Goal: Information Seeking & Learning: Learn about a topic

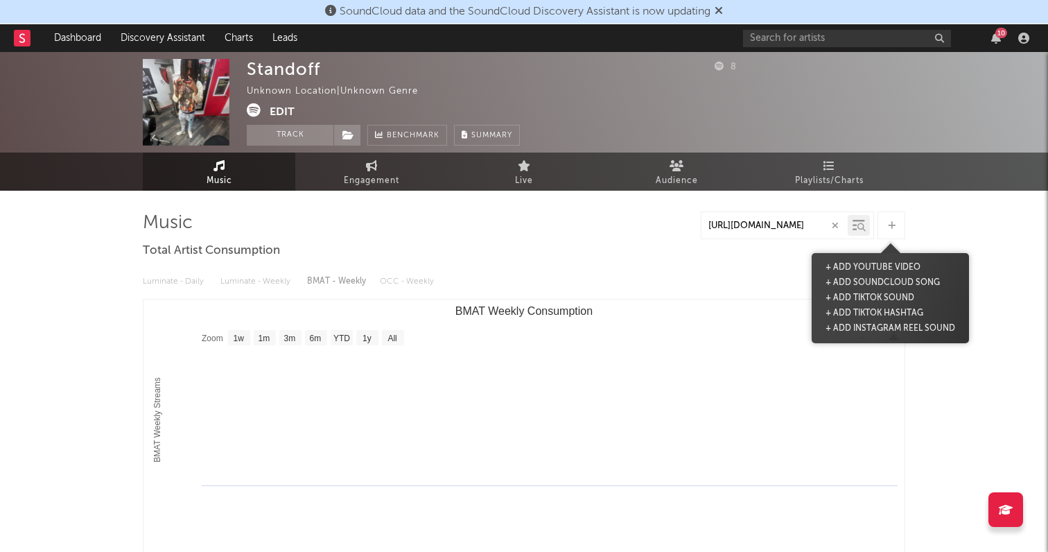
select select "1w"
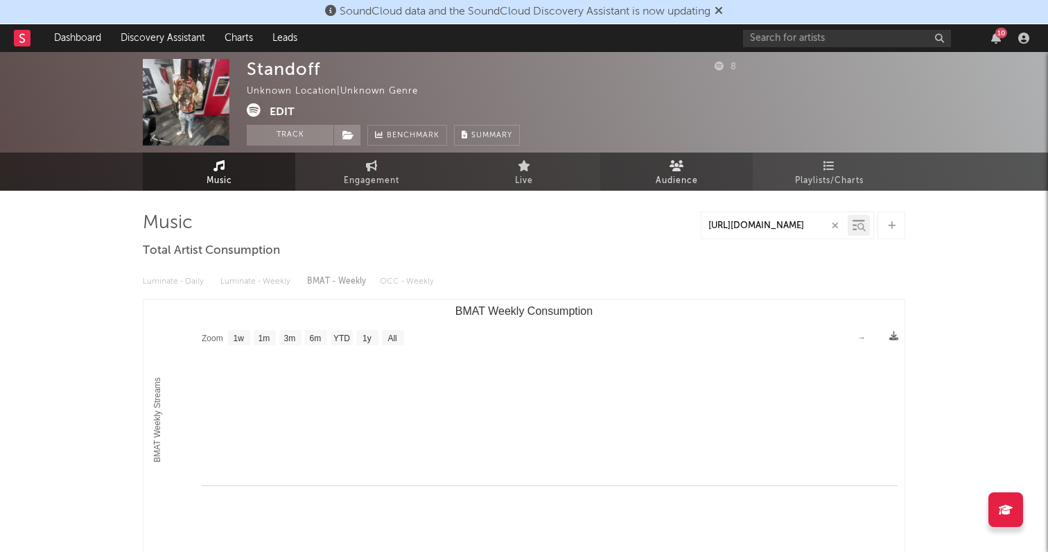
click at [703, 172] on link "Audience" at bounding box center [676, 172] width 153 height 38
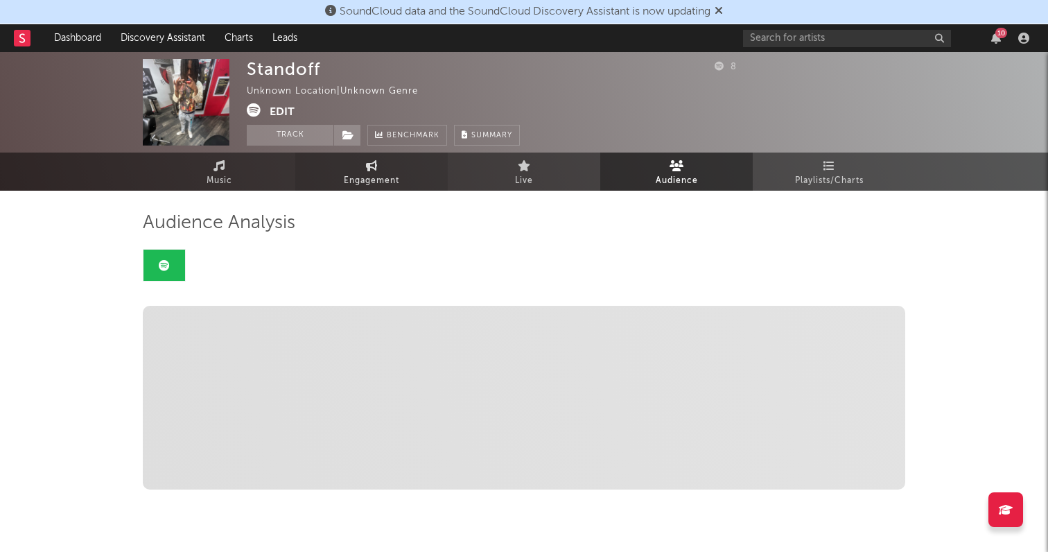
click at [418, 166] on link "Engagement" at bounding box center [371, 172] width 153 height 38
select select "1w"
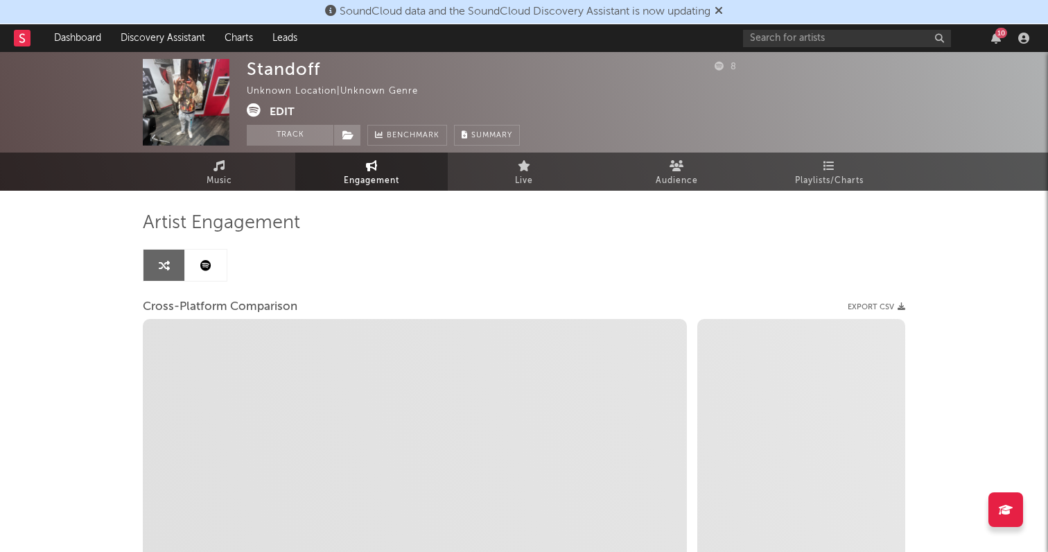
select select "1m"
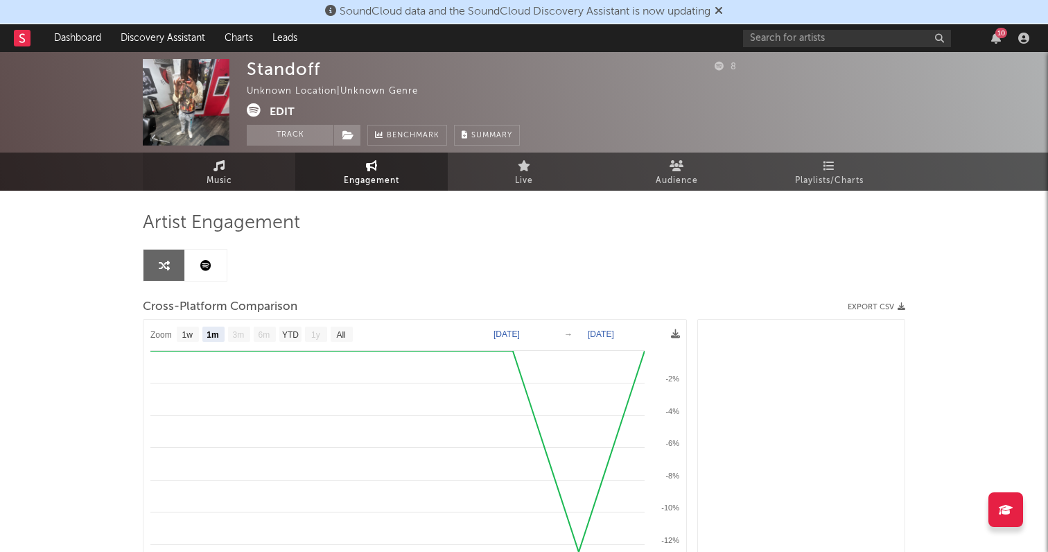
click at [268, 180] on link "Music" at bounding box center [219, 172] width 153 height 38
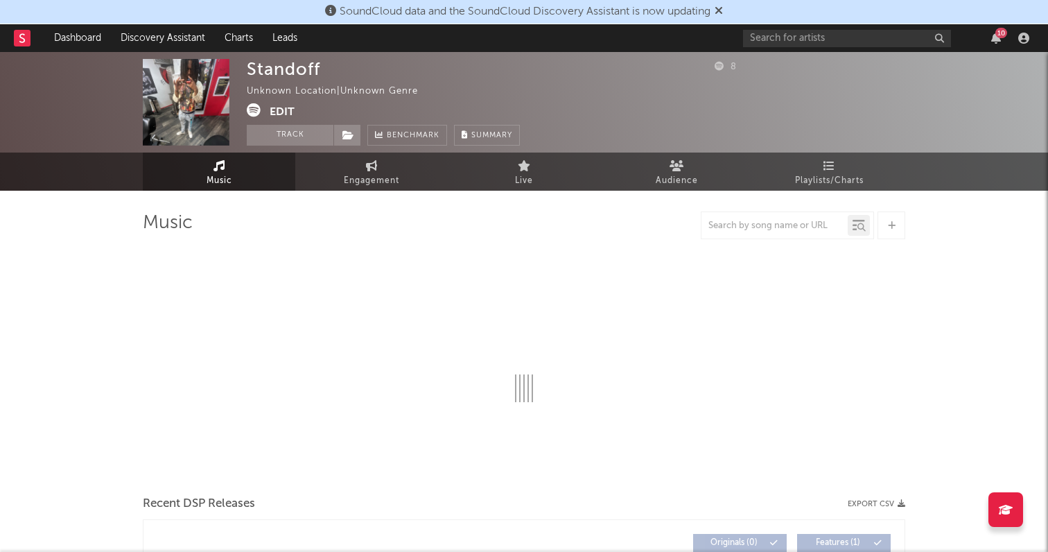
select select "1w"
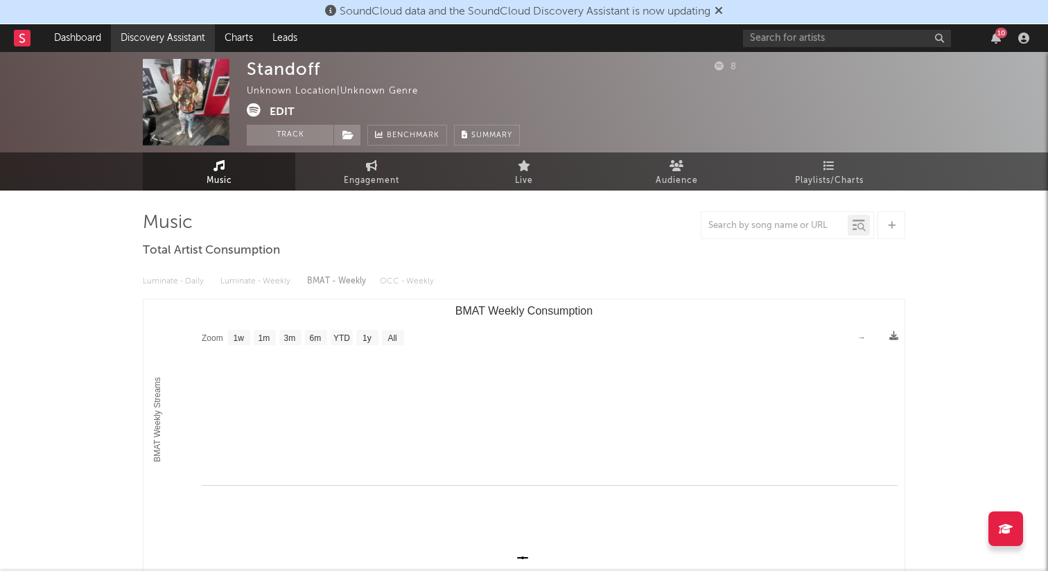
click at [135, 42] on link "Discovery Assistant" at bounding box center [163, 38] width 104 height 28
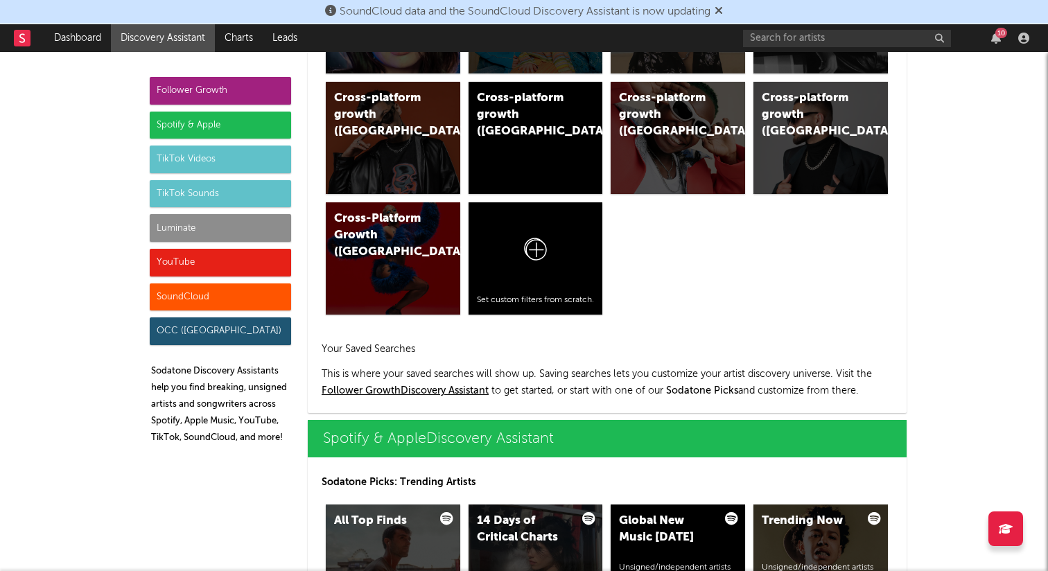
click at [232, 230] on div "Luminate" at bounding box center [220, 228] width 141 height 28
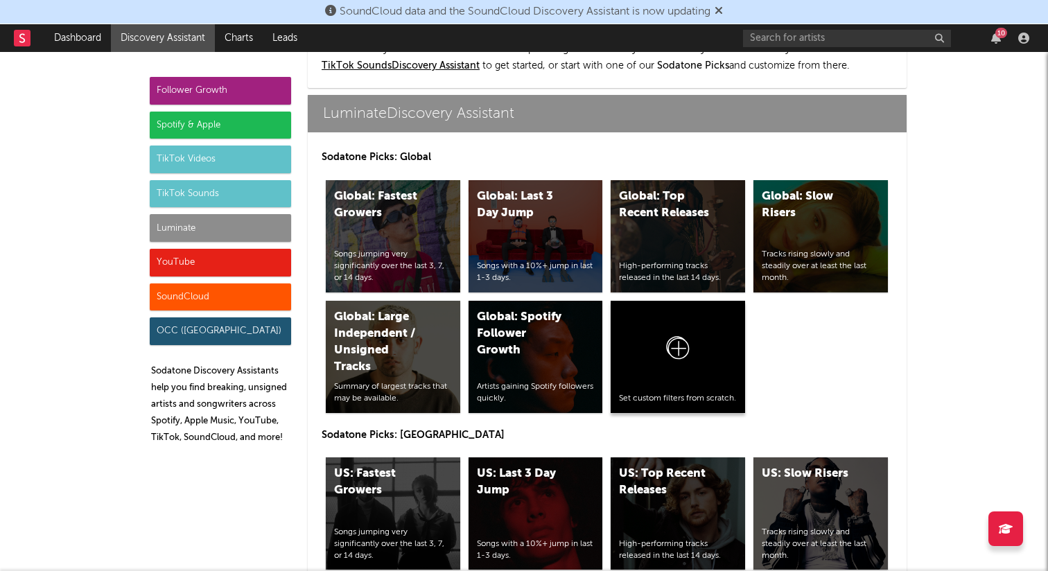
scroll to position [5939, 0]
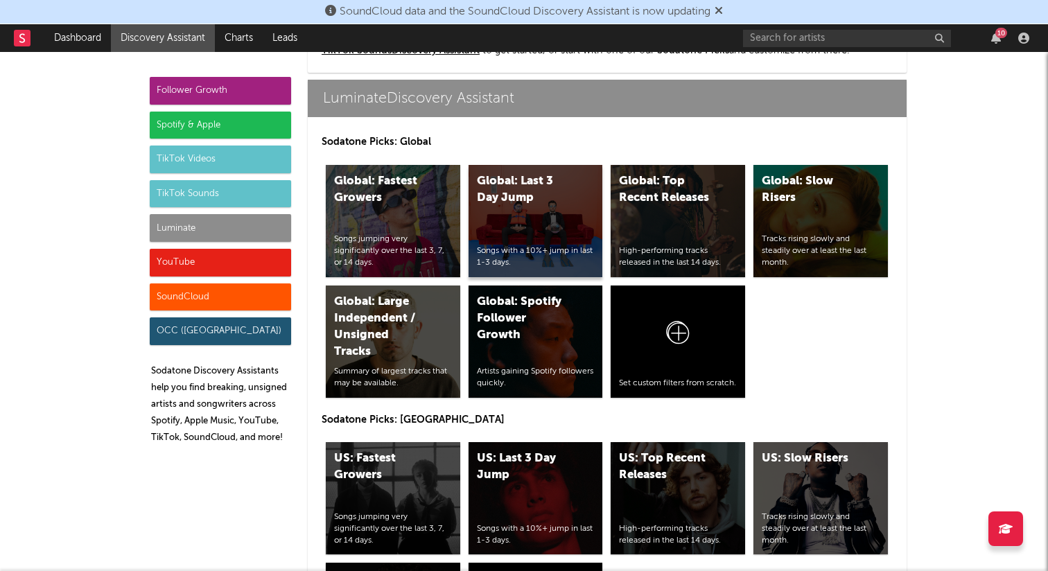
click at [537, 182] on div "Global: Last 3 Day Jump" at bounding box center [524, 189] width 94 height 33
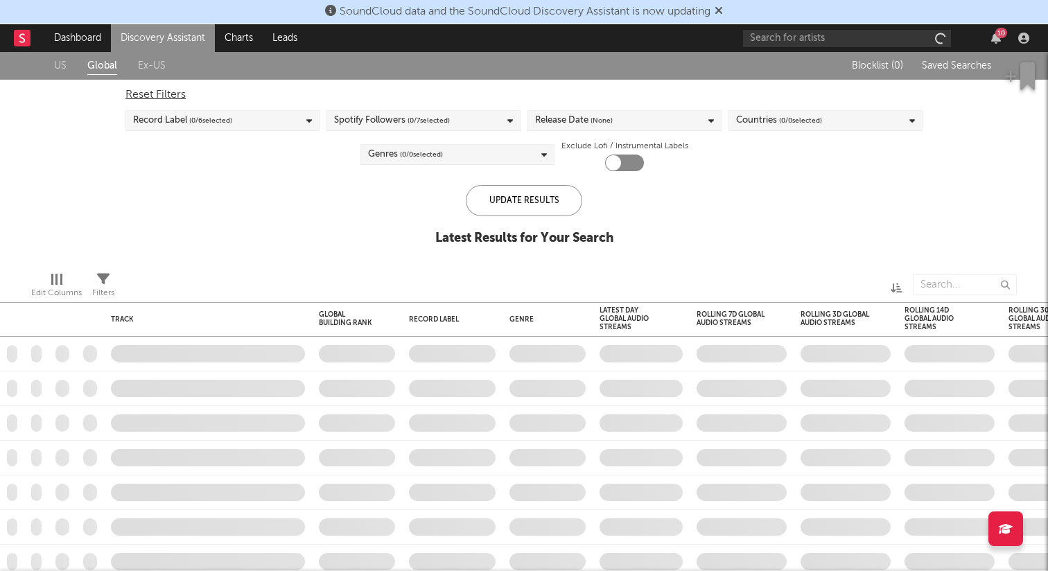
checkbox input "true"
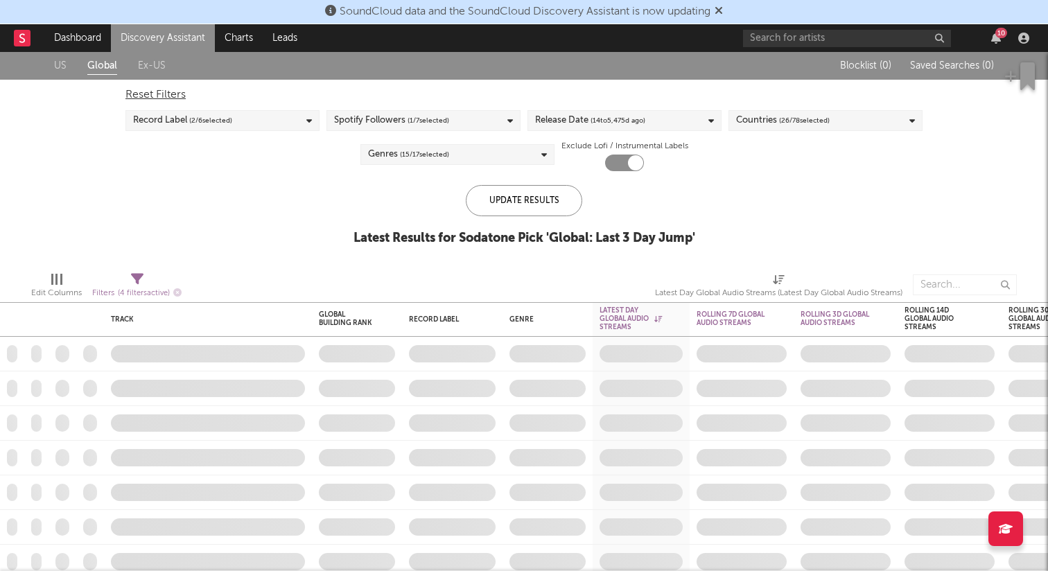
click at [482, 150] on div "Genres ( 15 / 17 selected)" at bounding box center [458, 154] width 194 height 21
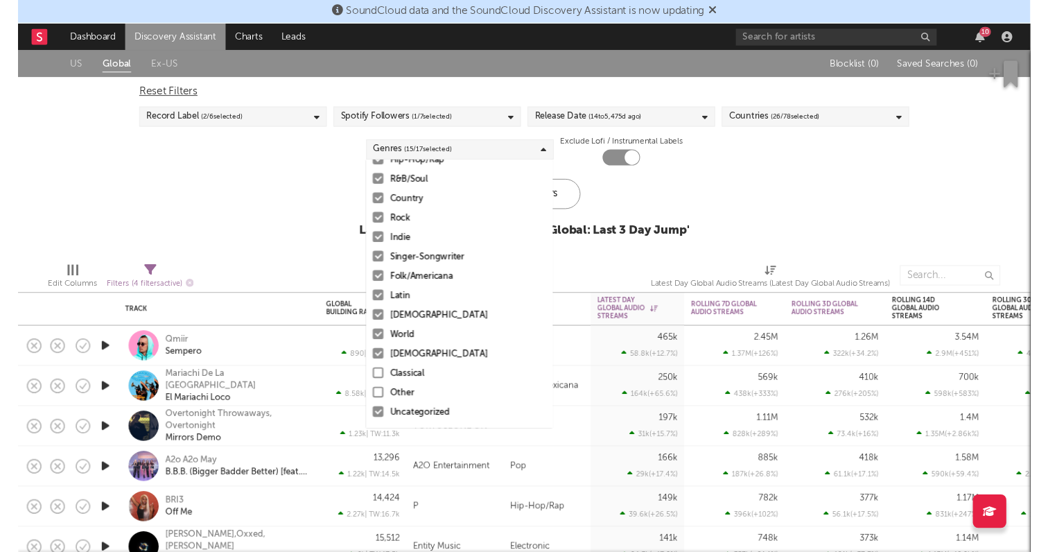
scroll to position [98, 0]
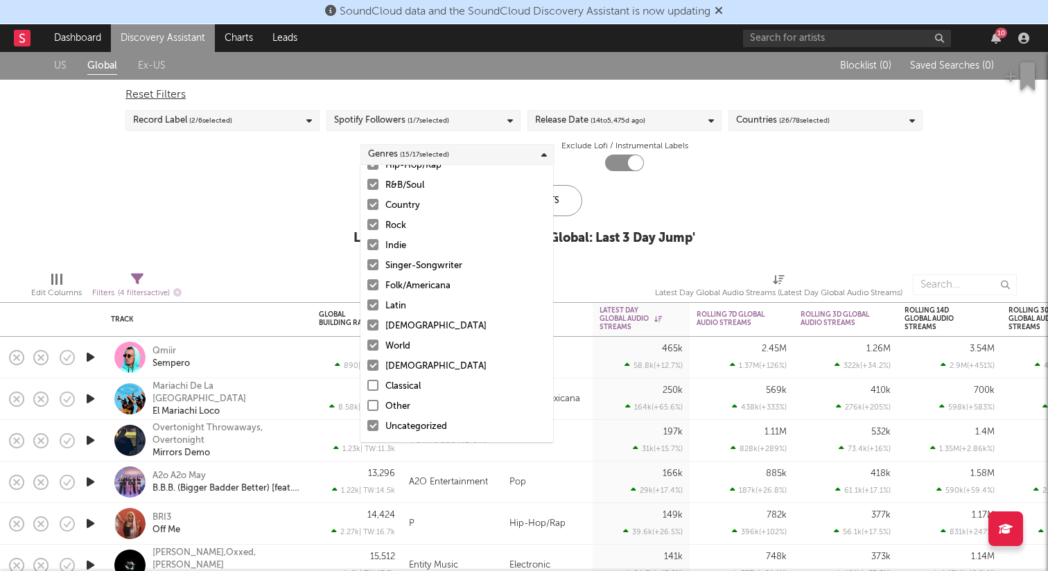
click at [632, 257] on div "Update Results Latest Results for Sodatone Pick ' Global: Last 3 Day Jump '" at bounding box center [525, 223] width 342 height 76
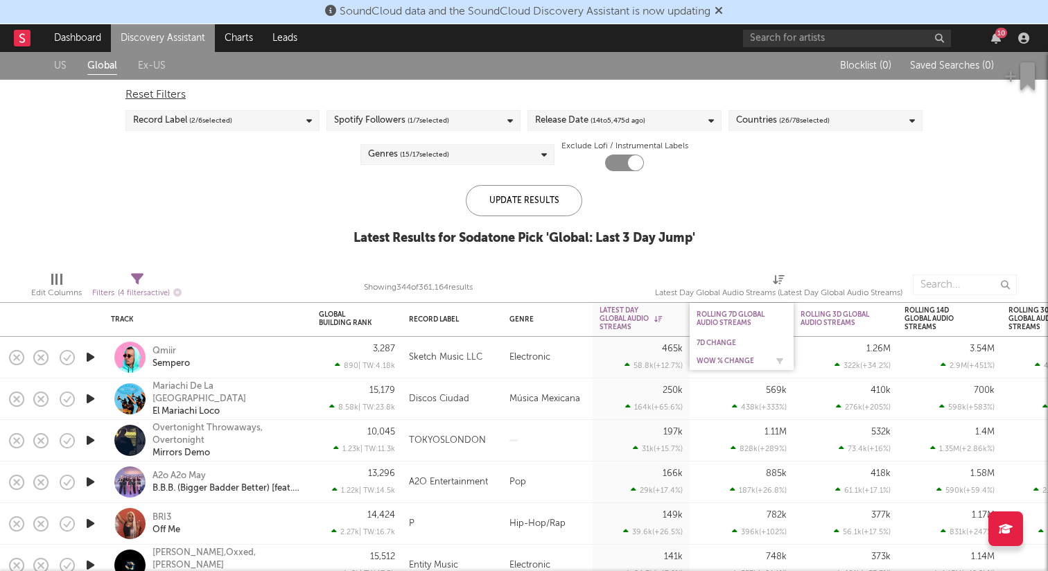
click at [729, 358] on div "WoW % Change" at bounding box center [731, 361] width 69 height 8
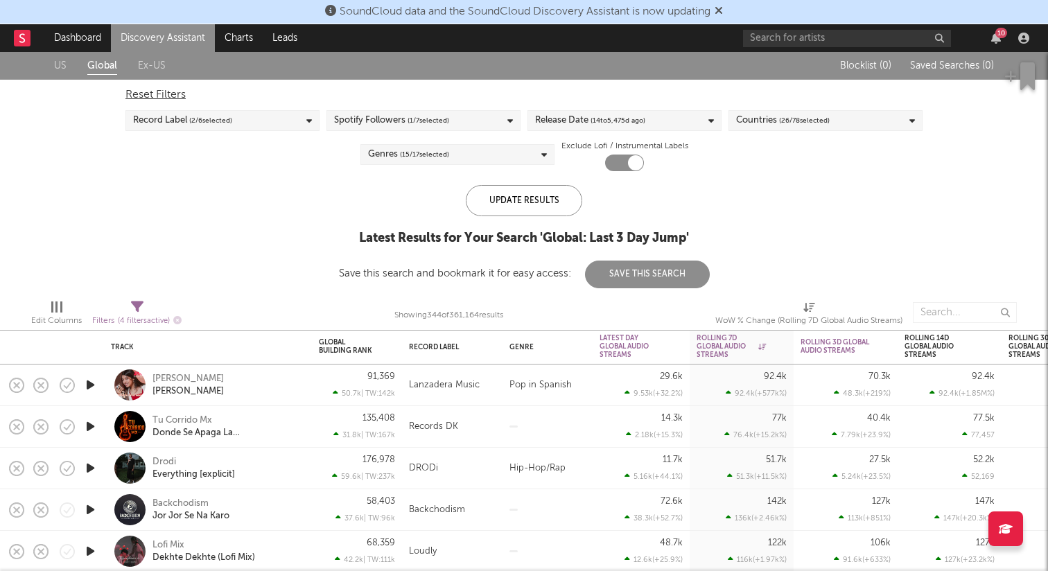
click at [89, 465] on icon "button" at bounding box center [90, 468] width 15 height 17
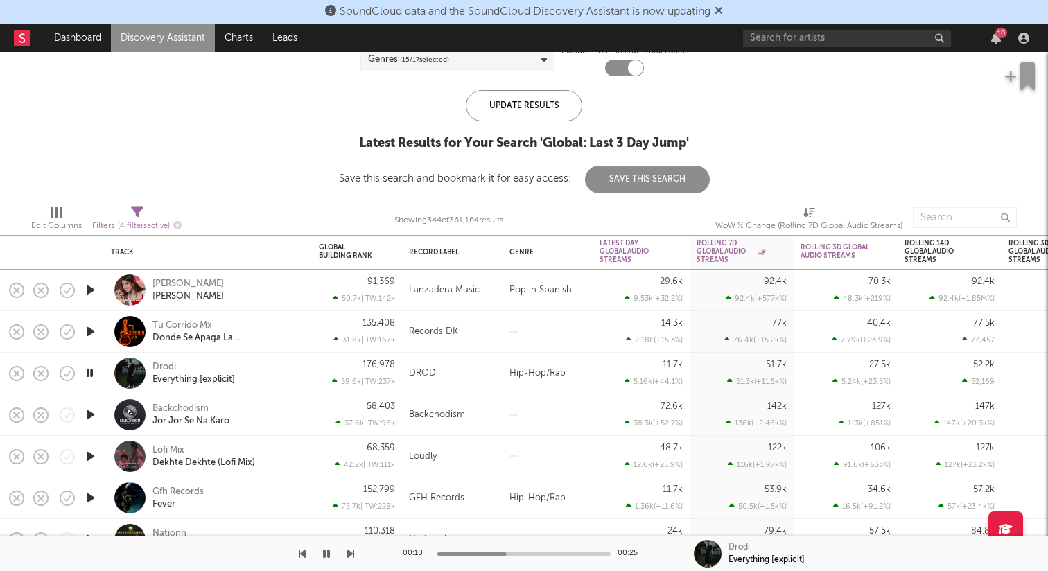
click at [324, 551] on icon "button" at bounding box center [326, 553] width 7 height 11
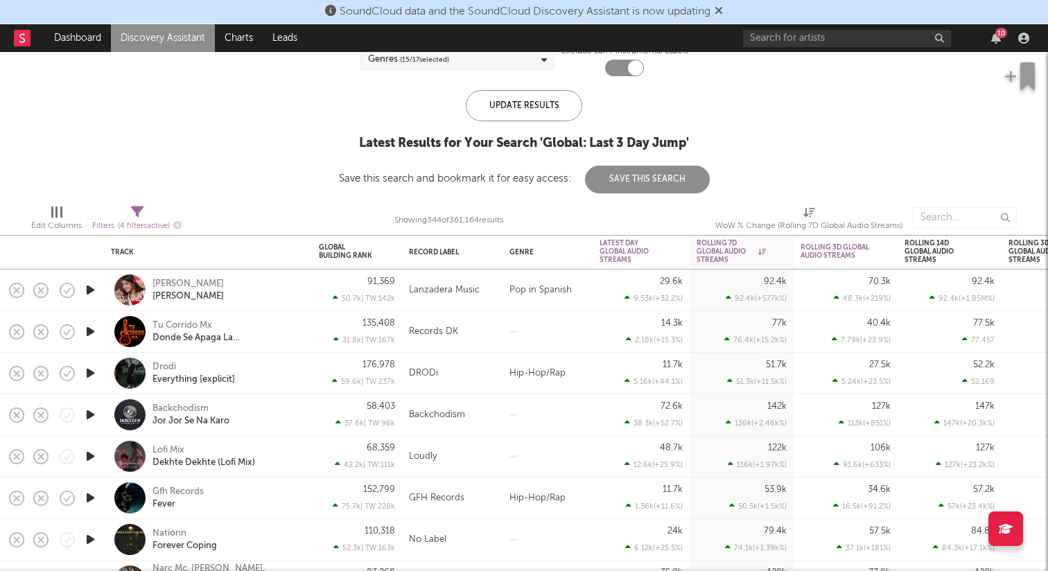
click at [89, 498] on icon "button" at bounding box center [90, 498] width 15 height 17
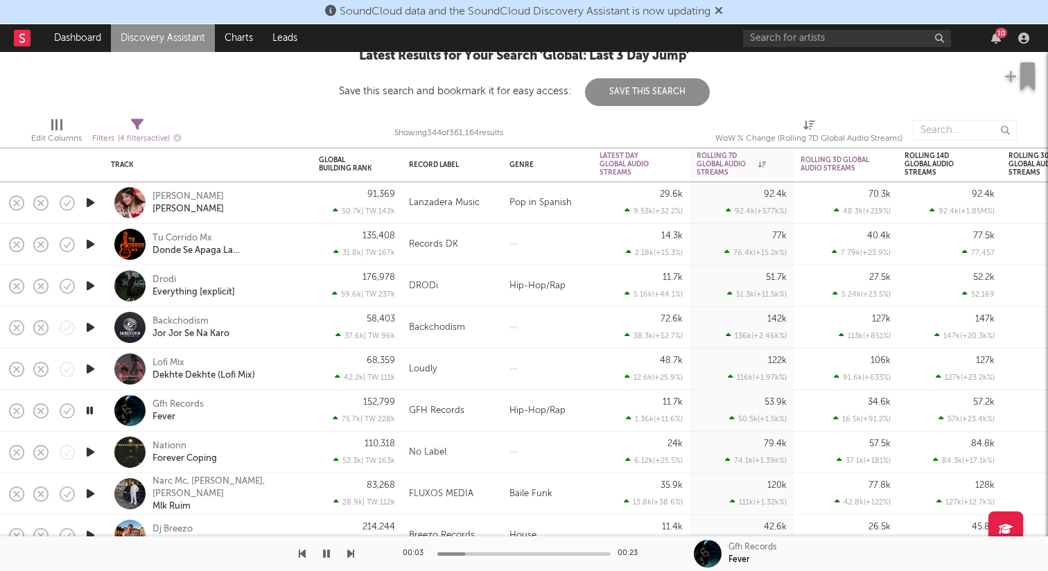
click at [90, 452] on icon "button" at bounding box center [90, 452] width 15 height 17
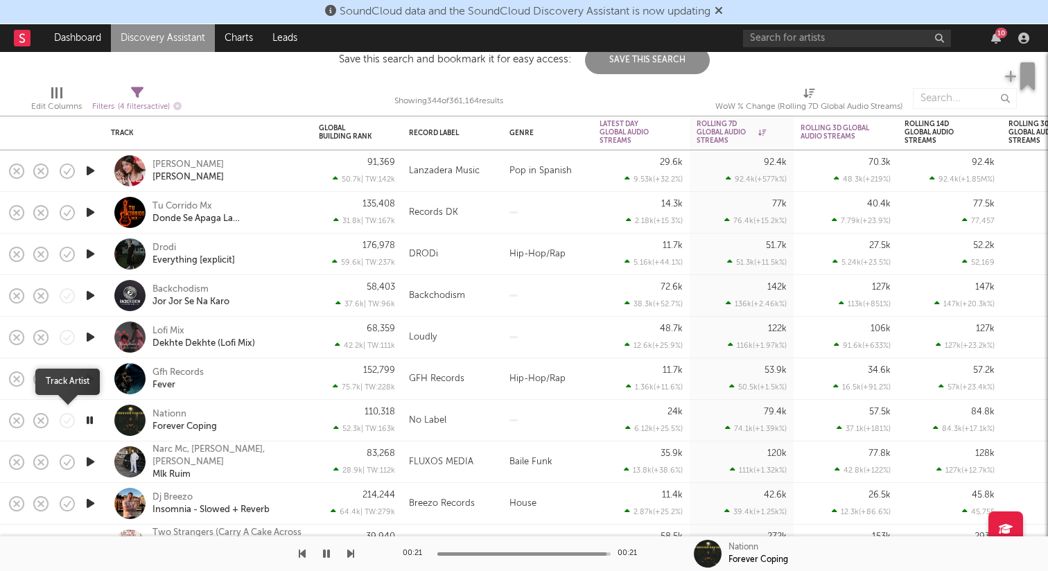
click at [64, 422] on icon "button" at bounding box center [65, 422] width 3 height 3
click at [245, 412] on div "Nationn Forever Coping" at bounding box center [227, 420] width 149 height 25
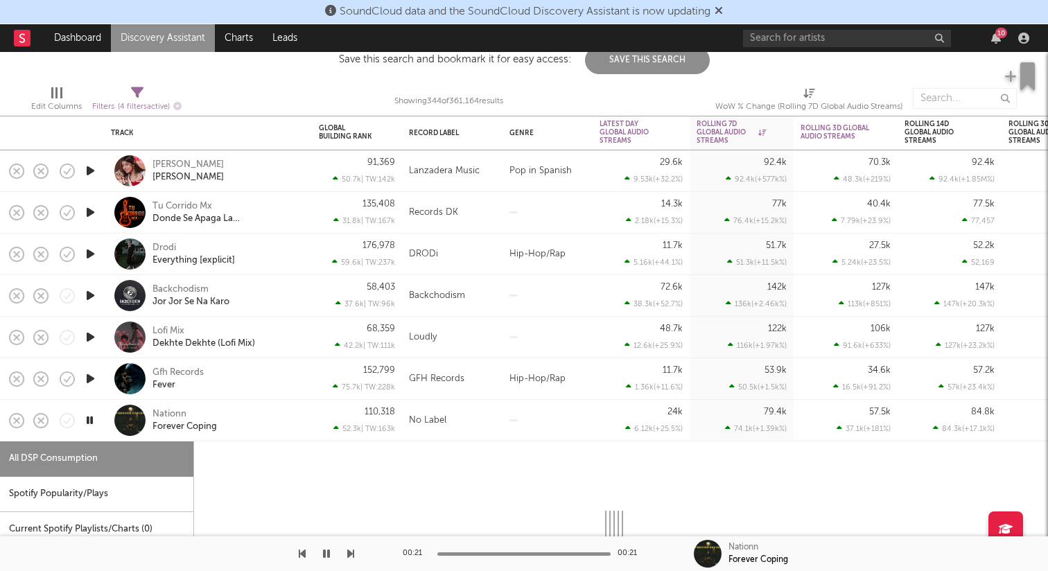
select select "1w"
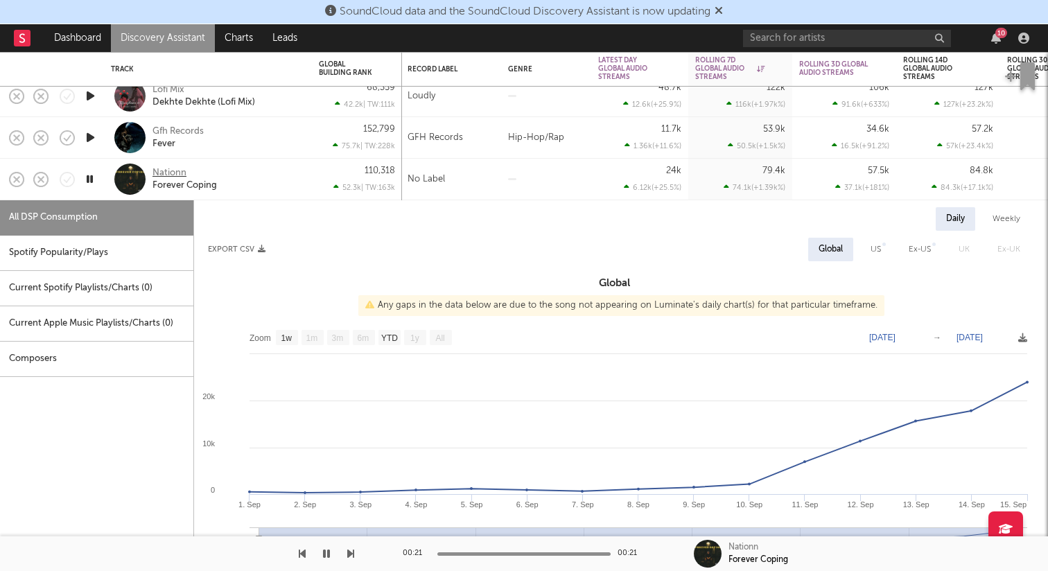
click at [180, 173] on div "Nationn" at bounding box center [170, 173] width 34 height 12
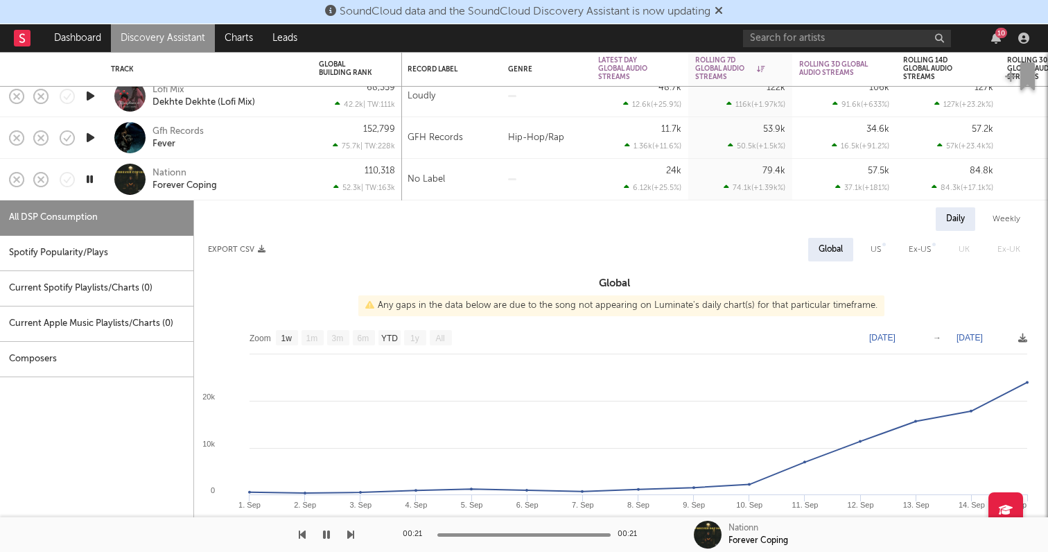
click at [254, 189] on div "Nationn Forever Coping" at bounding box center [227, 179] width 149 height 25
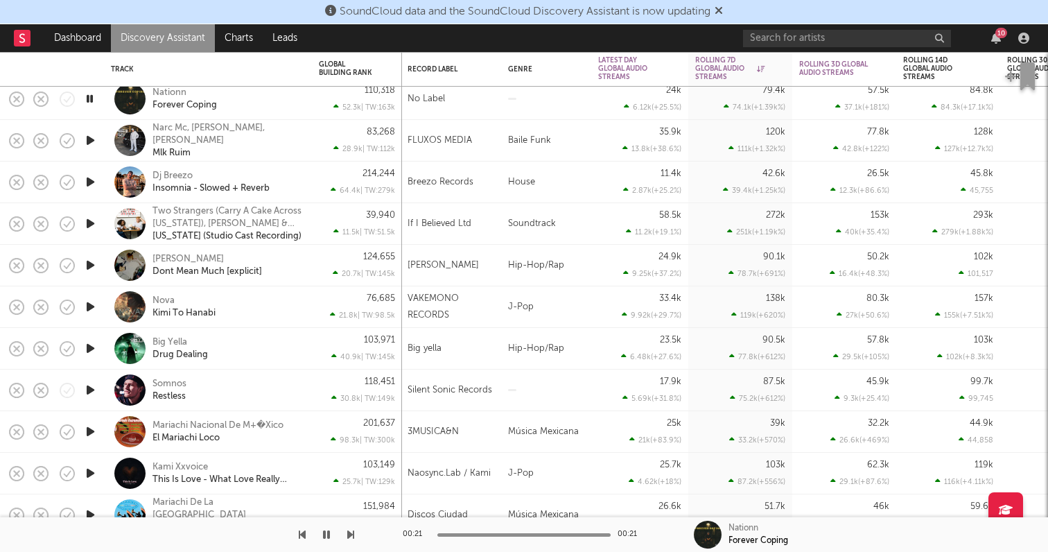
click at [85, 390] on icon "button" at bounding box center [90, 389] width 15 height 17
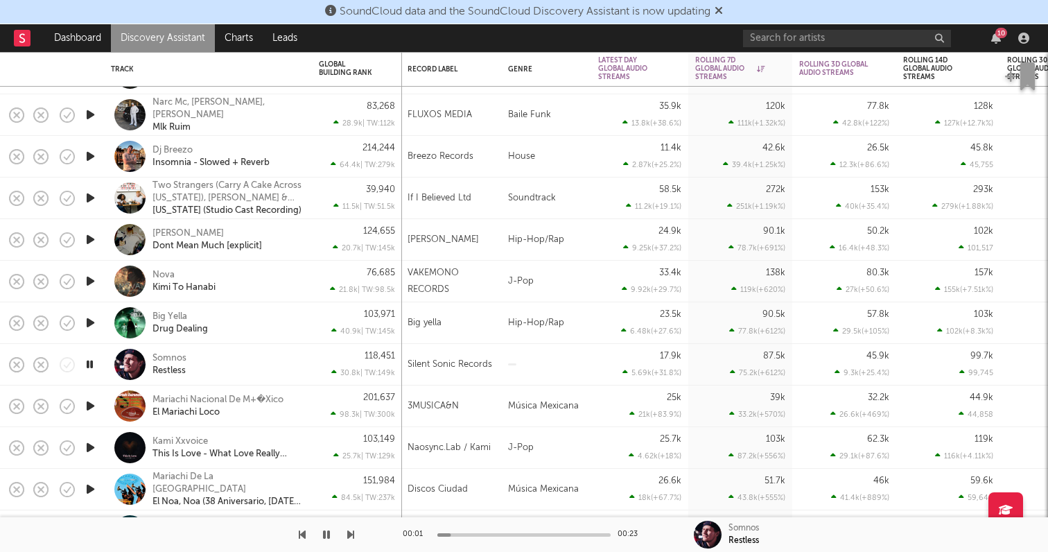
click at [93, 366] on icon "button" at bounding box center [89, 364] width 13 height 17
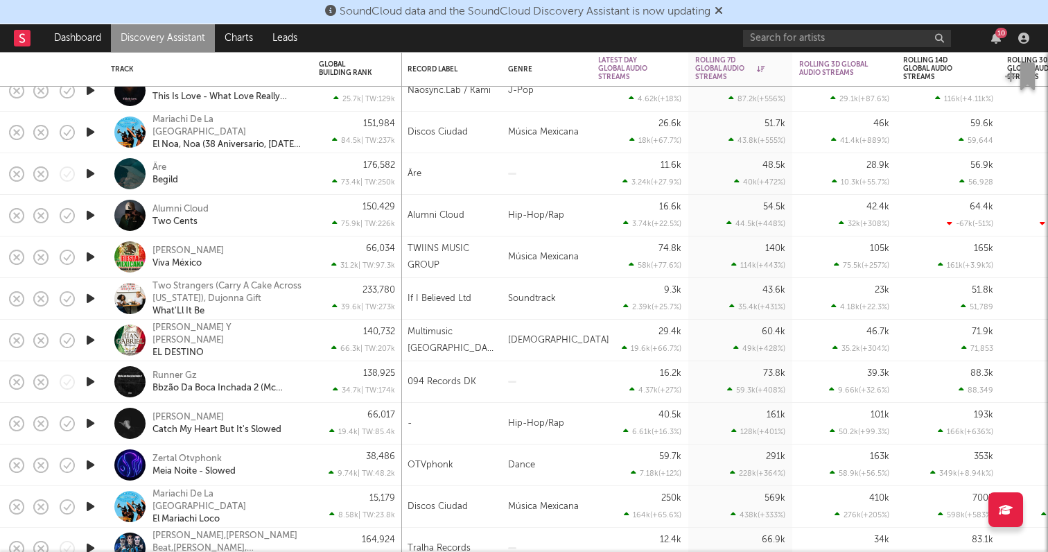
click at [90, 424] on icon "button" at bounding box center [90, 423] width 15 height 17
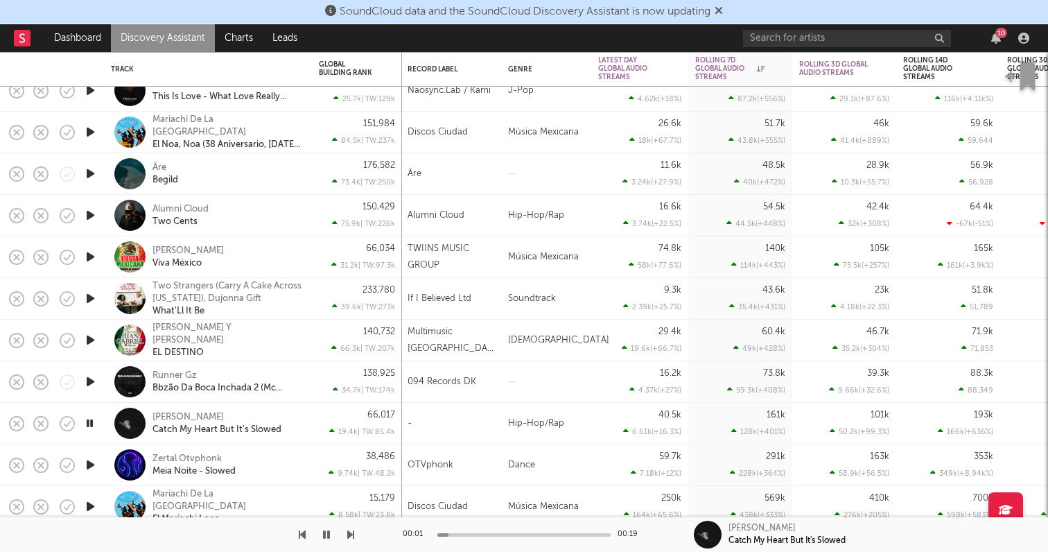
click at [90, 424] on icon "button" at bounding box center [89, 423] width 13 height 17
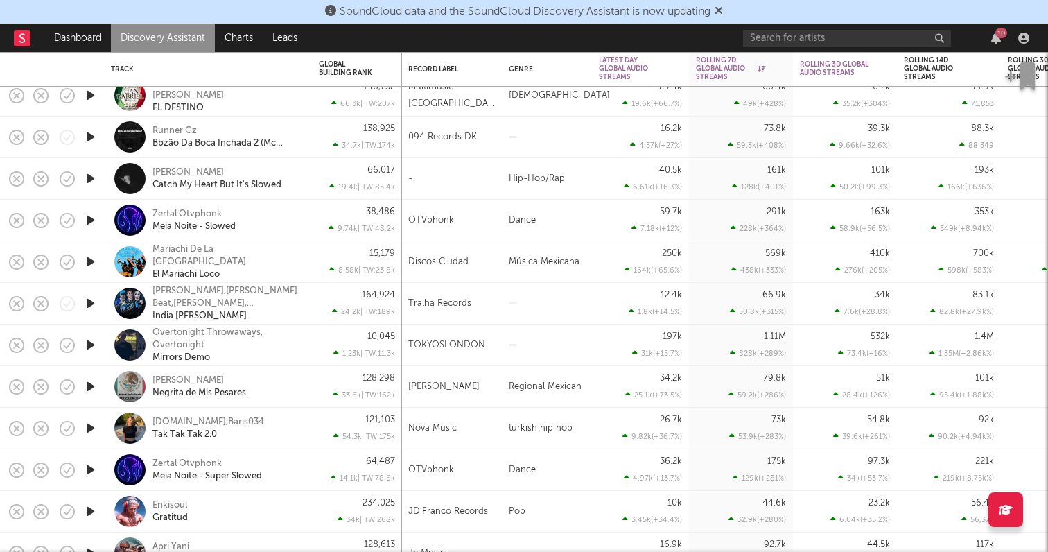
click at [91, 467] on icon "button" at bounding box center [90, 469] width 15 height 17
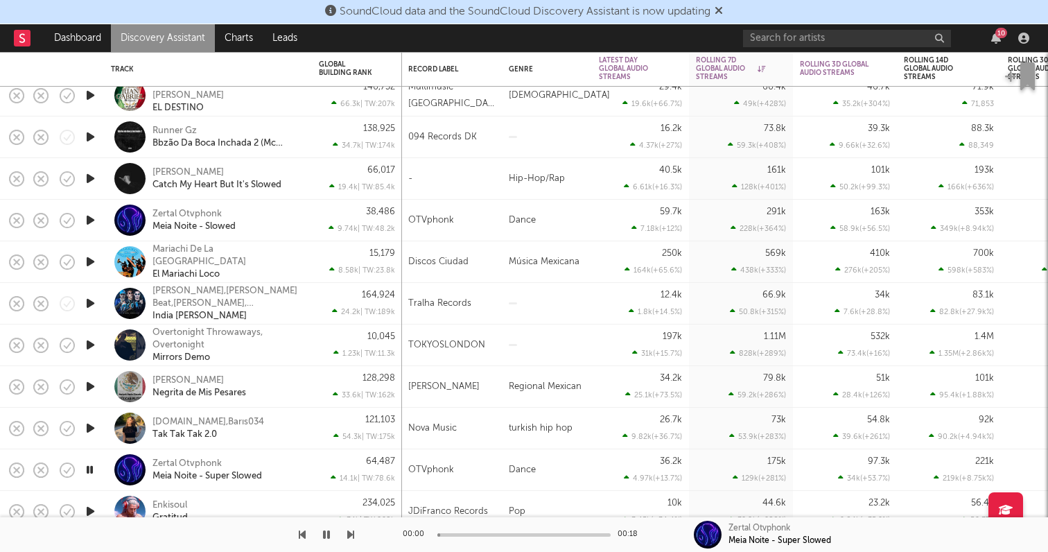
click at [92, 467] on icon "button" at bounding box center [89, 469] width 13 height 17
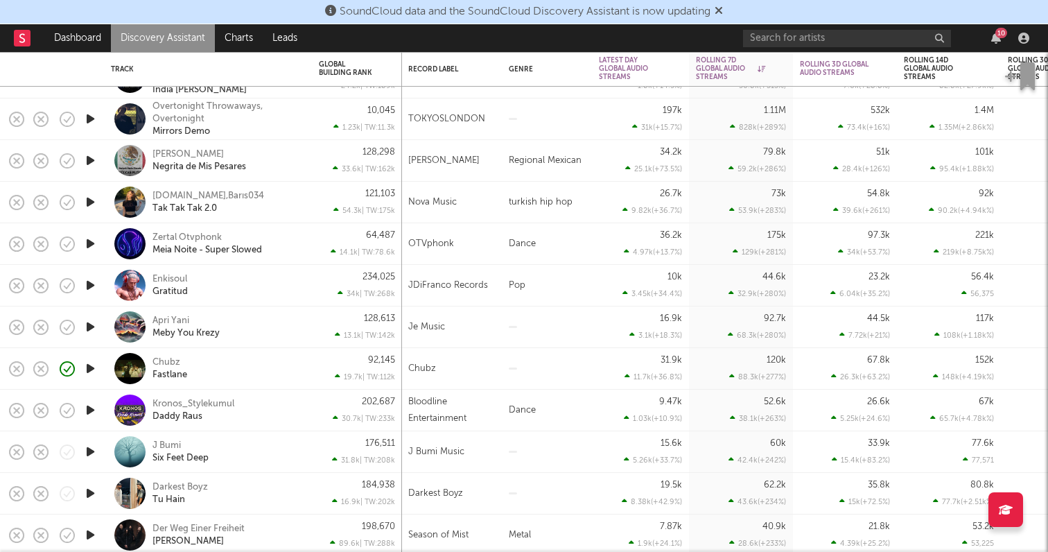
click at [85, 369] on icon "button" at bounding box center [90, 368] width 15 height 17
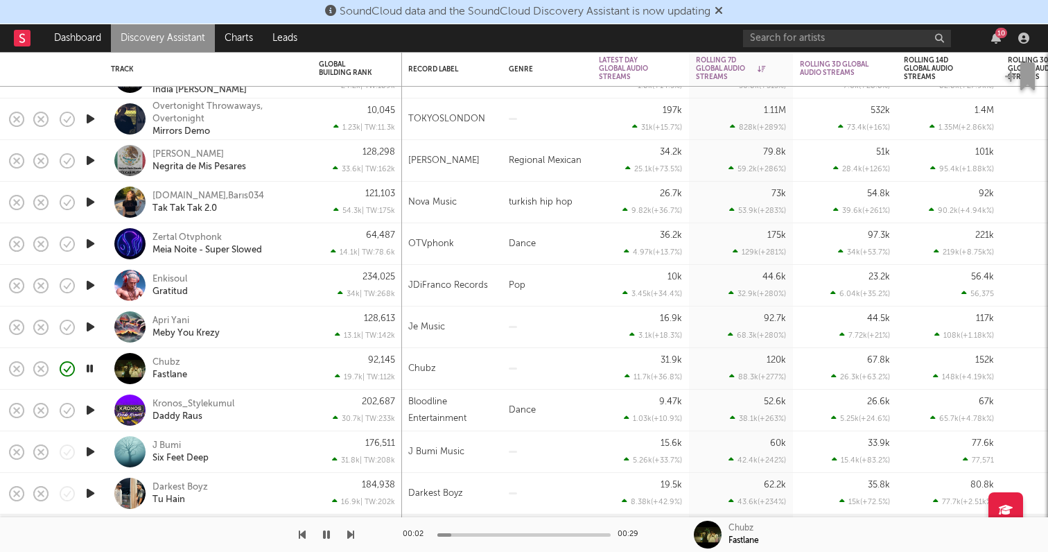
click at [232, 375] on div "Chubz Fastlane" at bounding box center [227, 368] width 149 height 25
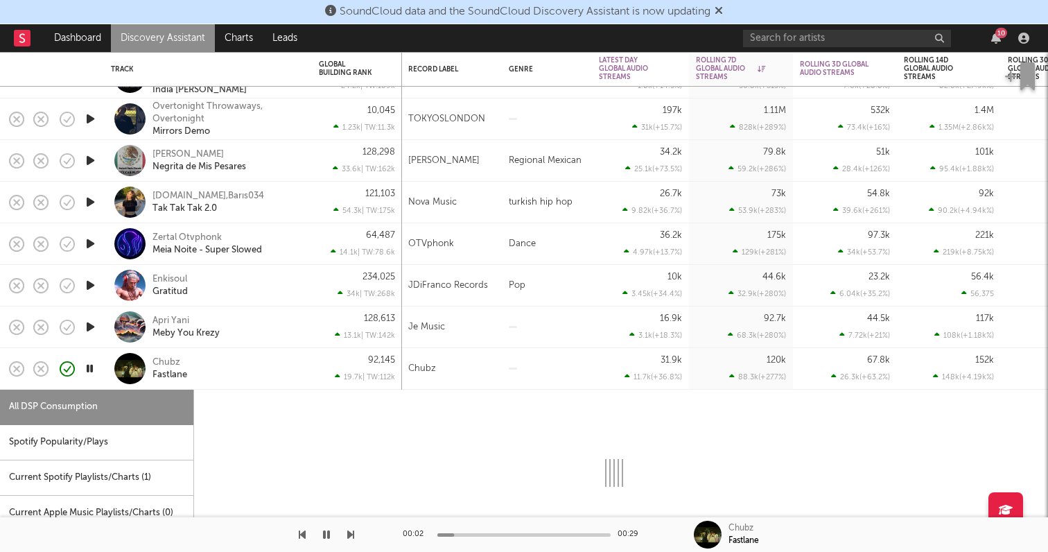
select select "1w"
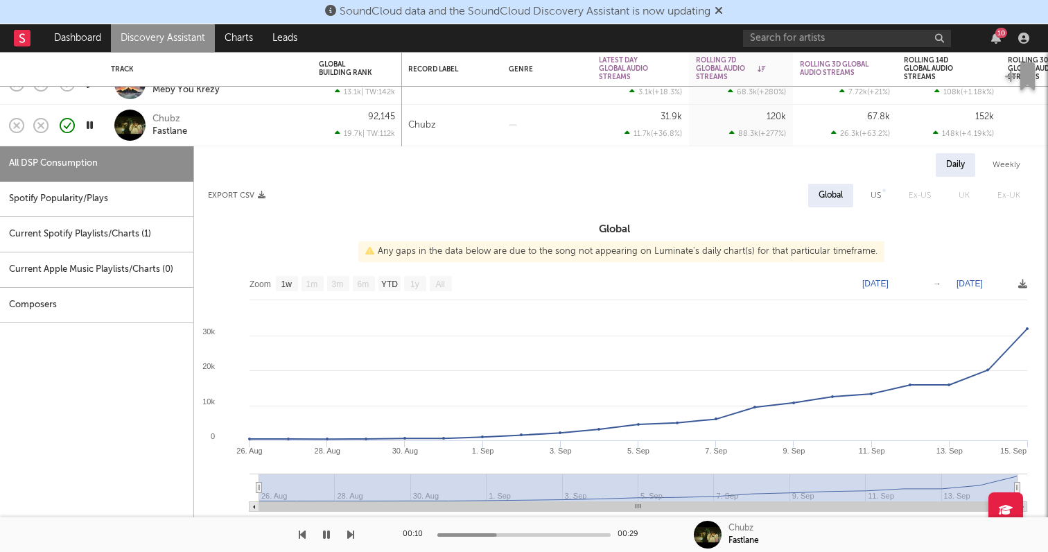
click at [243, 122] on div "Chubz Fastlane" at bounding box center [227, 125] width 149 height 25
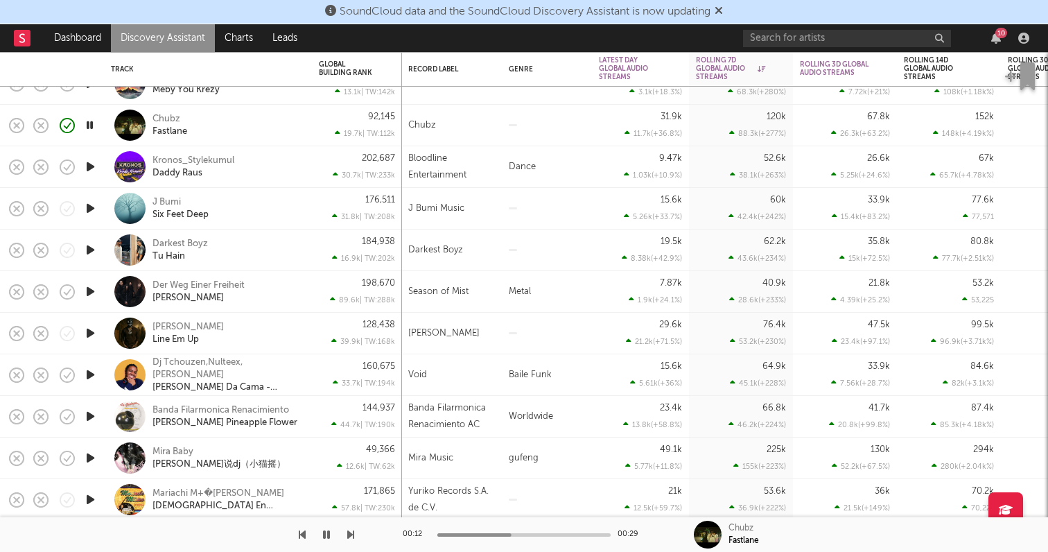
click at [241, 135] on div "Chubz Fastlane" at bounding box center [227, 125] width 149 height 25
select select "1w"
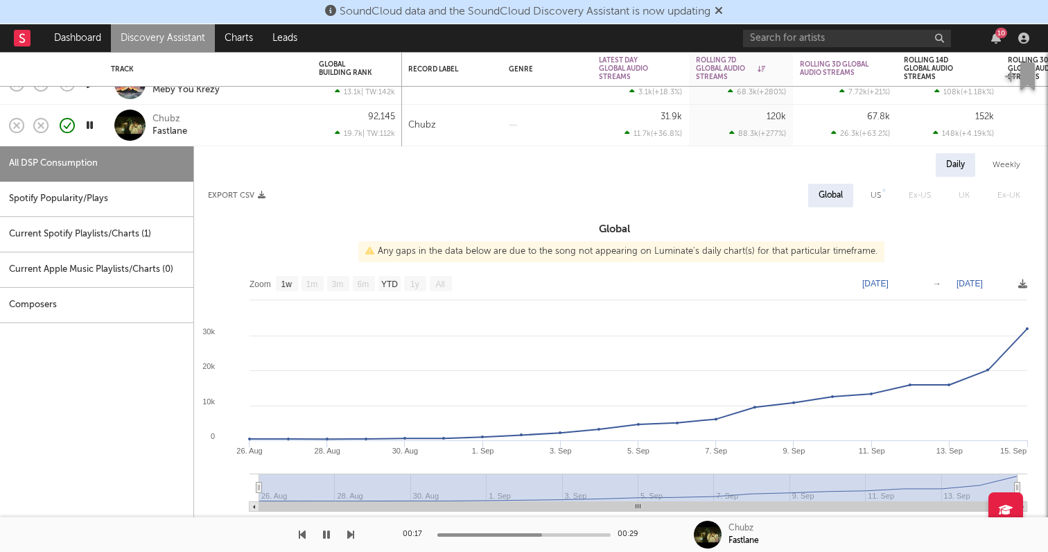
click at [96, 127] on icon "button" at bounding box center [89, 124] width 13 height 17
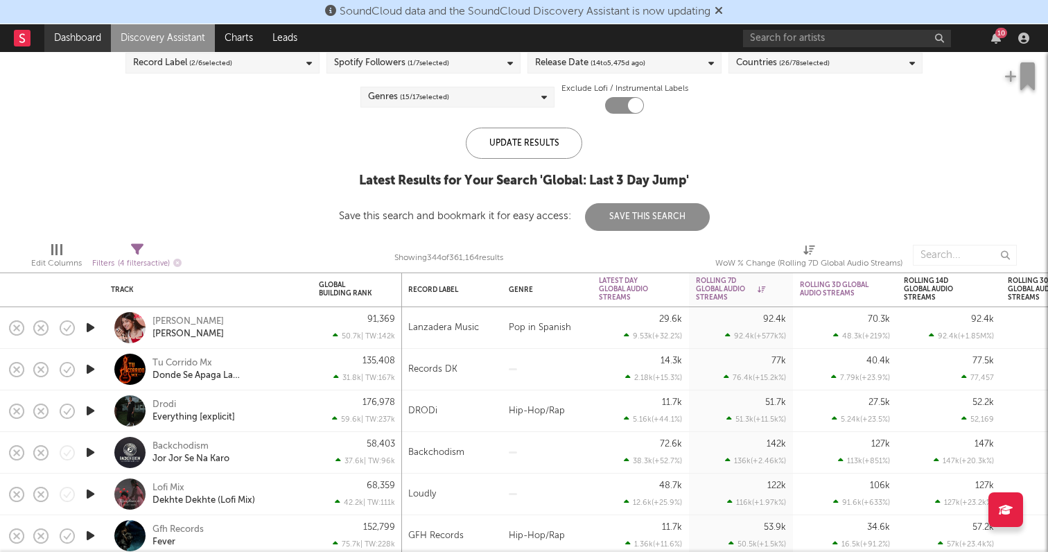
click at [65, 38] on link "Dashboard" at bounding box center [77, 38] width 67 height 28
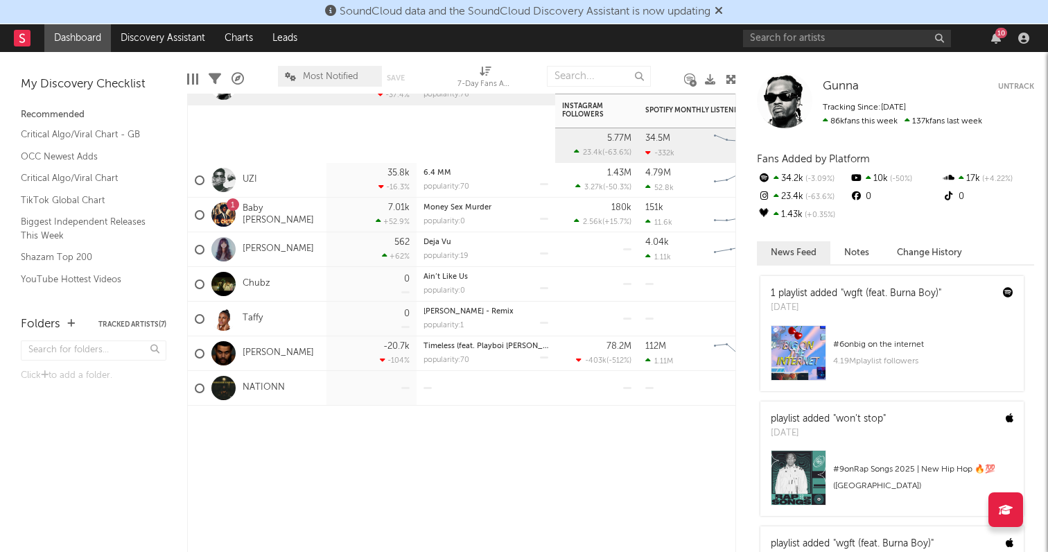
click at [261, 395] on div "NATIONN" at bounding box center [240, 388] width 90 height 40
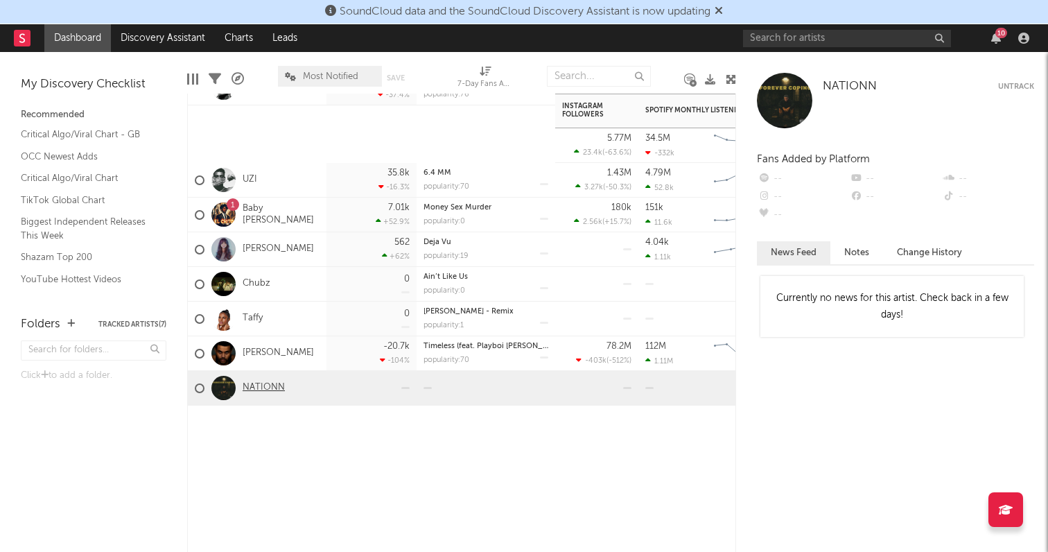
click at [261, 383] on link "NATIONN" at bounding box center [264, 388] width 42 height 12
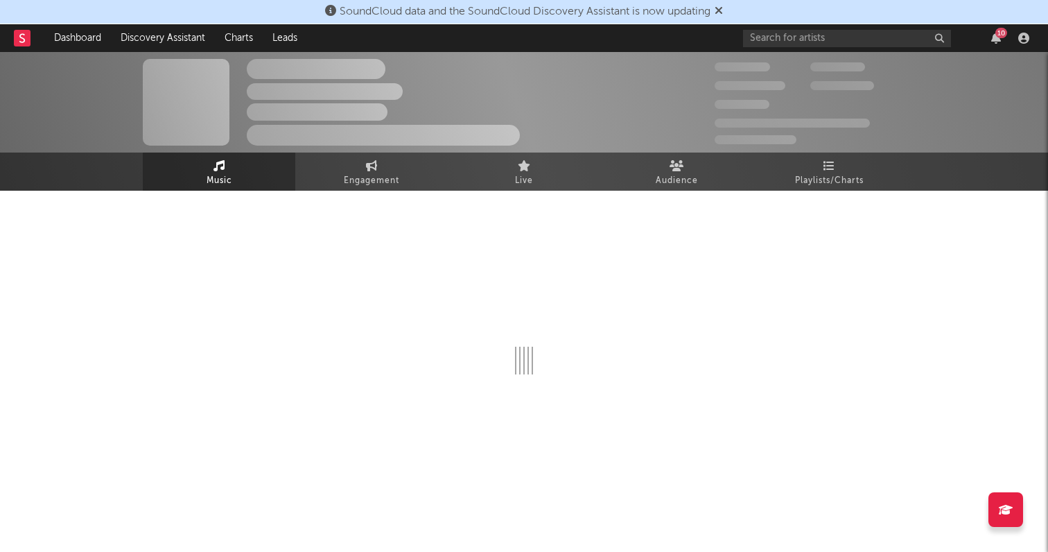
select select "1w"
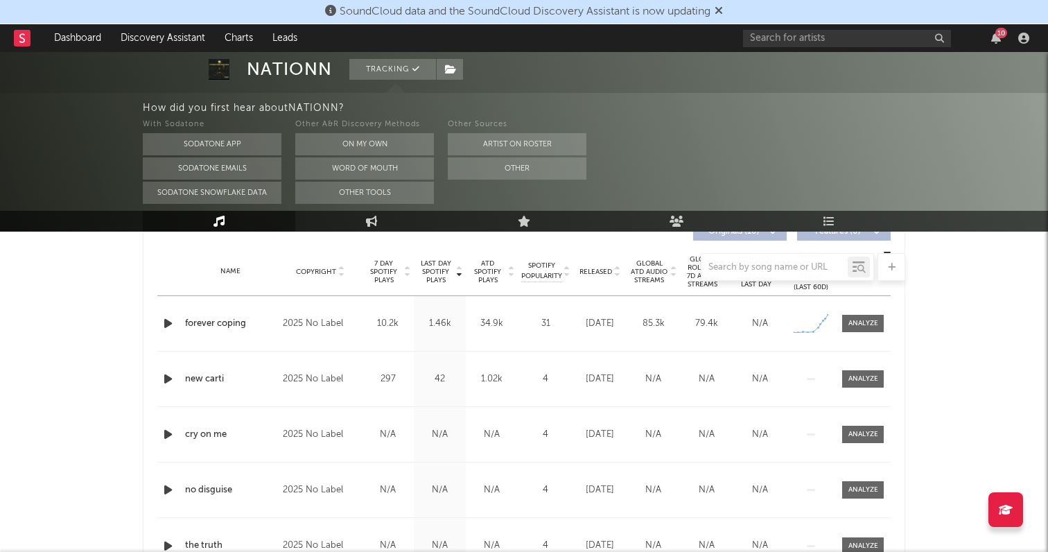
scroll to position [532, 0]
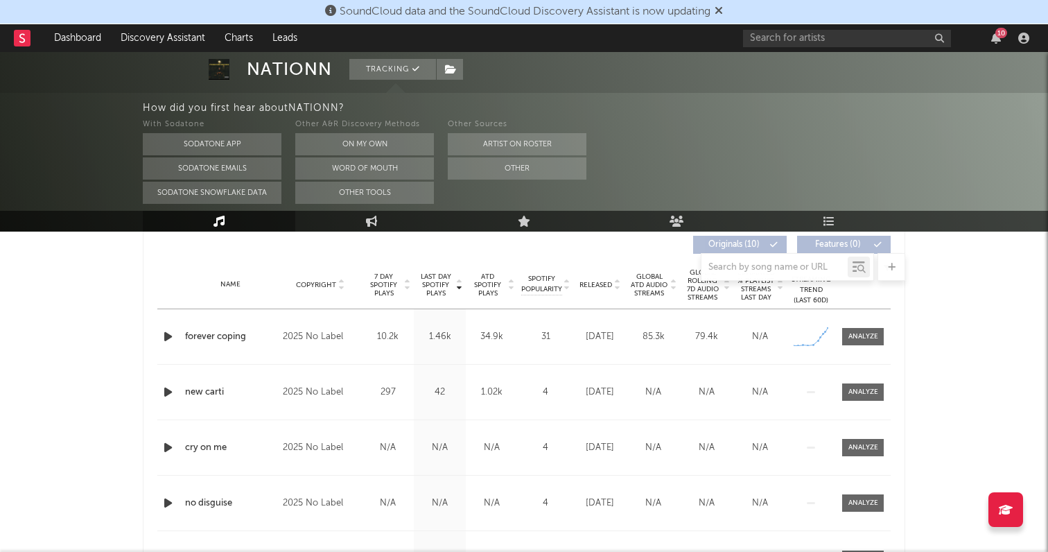
click at [168, 338] on icon "button" at bounding box center [168, 336] width 15 height 17
click at [512, 337] on div "34.9k" at bounding box center [491, 337] width 45 height 14
click at [807, 344] on icon at bounding box center [808, 345] width 5 height 5
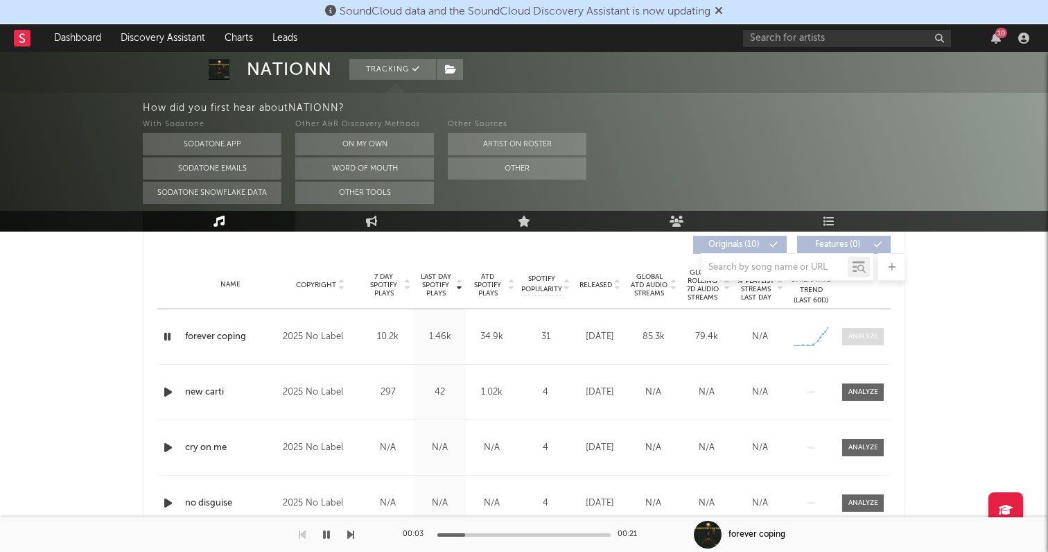
click at [874, 338] on div at bounding box center [864, 336] width 30 height 10
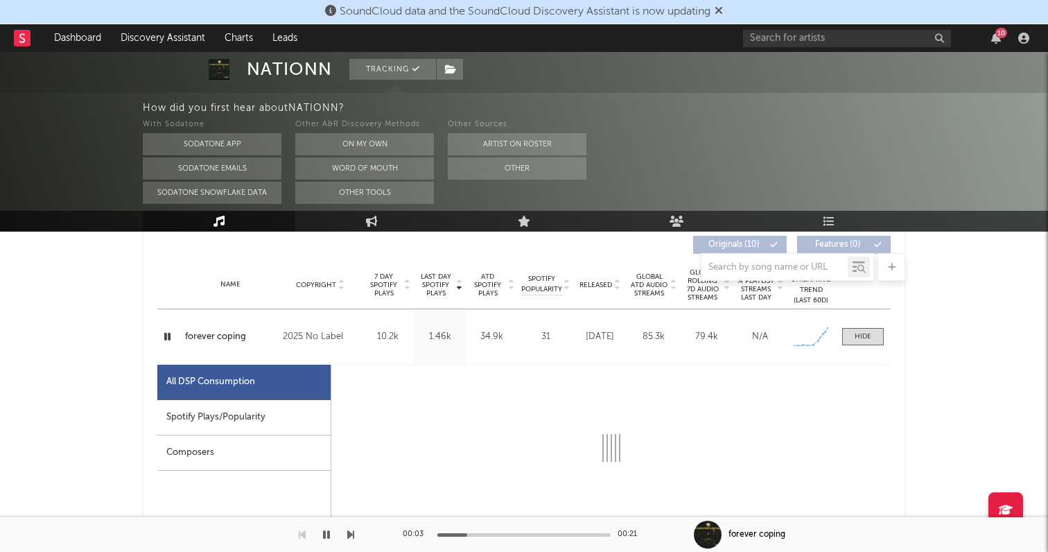
select select "1w"
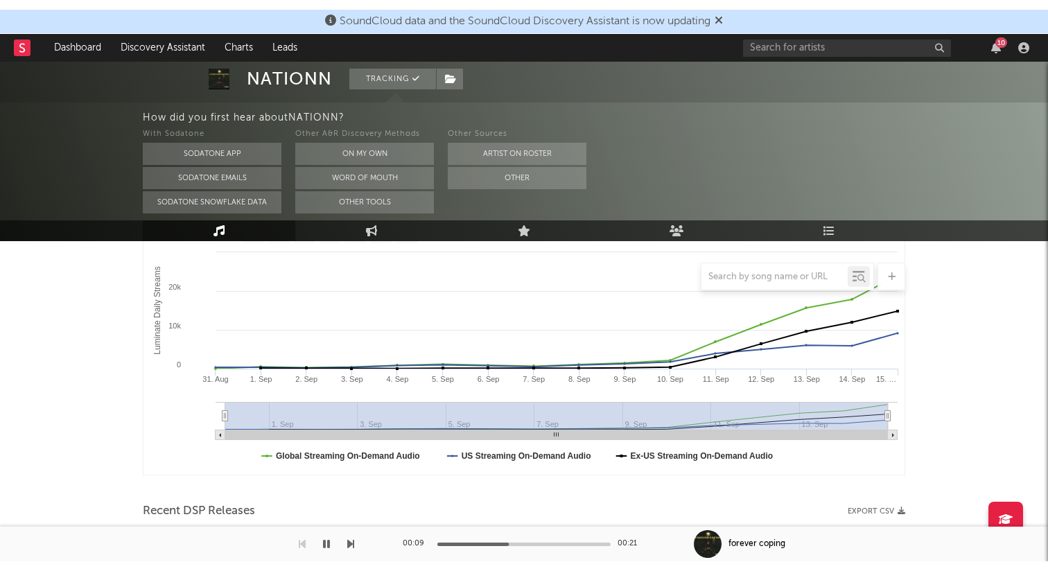
scroll to position [221, 0]
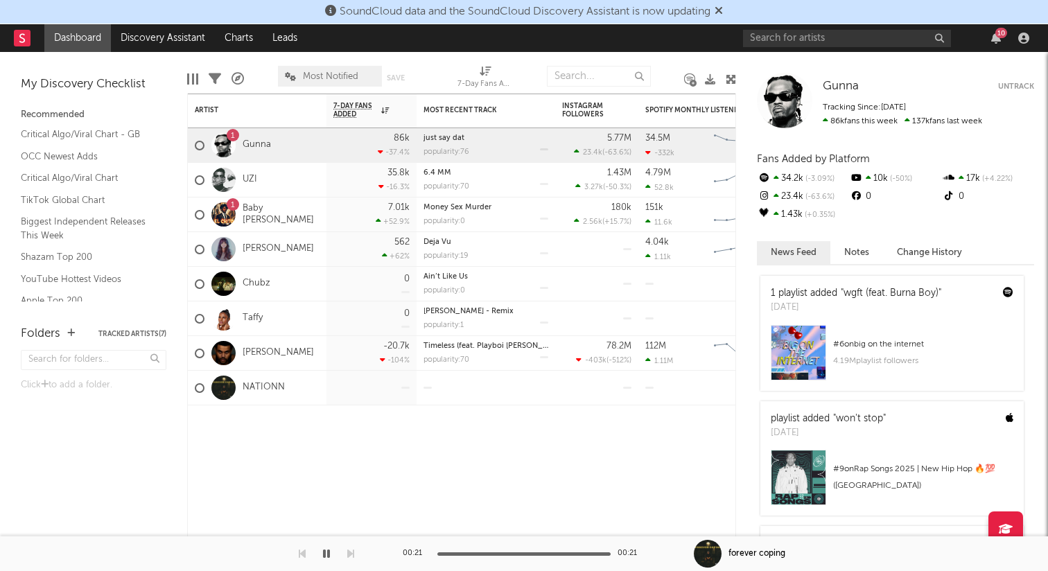
click at [99, 41] on link "Dashboard" at bounding box center [77, 38] width 67 height 28
click at [148, 36] on link "Discovery Assistant" at bounding box center [163, 38] width 104 height 28
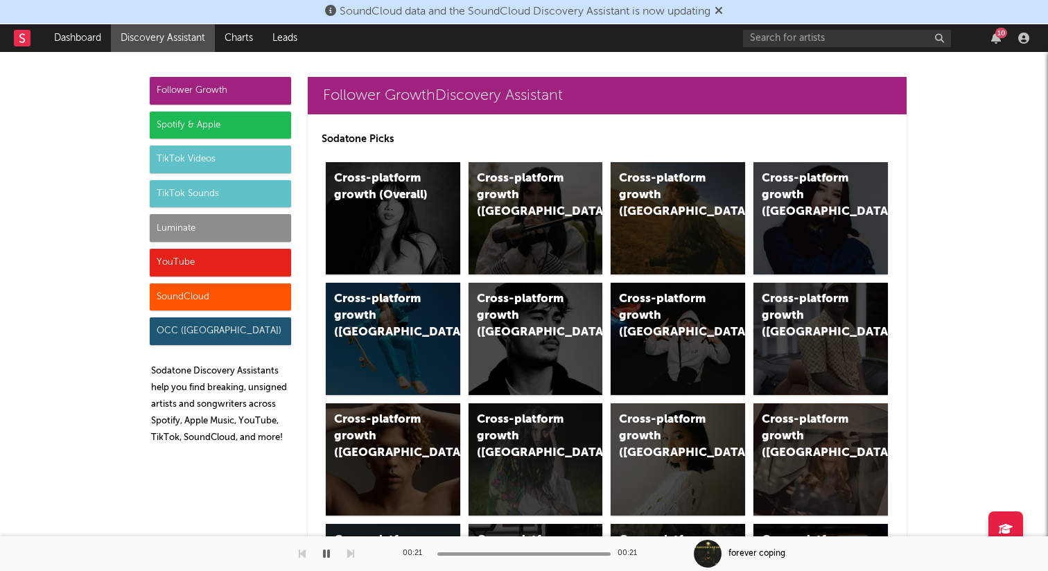
click at [189, 225] on div "Luminate" at bounding box center [220, 228] width 141 height 28
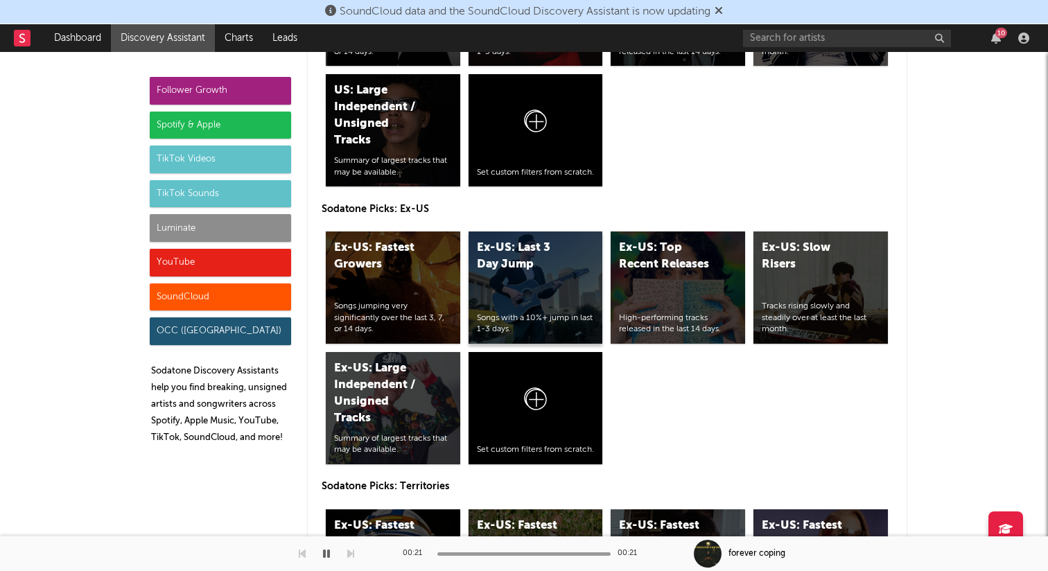
scroll to position [6425, 0]
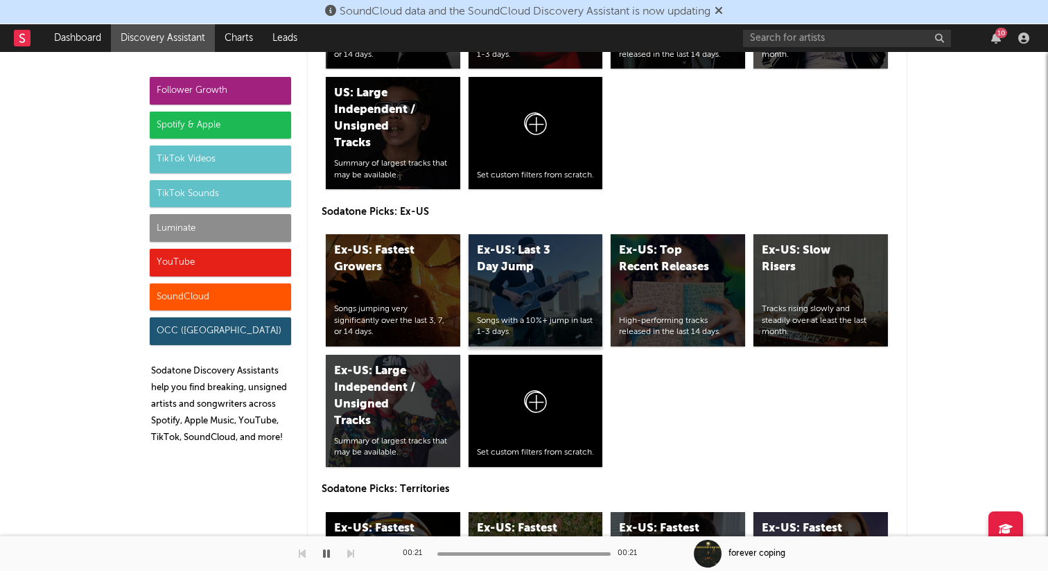
click at [502, 282] on div "Ex-US: Last 3 Day Jump Songs with a 10%+ jump in last 1-3 days." at bounding box center [536, 290] width 135 height 112
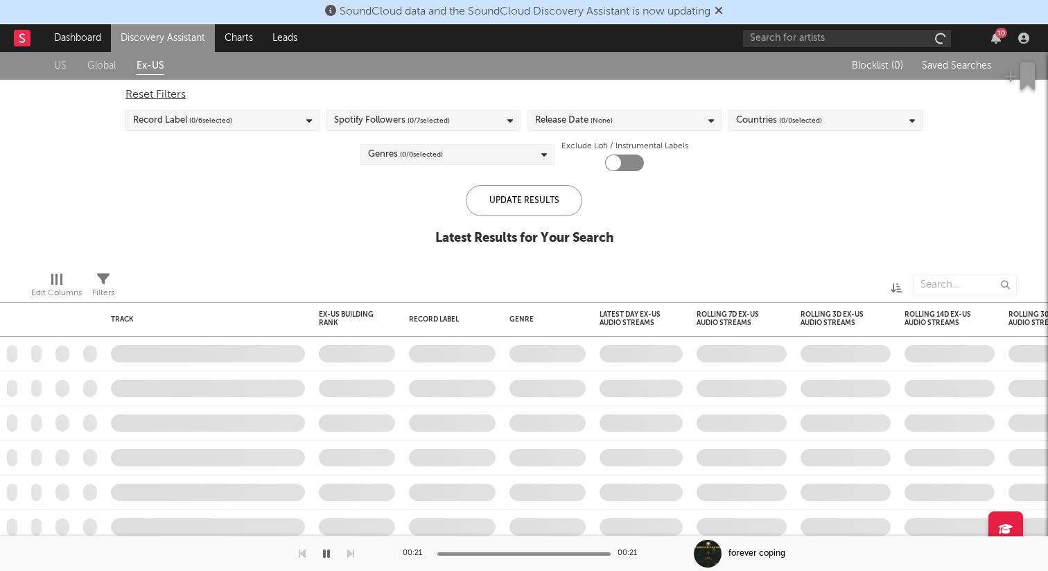
checkbox input "true"
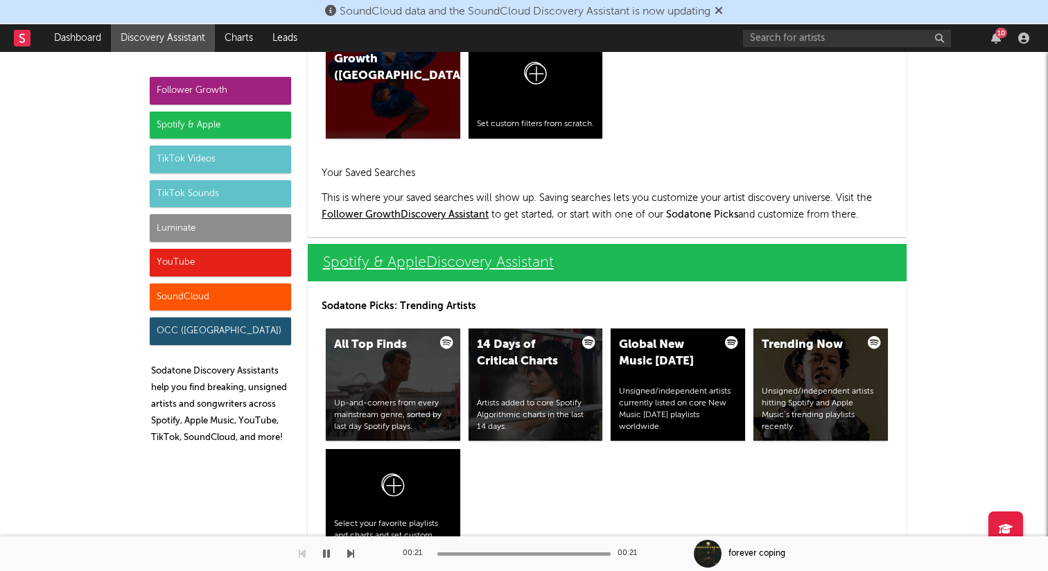
scroll to position [1247, 0]
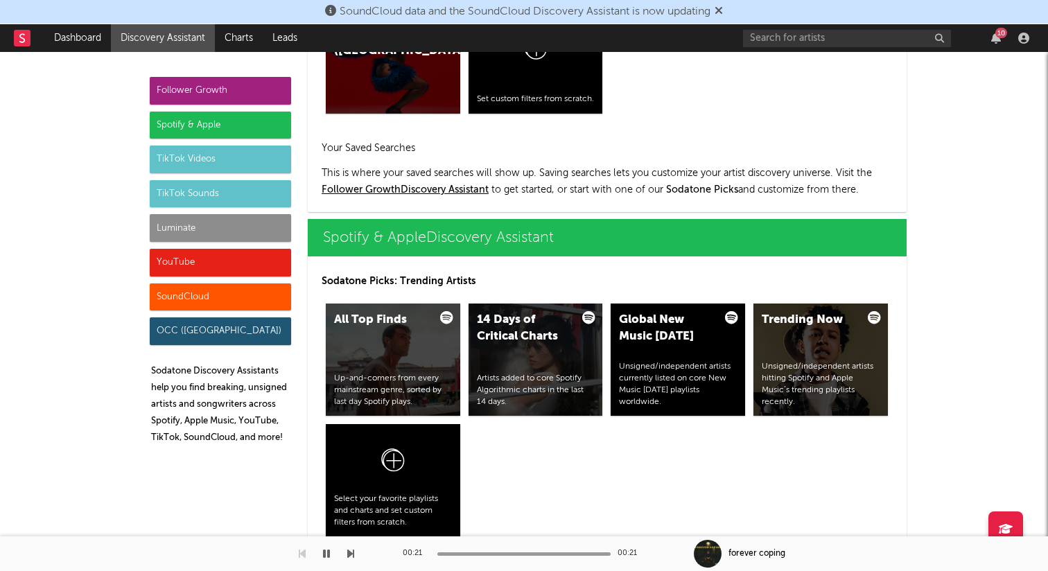
click at [265, 228] on div "Luminate" at bounding box center [220, 228] width 141 height 28
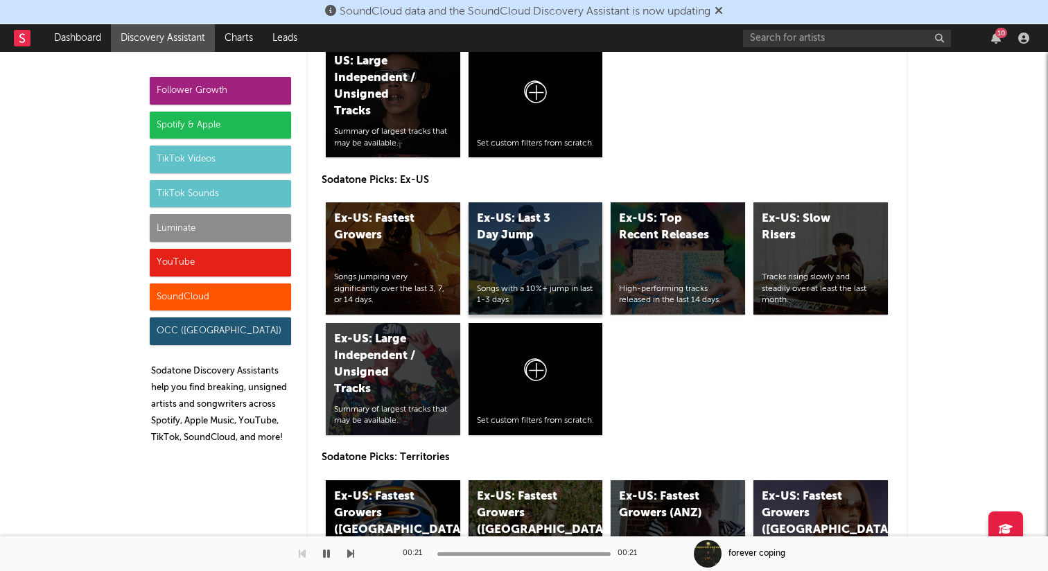
scroll to position [6447, 0]
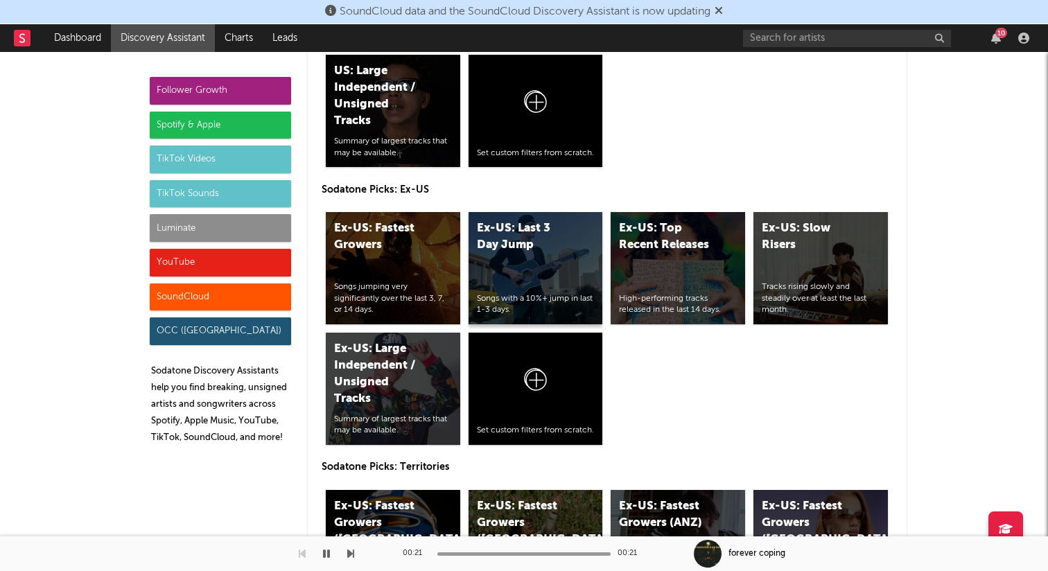
click at [545, 257] on div "Ex-US: Last 3 Day Jump Songs with a 10%+ jump in last 1-3 days." at bounding box center [536, 268] width 135 height 112
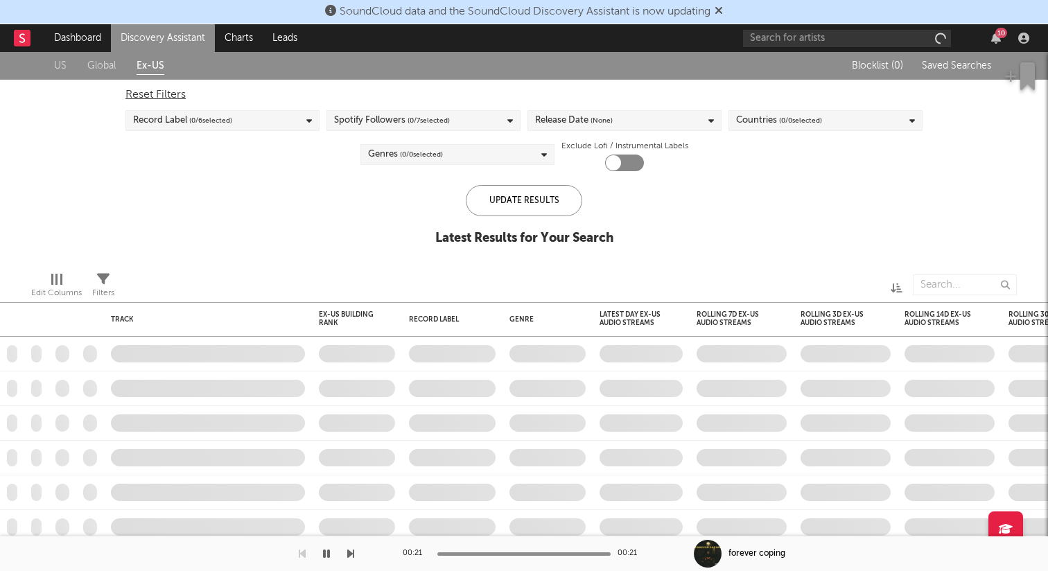
checkbox input "true"
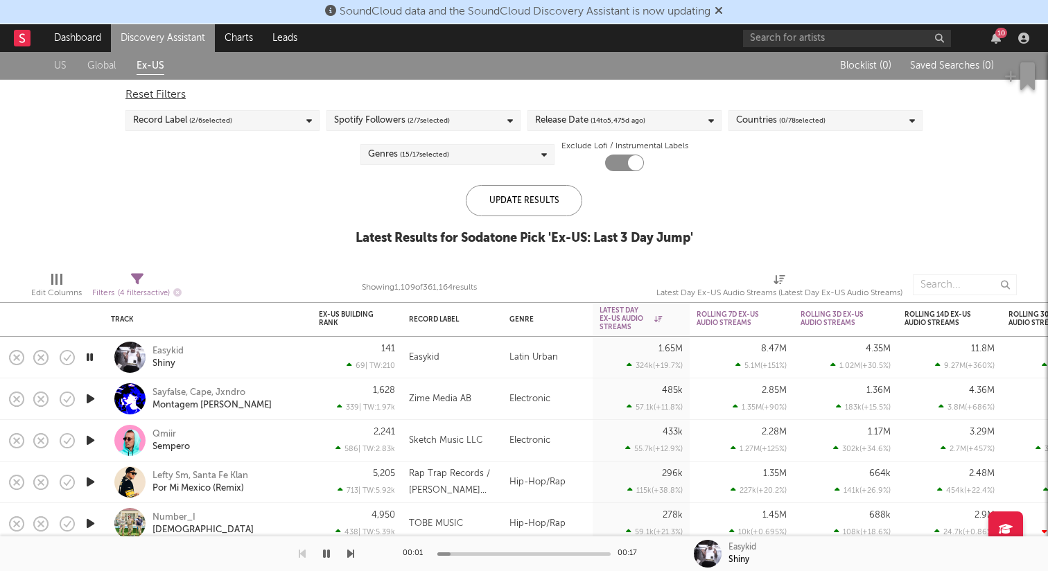
click at [324, 551] on icon "button" at bounding box center [326, 553] width 7 height 11
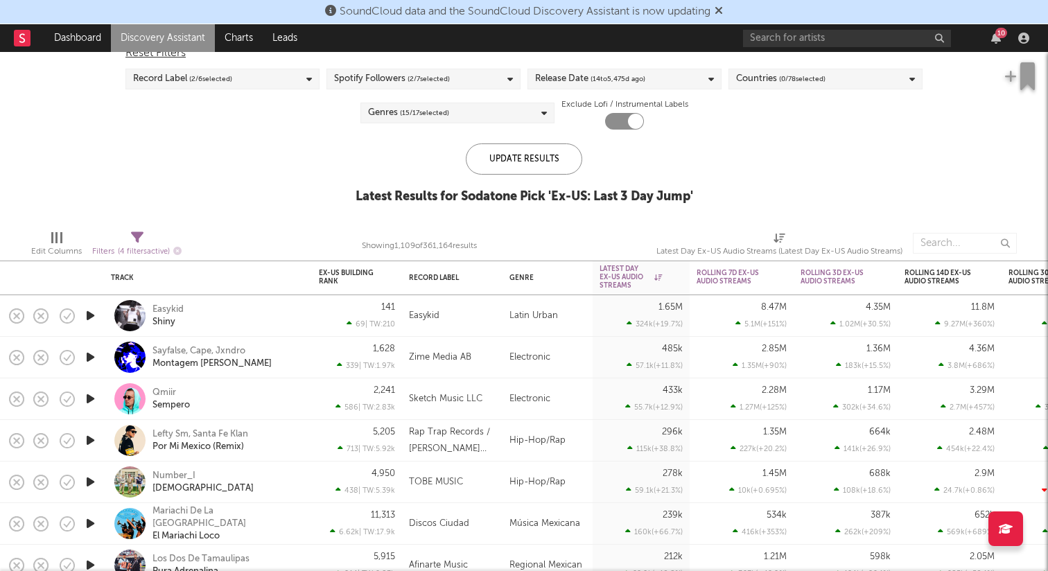
click at [90, 478] on icon "button" at bounding box center [90, 482] width 15 height 17
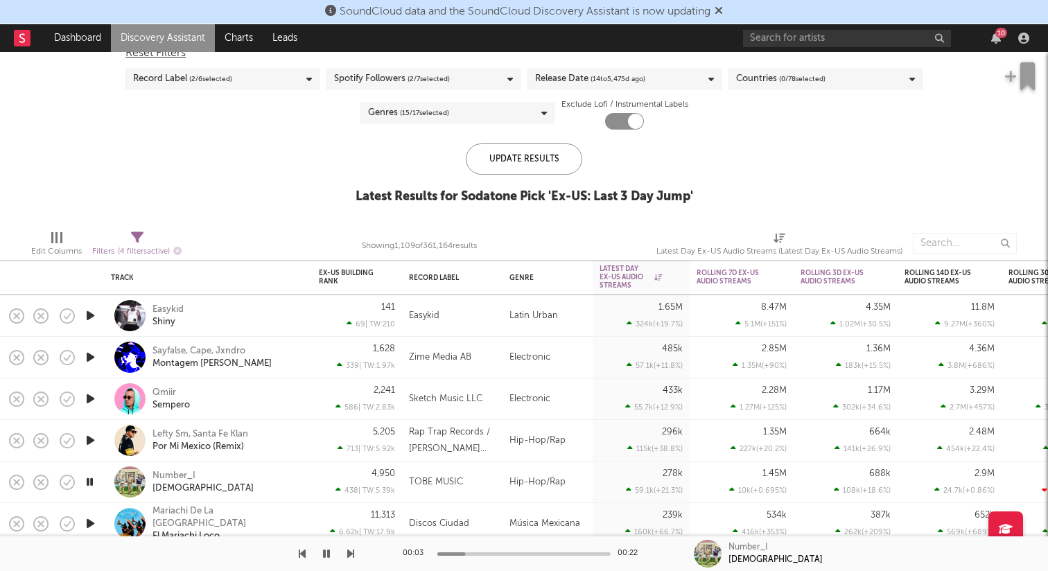
click at [98, 477] on div at bounding box center [90, 483] width 28 height 42
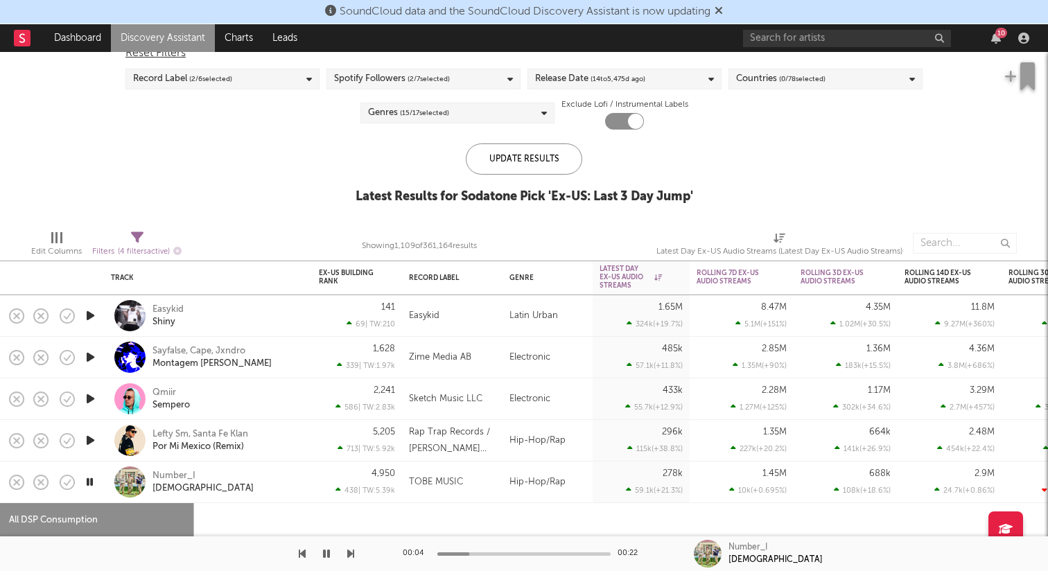
select select "6m"
click at [94, 395] on icon "button" at bounding box center [90, 398] width 15 height 17
click at [92, 396] on icon "button" at bounding box center [89, 398] width 13 height 17
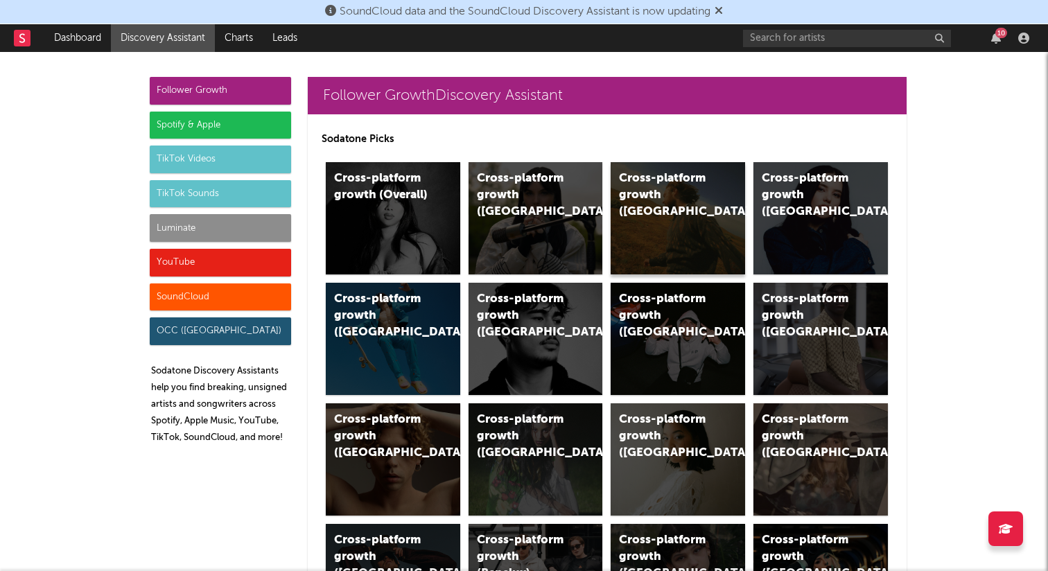
click at [654, 202] on div "Cross-platform growth (US)" at bounding box center [666, 196] width 94 height 50
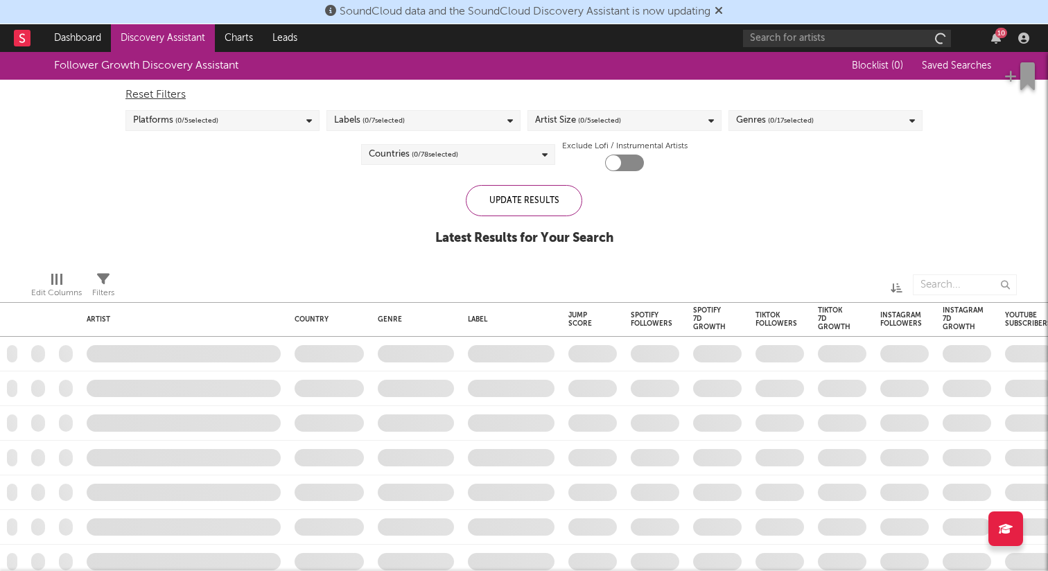
checkbox input "true"
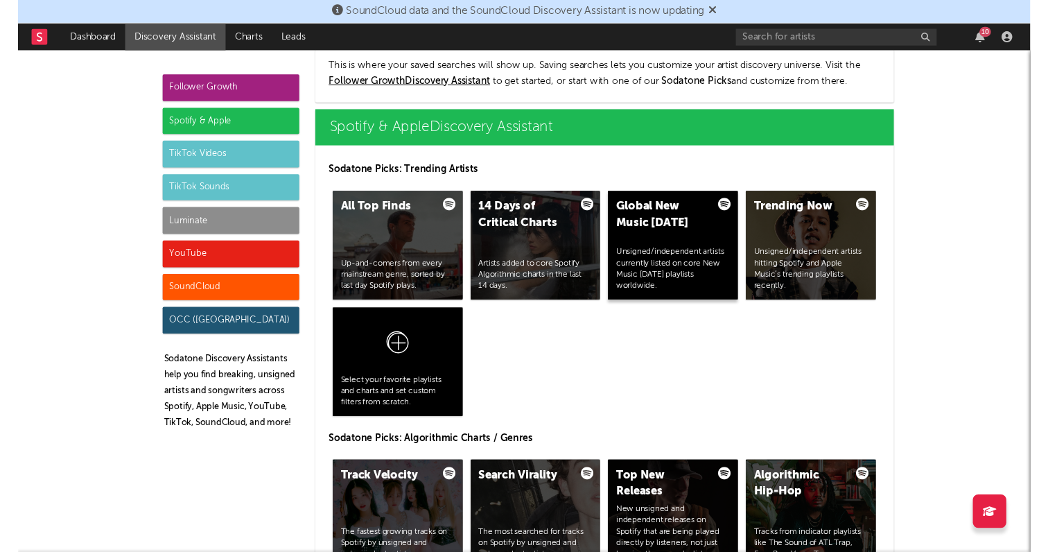
scroll to position [1355, 0]
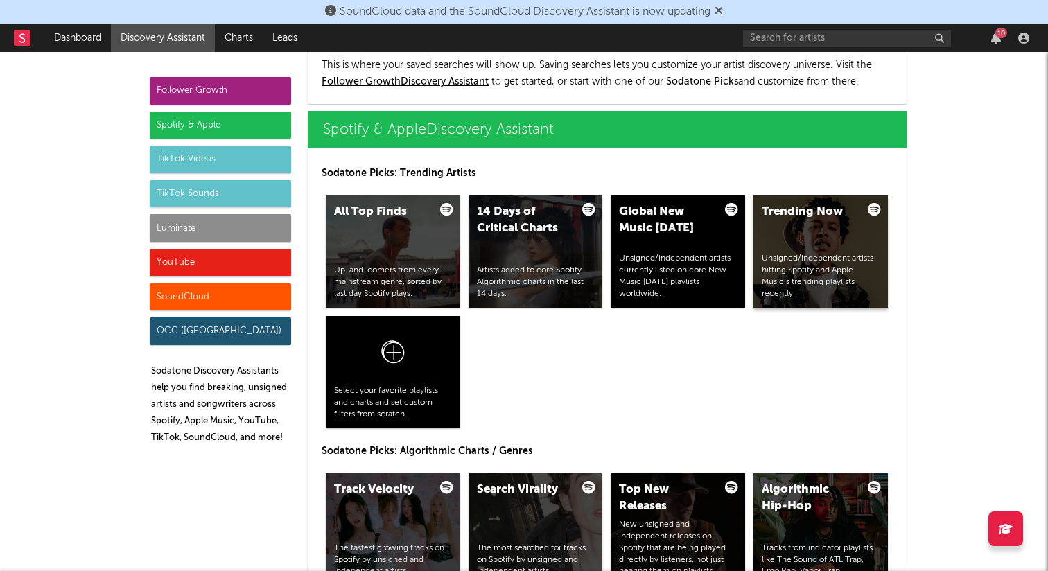
click at [799, 268] on div "Unsigned/independent artists hitting Spotify and Apple Music’s trending playlis…" at bounding box center [821, 276] width 118 height 46
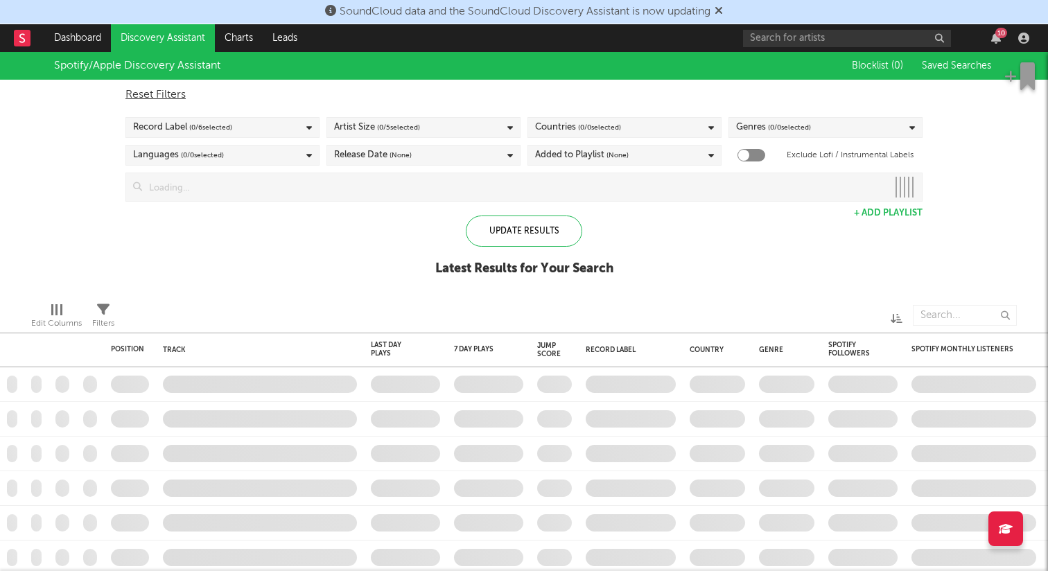
checkbox input "true"
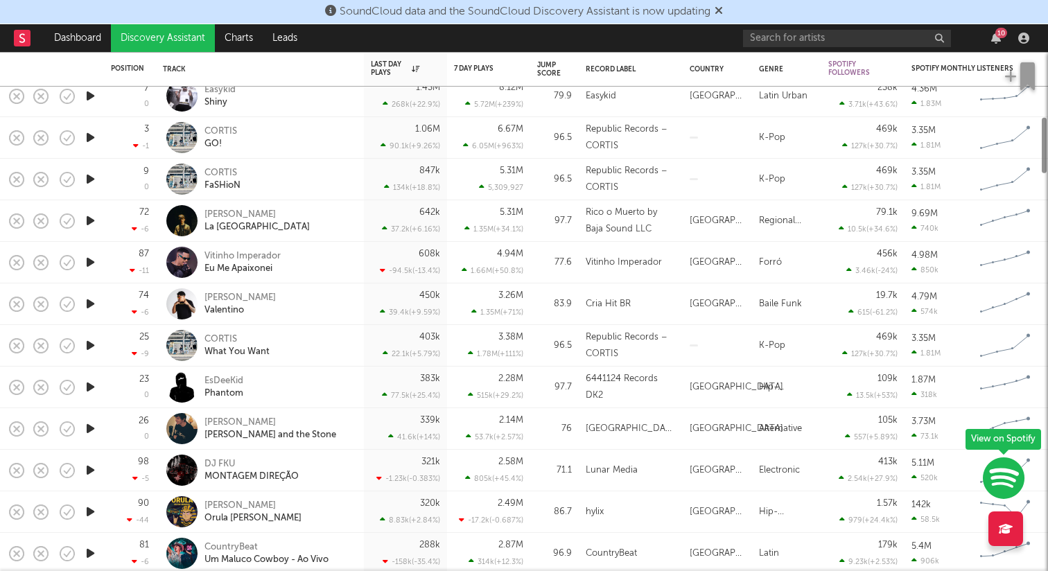
click at [651, 392] on div "6441124 Records DK2" at bounding box center [631, 387] width 90 height 33
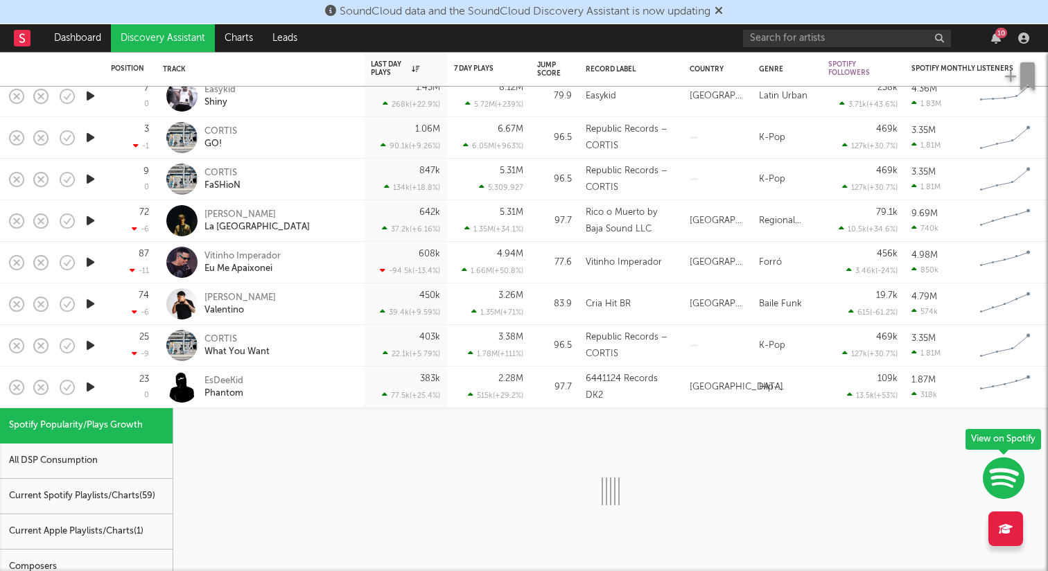
click at [94, 387] on icon "button" at bounding box center [90, 387] width 15 height 17
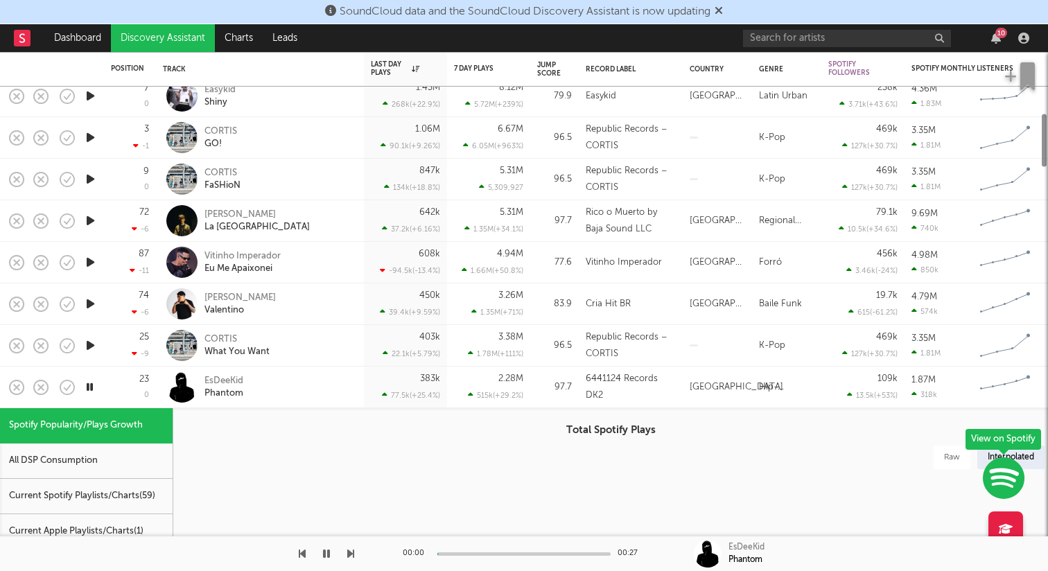
select select "6m"
select select "1w"
click at [342, 395] on div "EsDeeKid Phantom" at bounding box center [279, 387] width 149 height 25
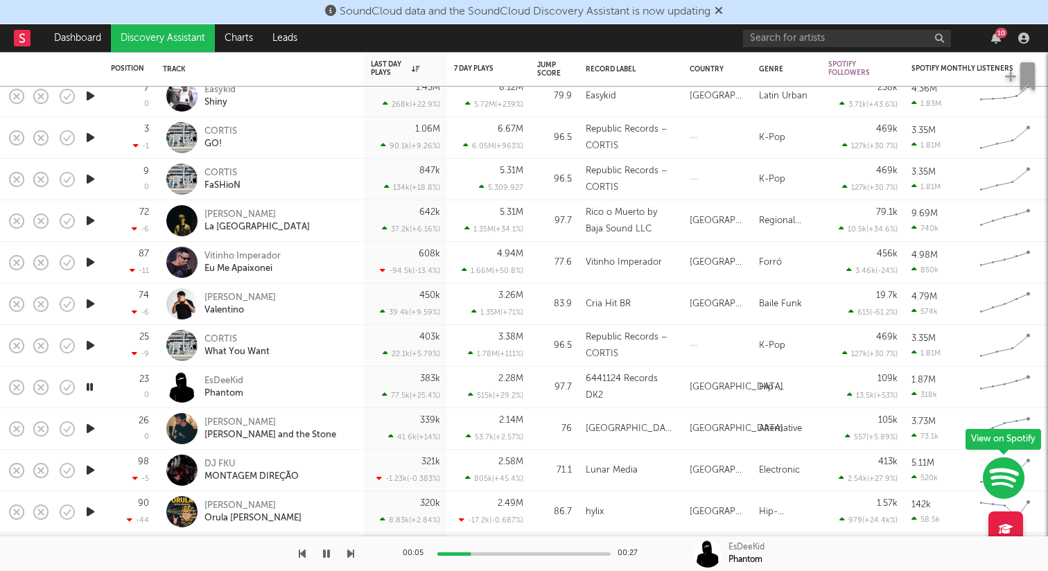
click at [363, 385] on div "EsDeeKid Phantom" at bounding box center [260, 388] width 208 height 42
select select "6m"
select select "1w"
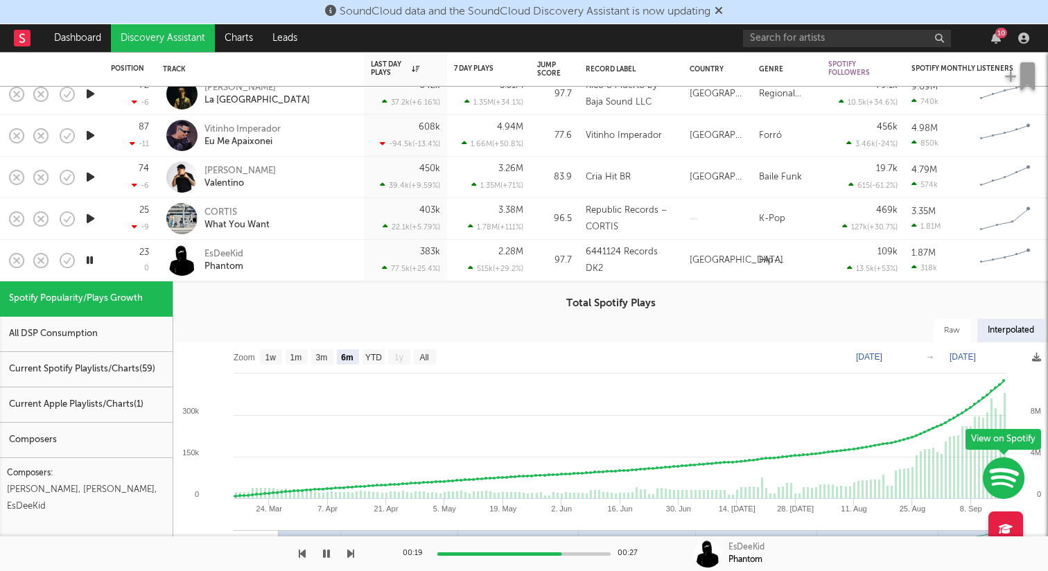
click at [92, 257] on icon "button" at bounding box center [89, 260] width 13 height 17
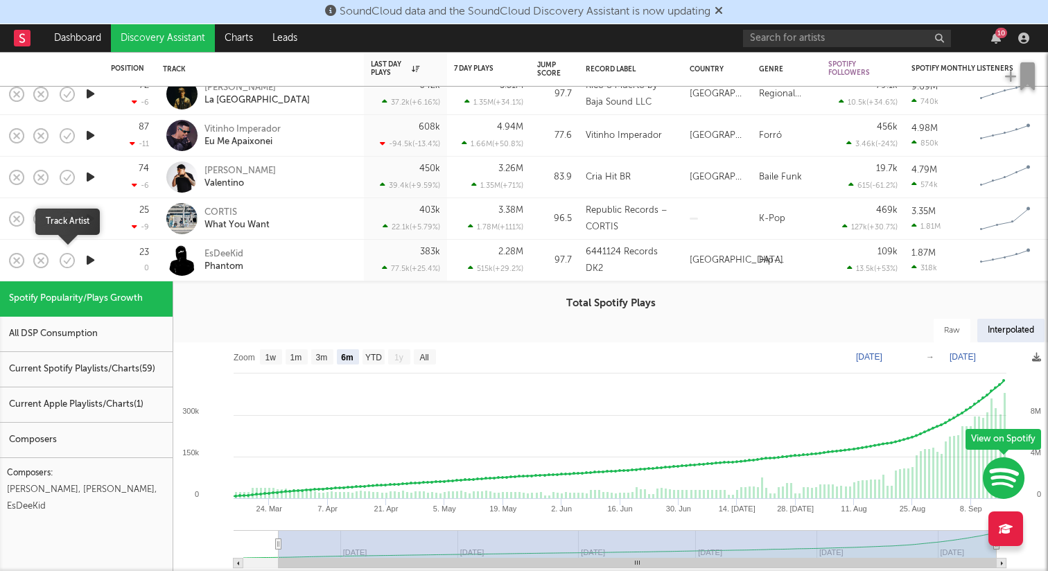
click at [68, 260] on icon "button" at bounding box center [67, 260] width 19 height 19
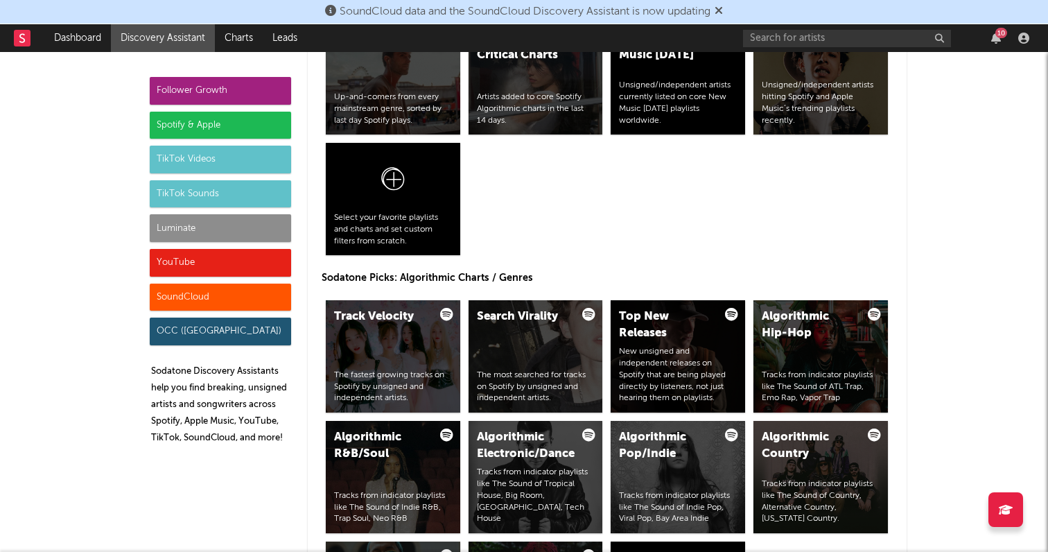
scroll to position [1675, 0]
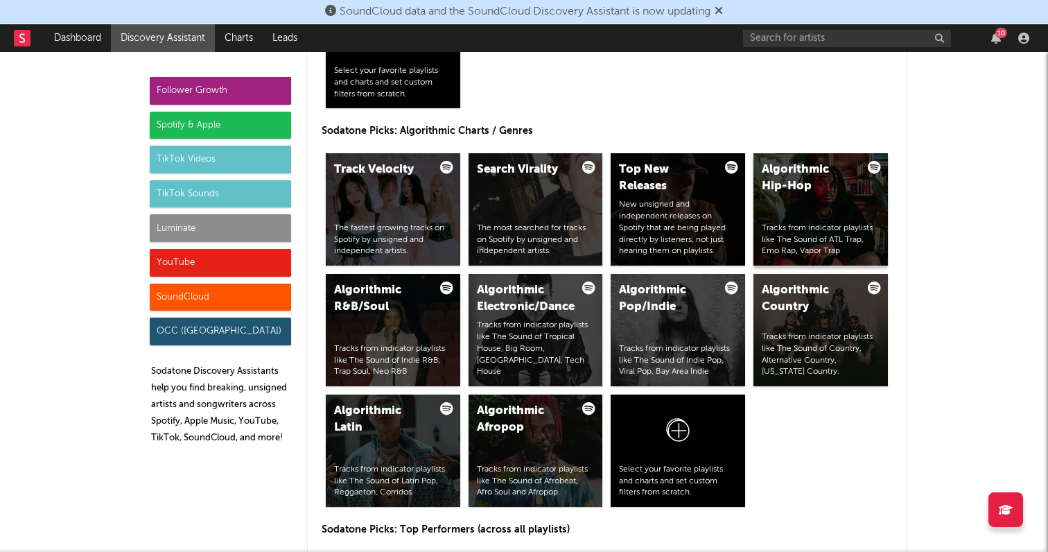
click at [829, 213] on div "Algorithmic Hip-Hop Tracks from indicator playlists like The Sound of ATL Trap,…" at bounding box center [821, 209] width 135 height 112
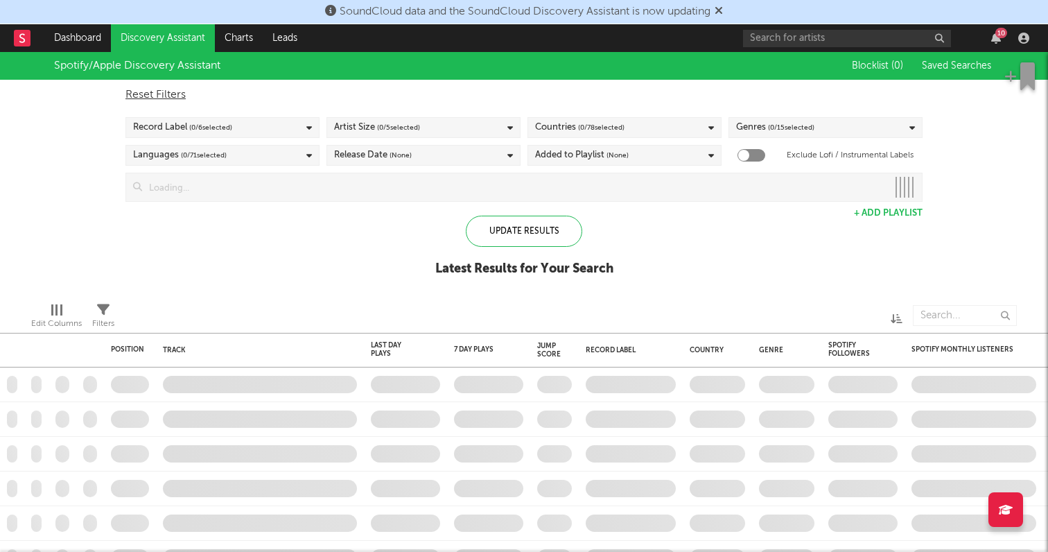
checkbox input "true"
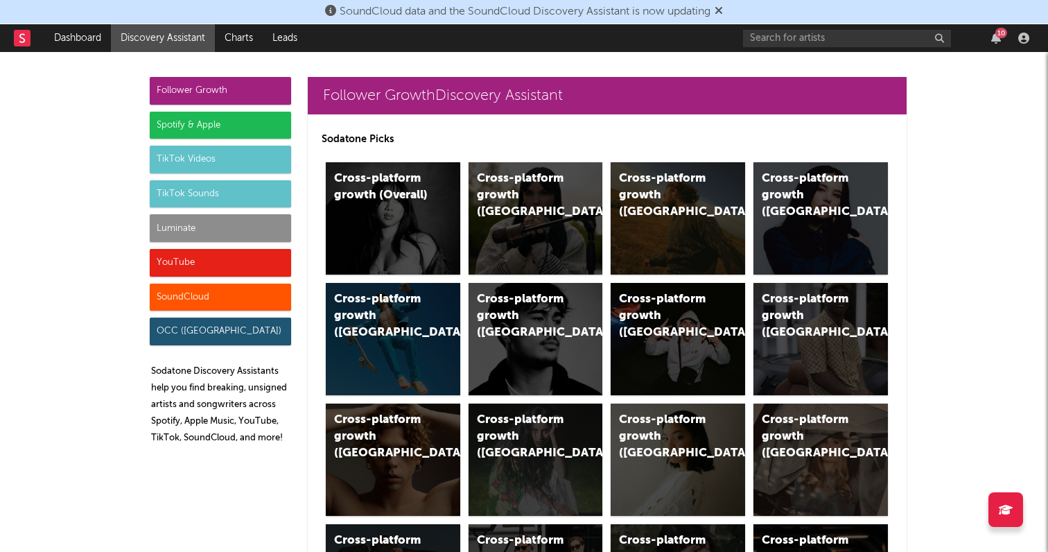
click at [231, 229] on div "Luminate" at bounding box center [220, 228] width 141 height 28
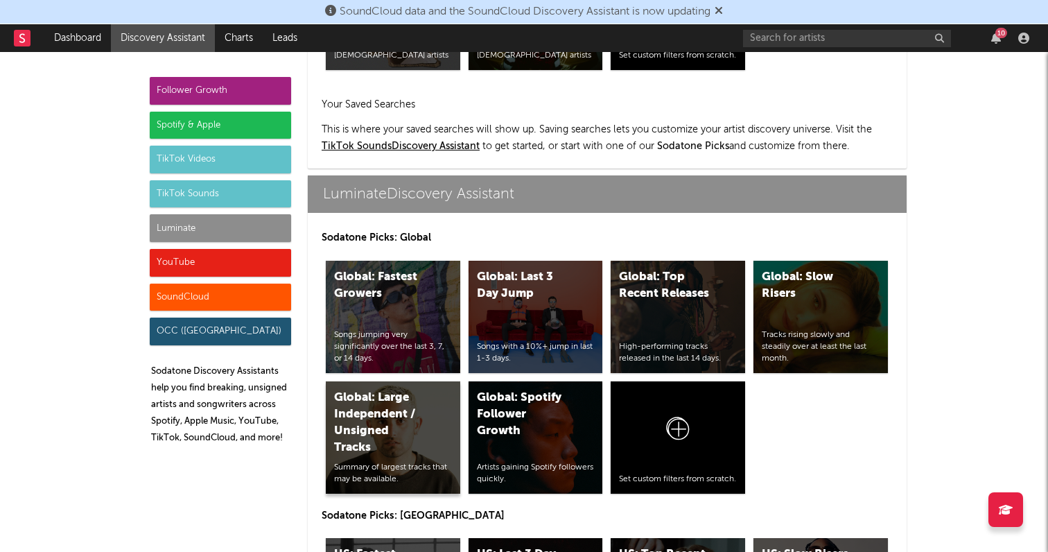
scroll to position [5939, 0]
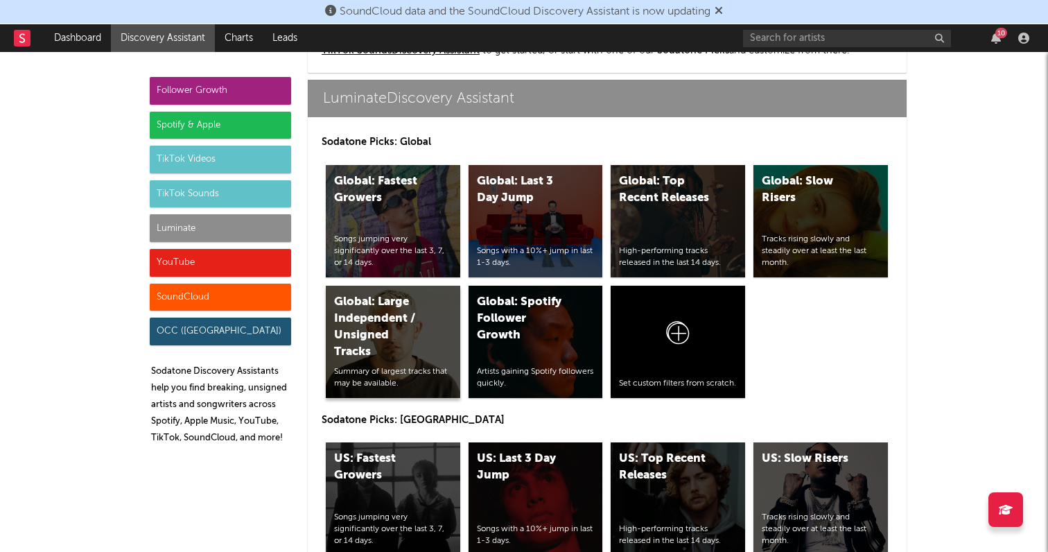
click at [397, 326] on div "Global: Large Independent / Unsigned Tracks" at bounding box center [381, 327] width 94 height 67
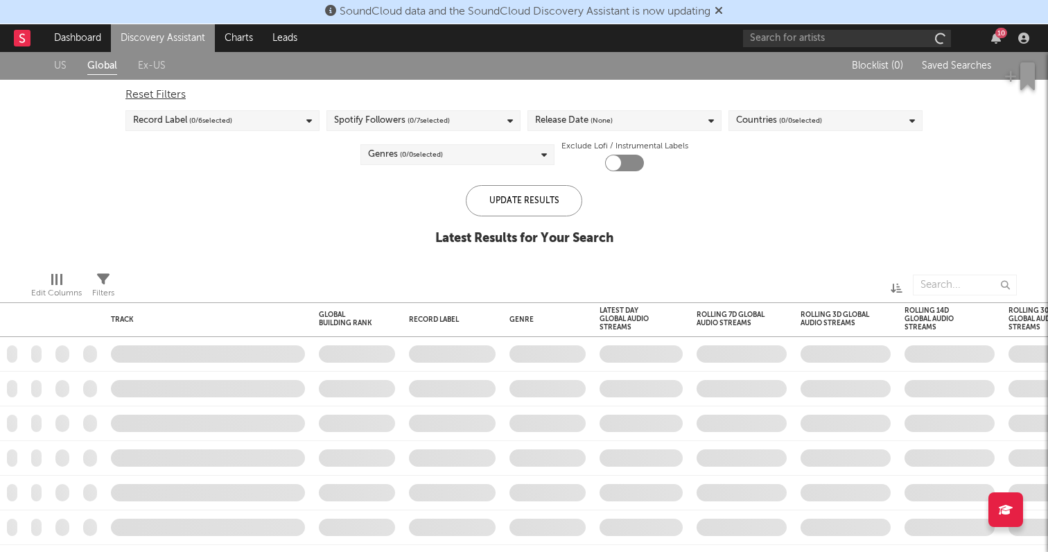
checkbox input "true"
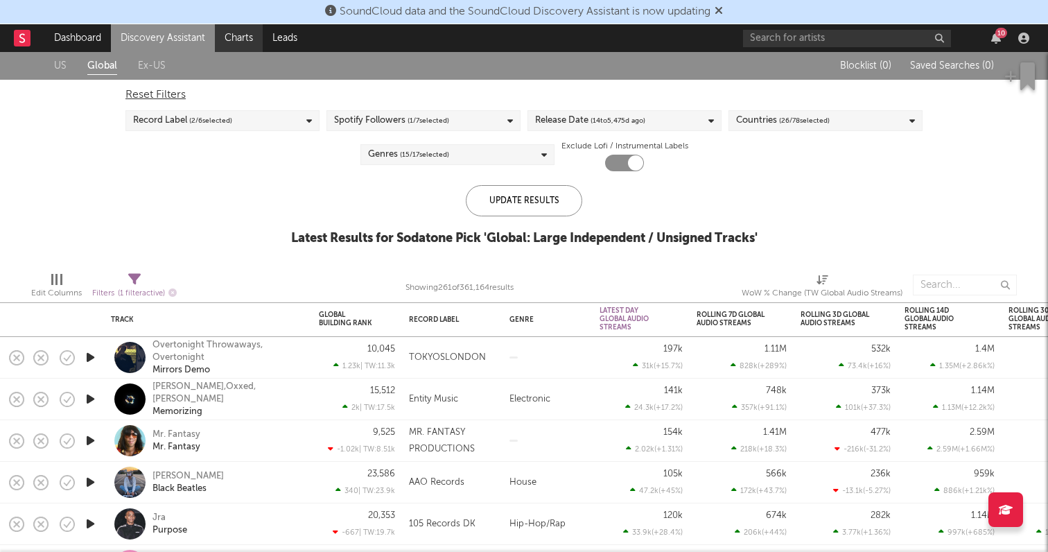
click at [243, 37] on link "Charts" at bounding box center [239, 38] width 48 height 28
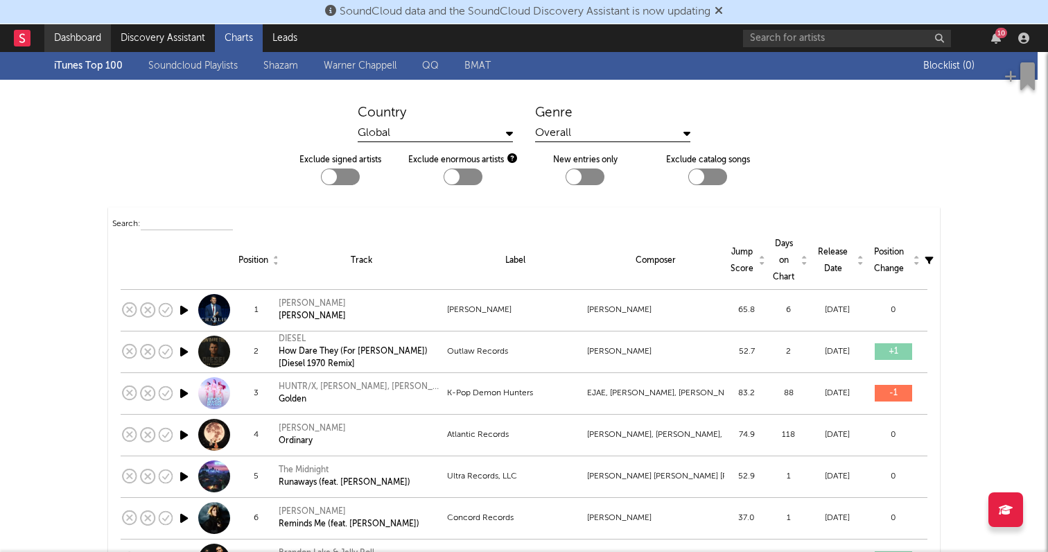
click at [58, 34] on link "Dashboard" at bounding box center [77, 38] width 67 height 28
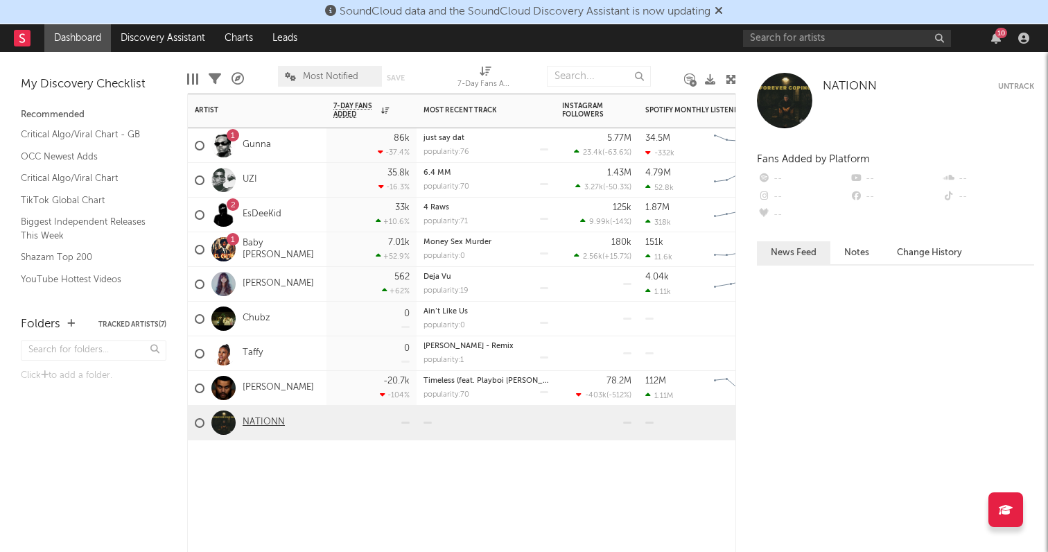
click at [279, 424] on link "NATIONN" at bounding box center [264, 423] width 42 height 12
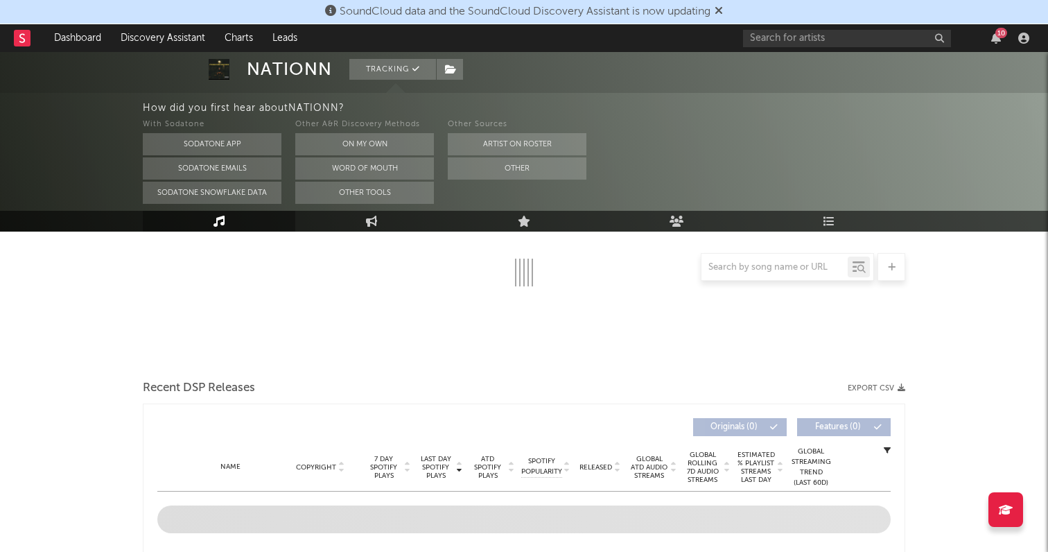
select select "1w"
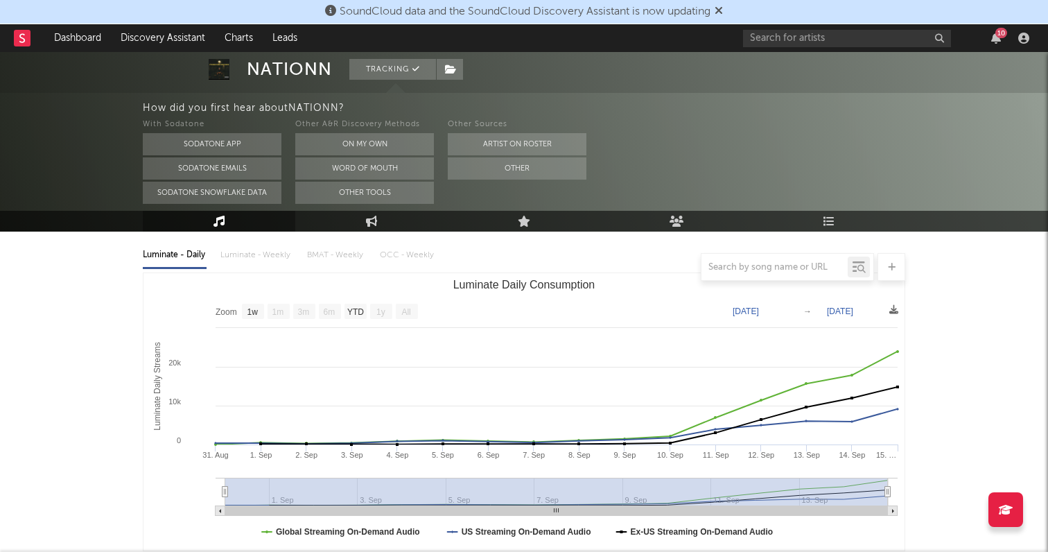
scroll to position [143, 0]
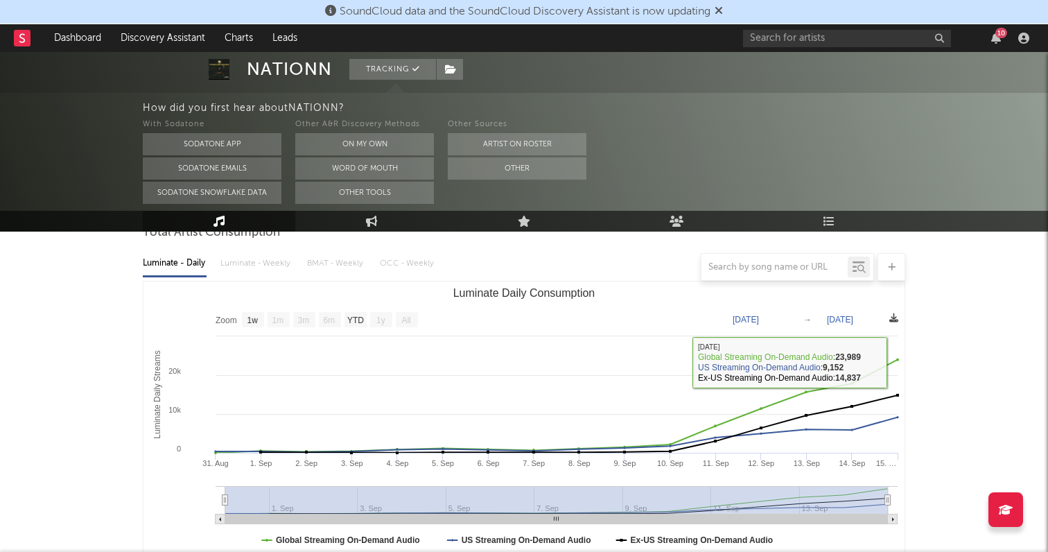
click at [897, 321] on icon at bounding box center [894, 317] width 9 height 9
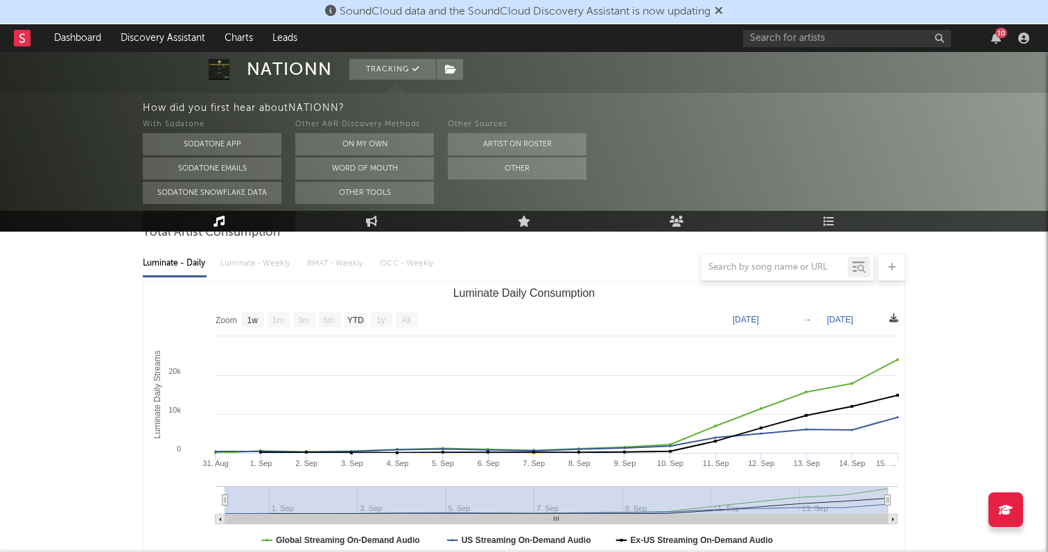
click at [892, 318] on icon at bounding box center [894, 317] width 9 height 9
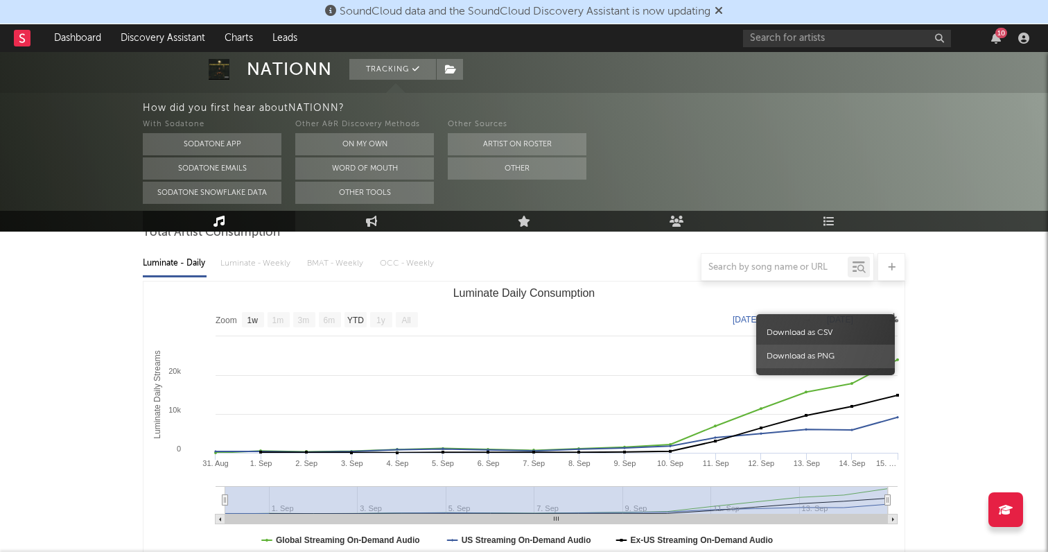
click at [872, 357] on span "Download as PNG" at bounding box center [825, 357] width 139 height 24
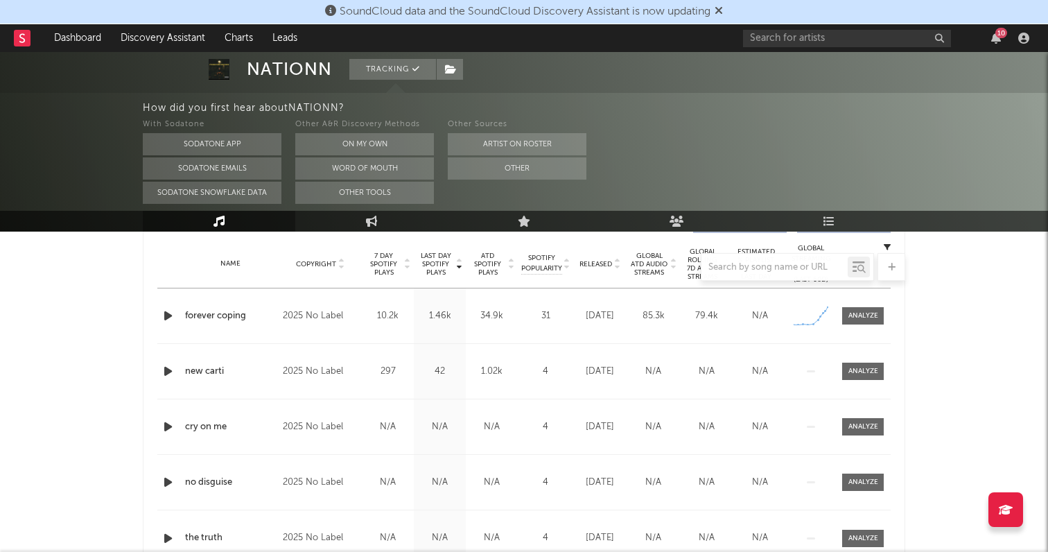
scroll to position [556, 0]
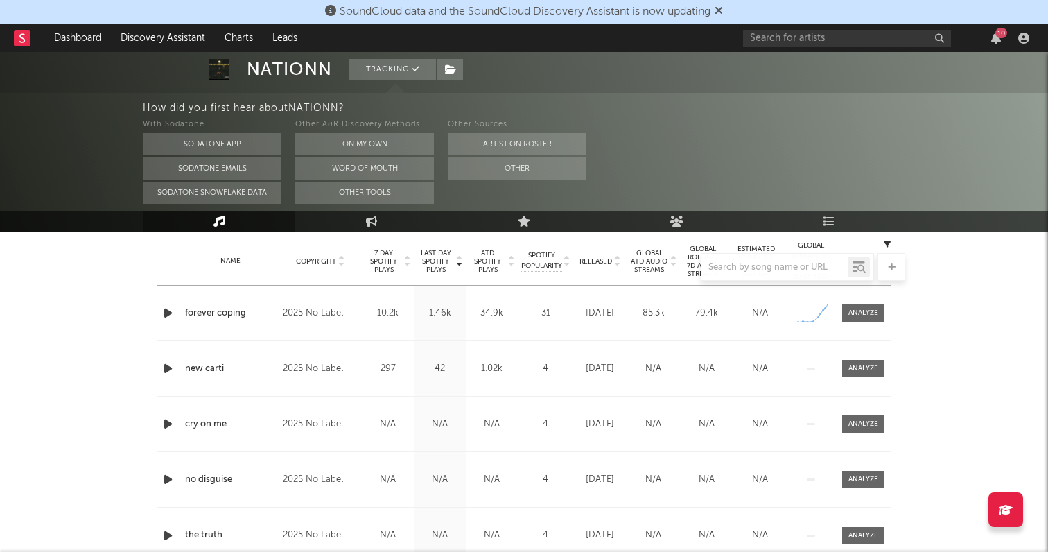
click at [587, 313] on div "[DATE]" at bounding box center [600, 313] width 46 height 14
click at [845, 311] on span at bounding box center [863, 312] width 42 height 17
select select "1w"
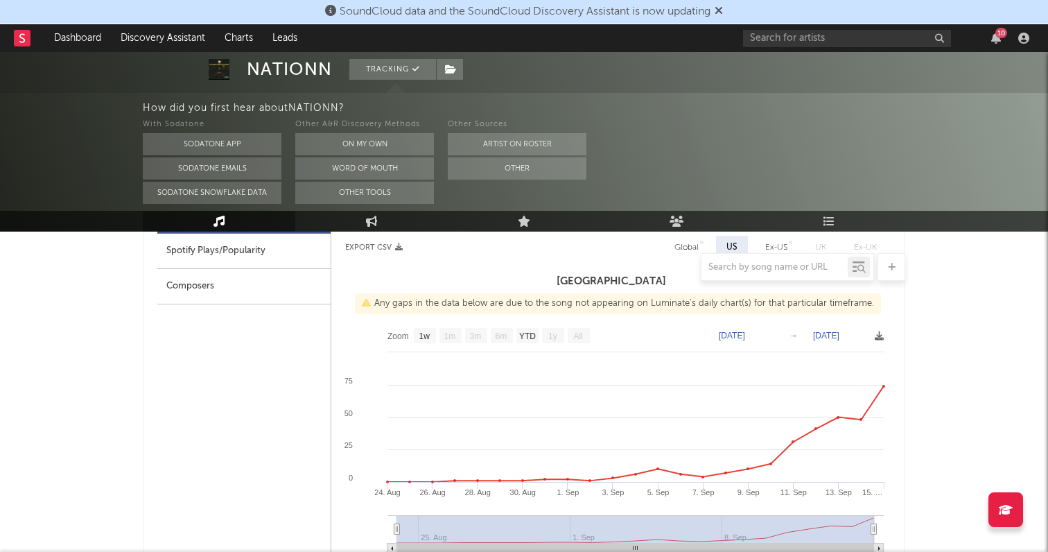
scroll to position [686, 0]
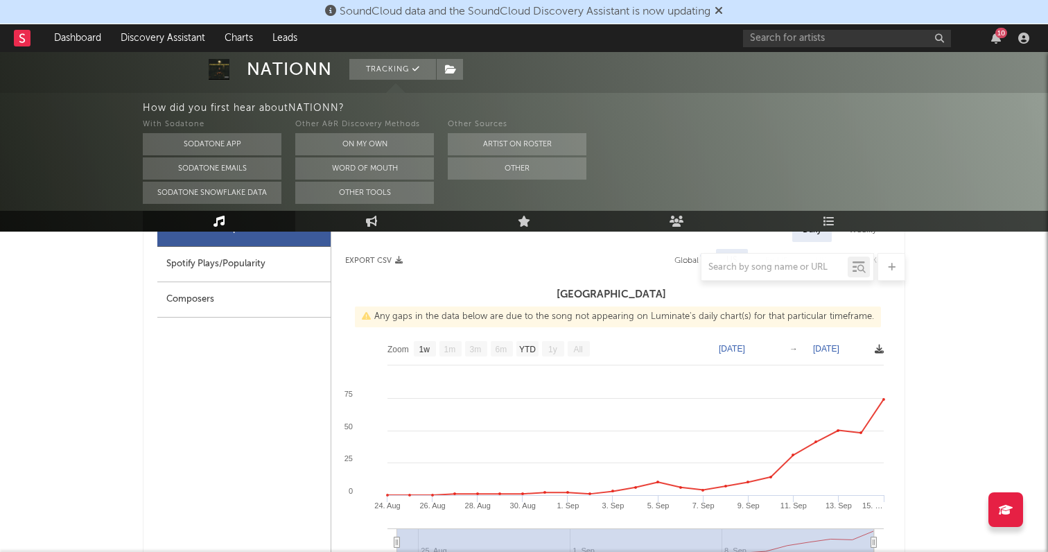
click at [881, 345] on icon at bounding box center [879, 349] width 9 height 9
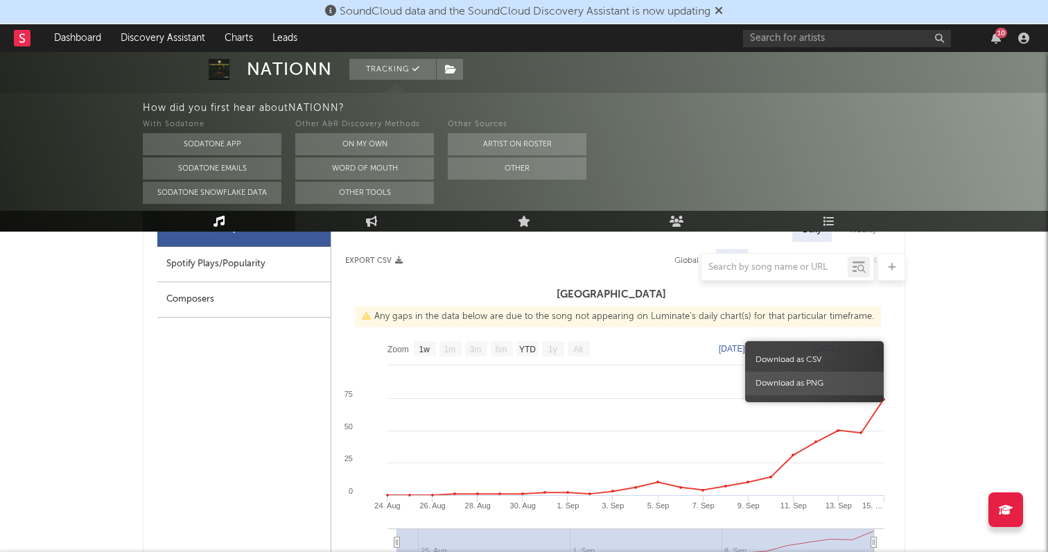
click at [838, 385] on span "Download as PNG" at bounding box center [814, 384] width 139 height 24
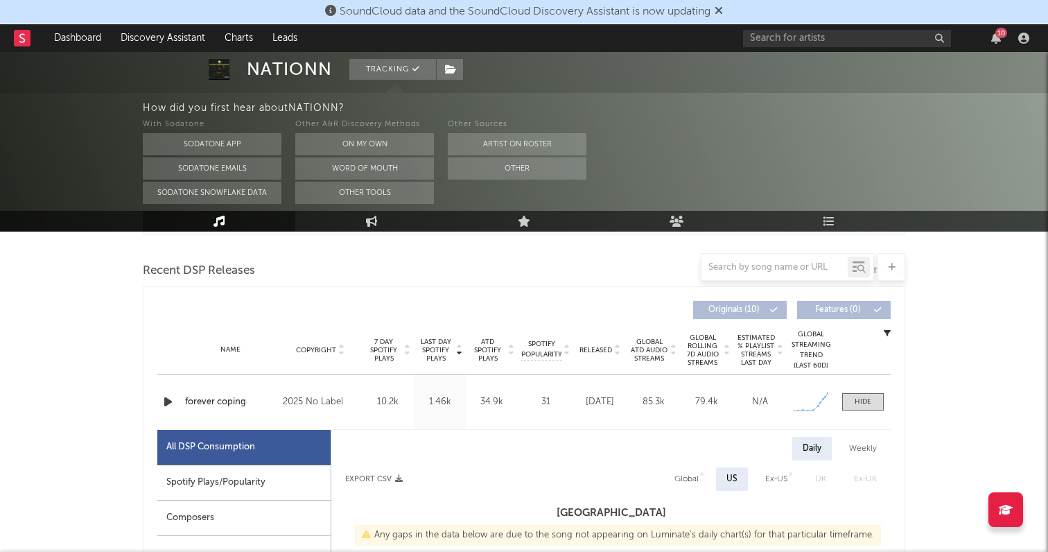
scroll to position [462, 0]
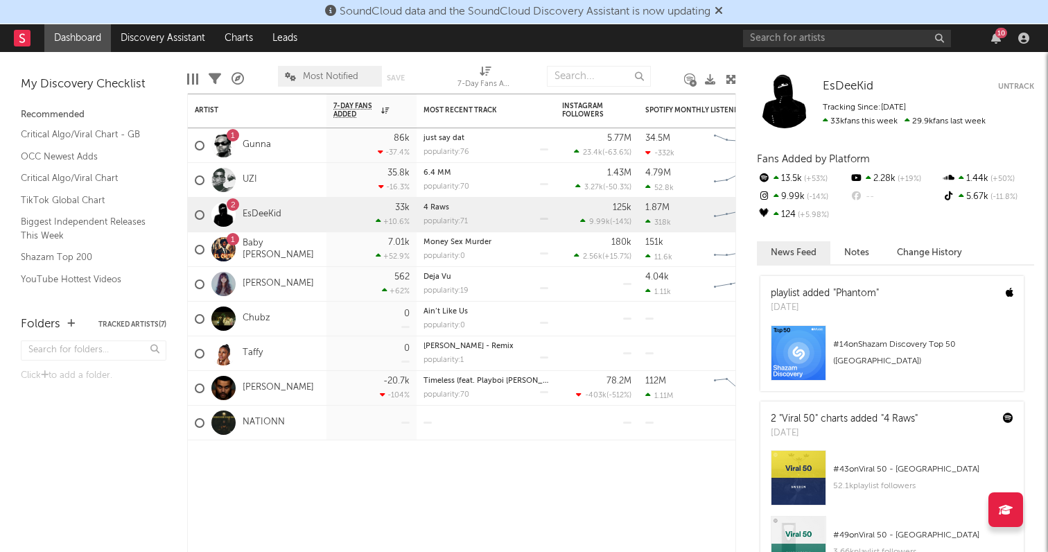
click at [98, 40] on link "Dashboard" at bounding box center [77, 38] width 67 height 28
click at [133, 46] on link "Discovery Assistant" at bounding box center [163, 38] width 104 height 28
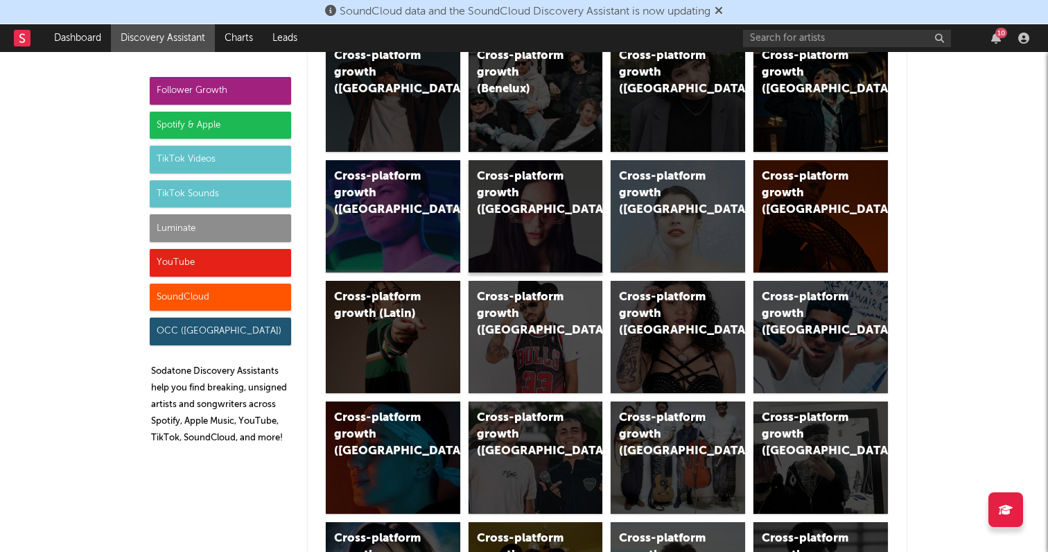
scroll to position [477, 0]
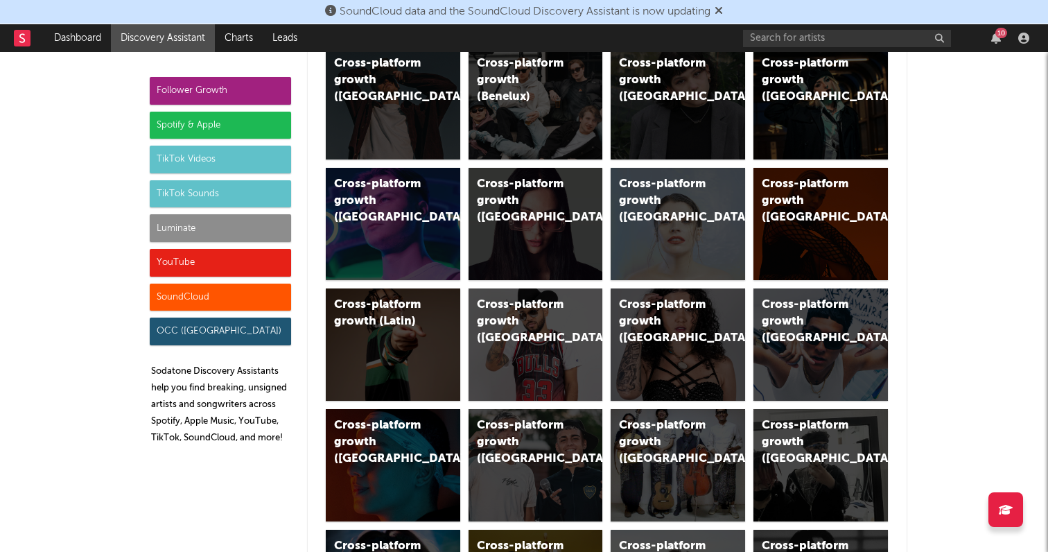
click at [260, 225] on div "Luminate" at bounding box center [220, 228] width 141 height 28
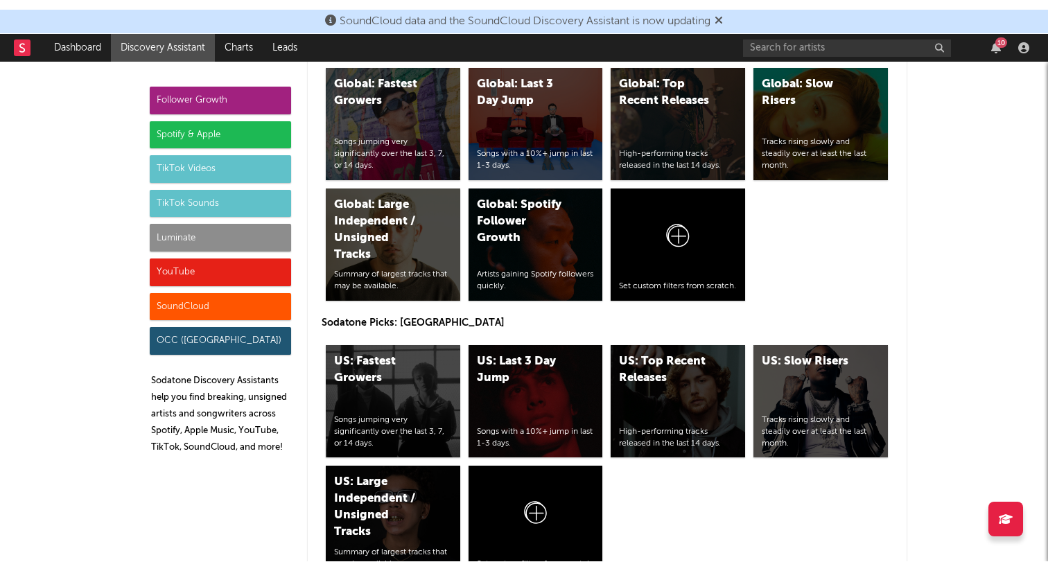
scroll to position [6047, 0]
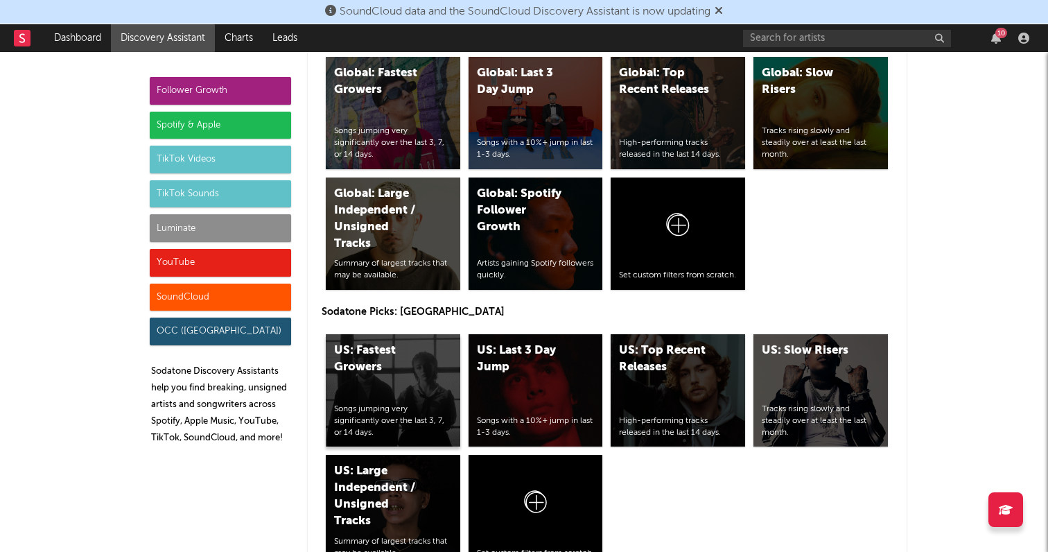
click at [423, 373] on div "US: Fastest Growers" at bounding box center [381, 359] width 94 height 33
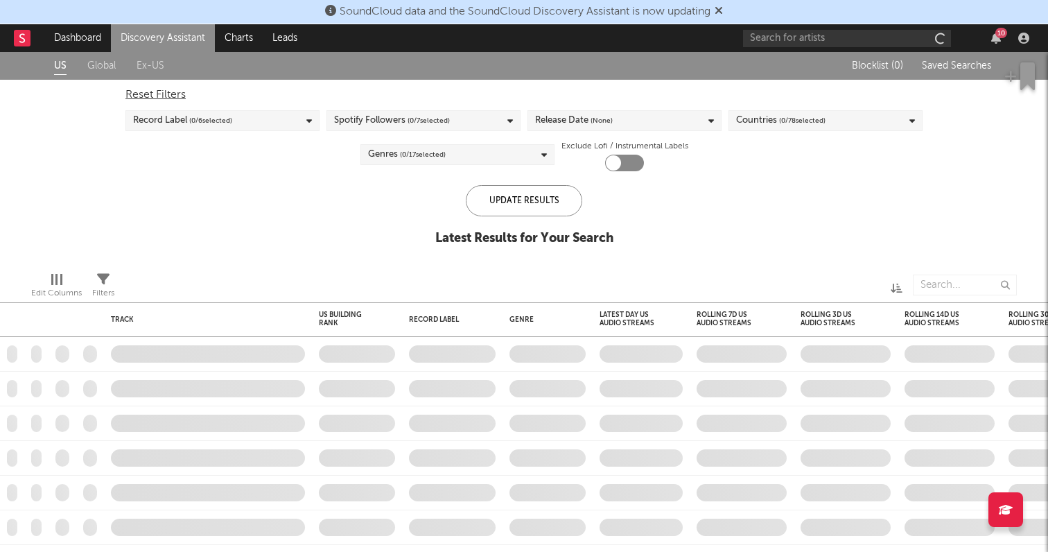
checkbox input "true"
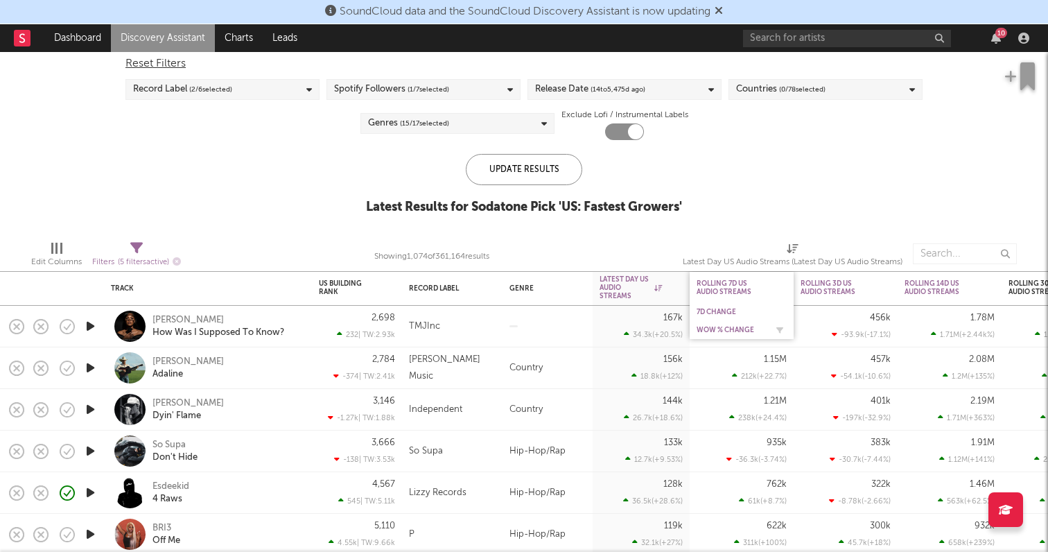
click at [736, 331] on div "WoW % Change" at bounding box center [731, 330] width 69 height 8
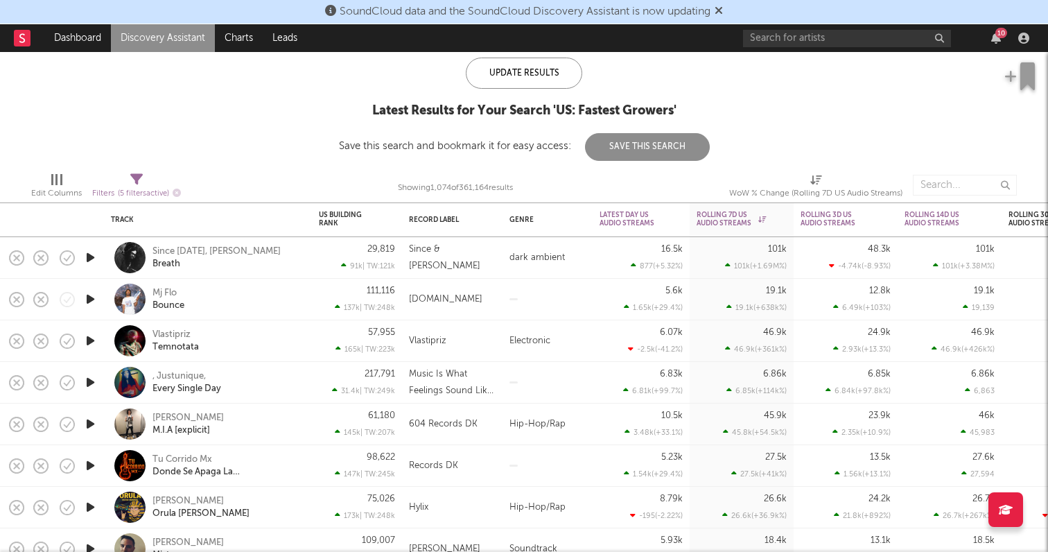
click at [92, 420] on icon "button" at bounding box center [90, 423] width 15 height 17
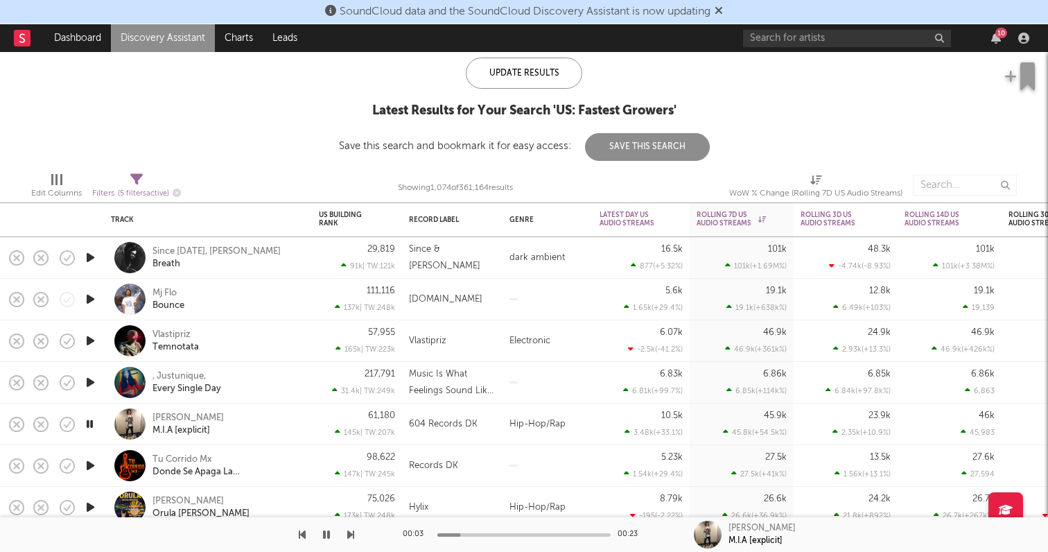
click at [504, 426] on div "Hip-Hop/Rap" at bounding box center [548, 425] width 90 height 42
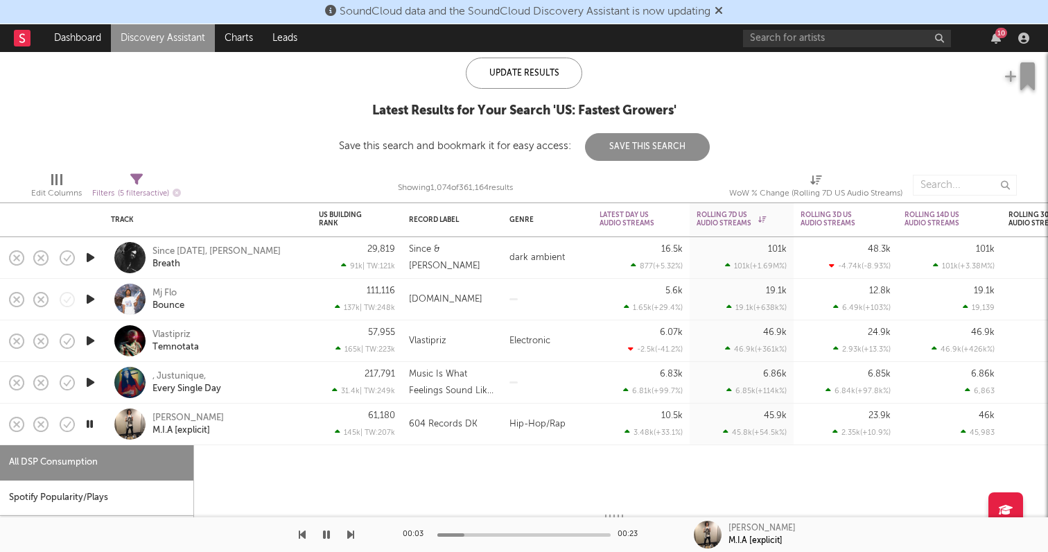
select select "1w"
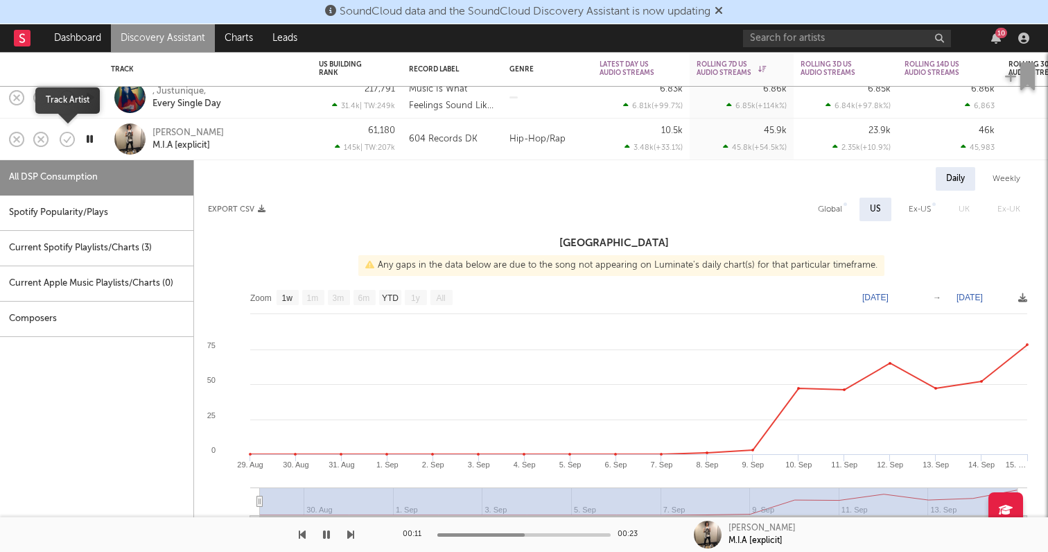
click at [64, 141] on icon "button" at bounding box center [67, 139] width 19 height 19
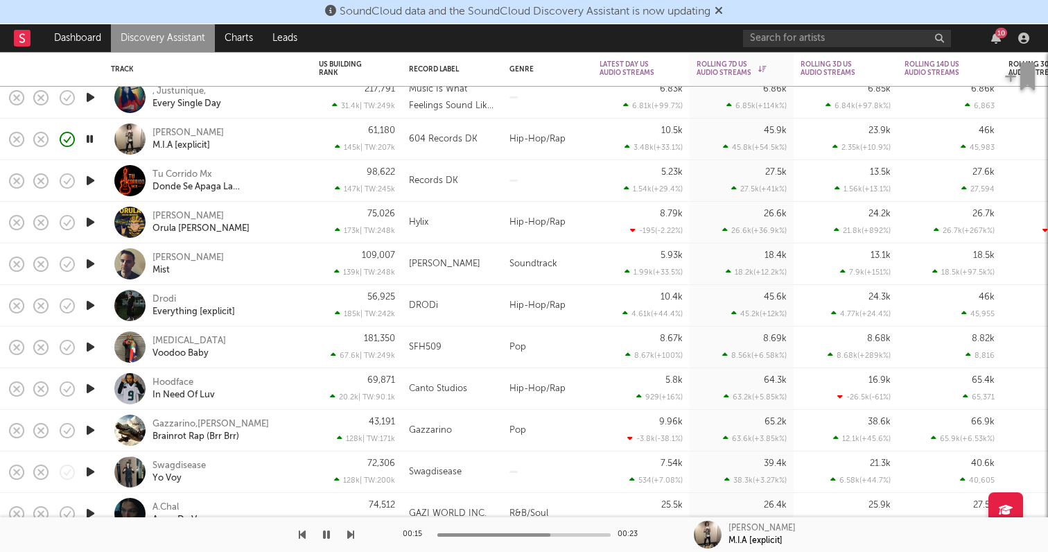
click at [503, 138] on div "Hip-Hop/Rap" at bounding box center [548, 140] width 90 height 42
select select "1w"
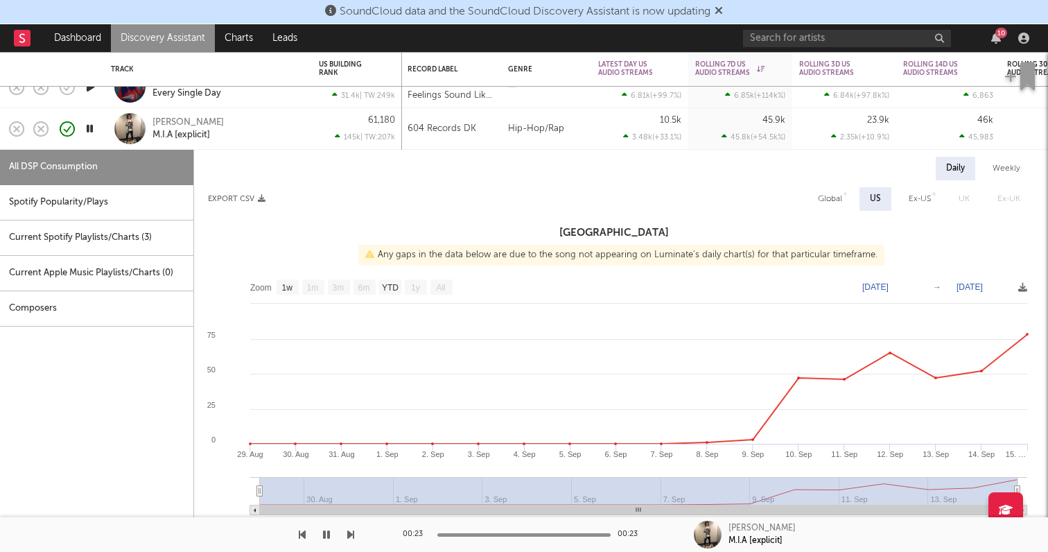
click at [320, 135] on div "145k | TW: 207k" at bounding box center [357, 136] width 76 height 9
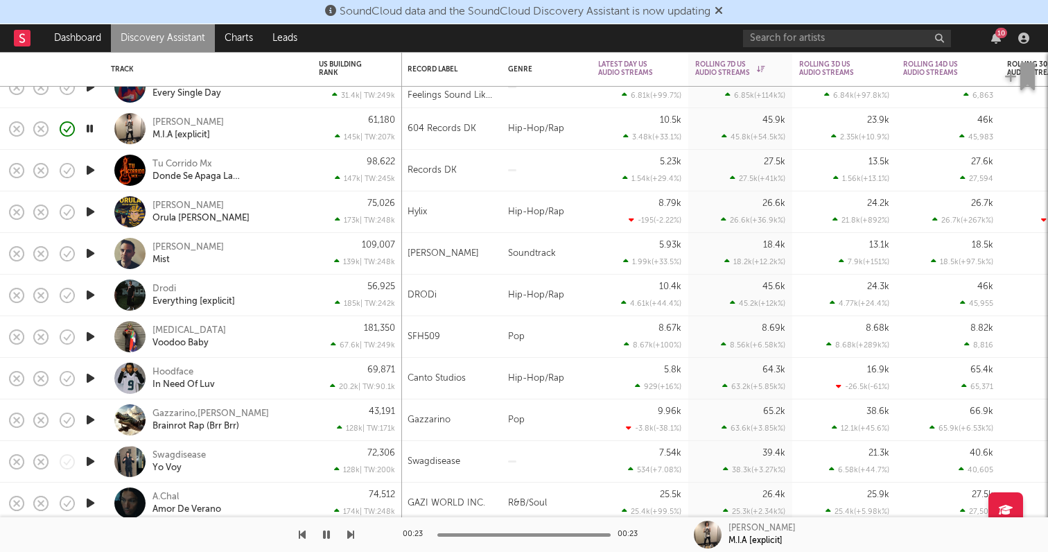
click at [92, 336] on icon "button" at bounding box center [90, 336] width 15 height 17
click at [93, 379] on icon "button" at bounding box center [90, 378] width 15 height 17
click at [96, 417] on icon "button" at bounding box center [90, 419] width 15 height 17
click at [89, 417] on icon "button" at bounding box center [89, 419] width 13 height 17
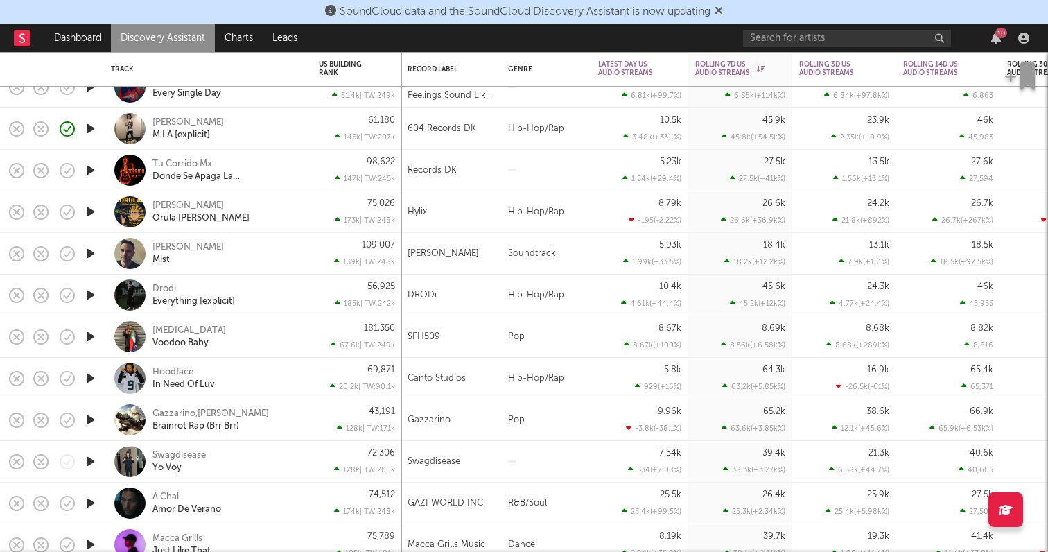
click at [93, 207] on icon "button" at bounding box center [90, 211] width 15 height 17
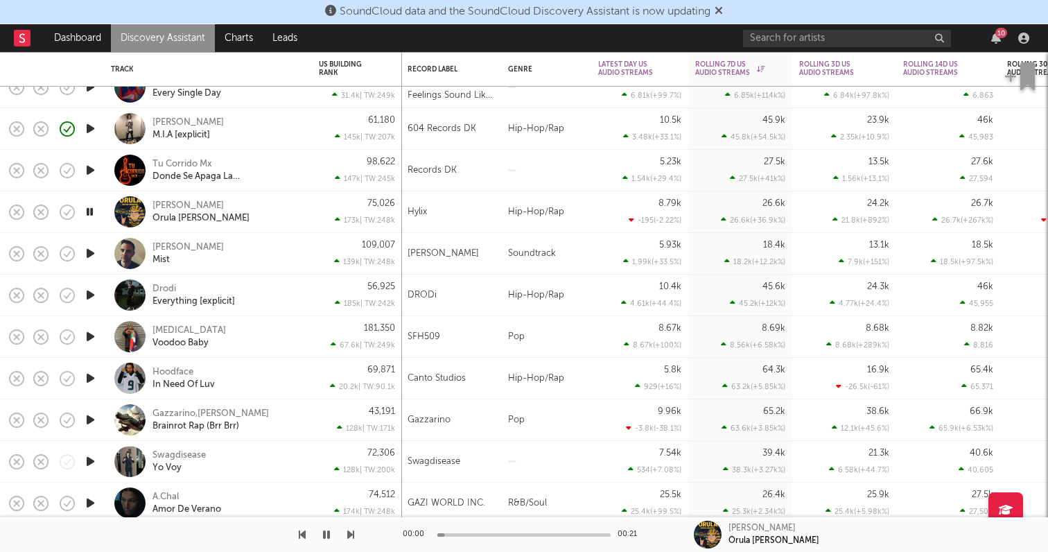
click at [93, 208] on icon "button" at bounding box center [89, 211] width 13 height 17
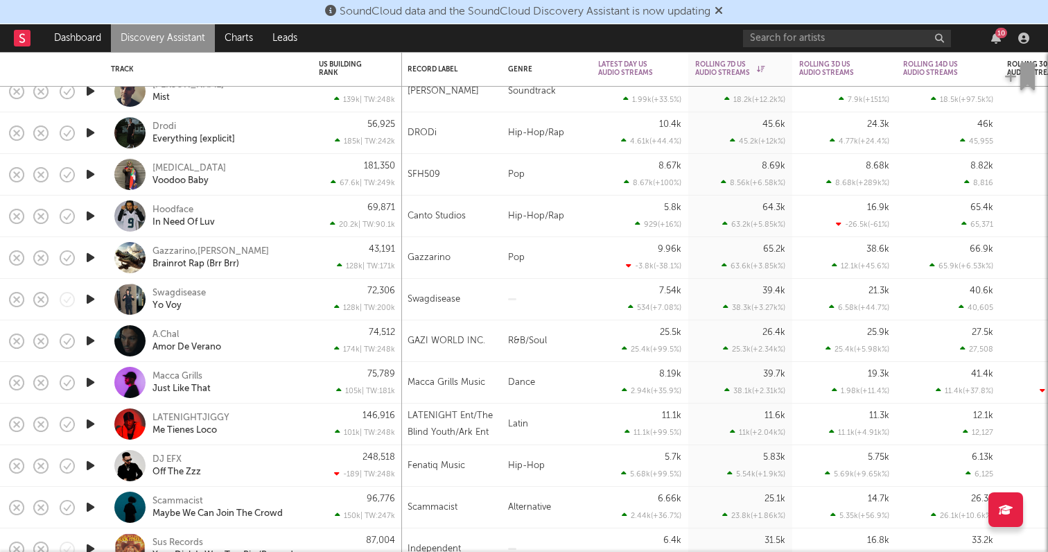
click at [89, 424] on icon "button" at bounding box center [90, 423] width 15 height 17
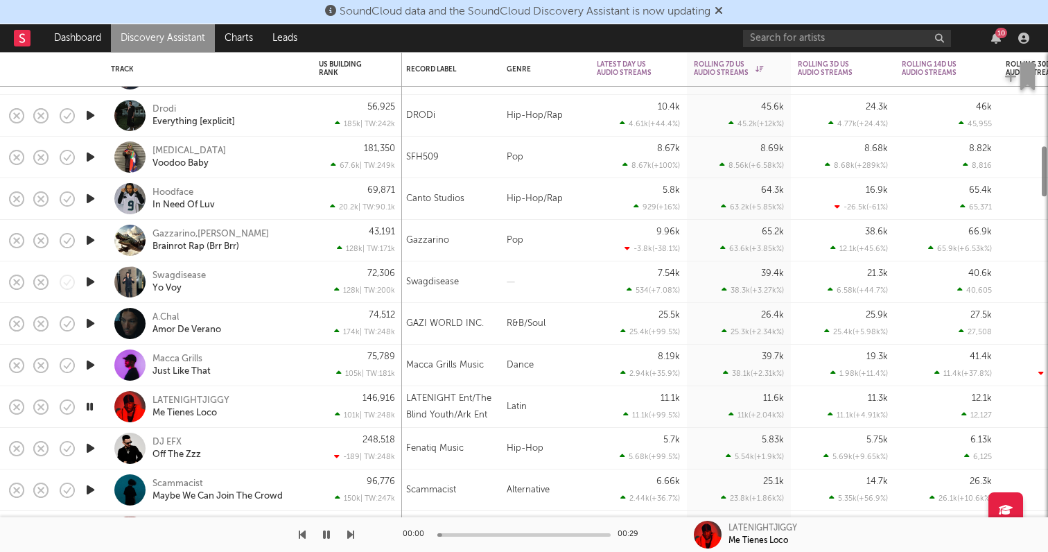
click at [91, 399] on icon "button" at bounding box center [89, 406] width 13 height 17
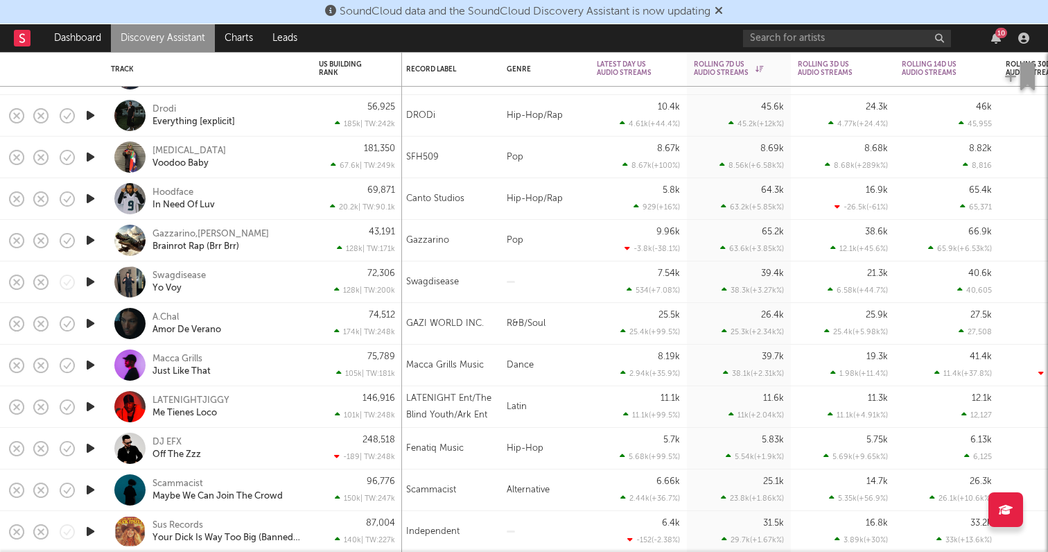
click at [89, 359] on icon "button" at bounding box center [90, 364] width 15 height 17
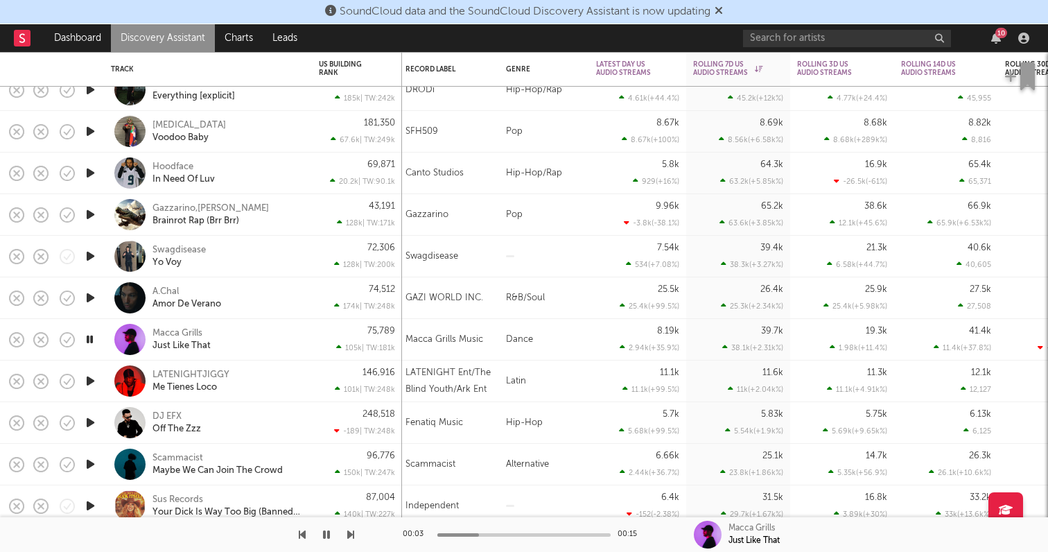
click at [86, 422] on icon "button" at bounding box center [90, 422] width 15 height 17
click at [92, 461] on icon "button" at bounding box center [90, 464] width 15 height 17
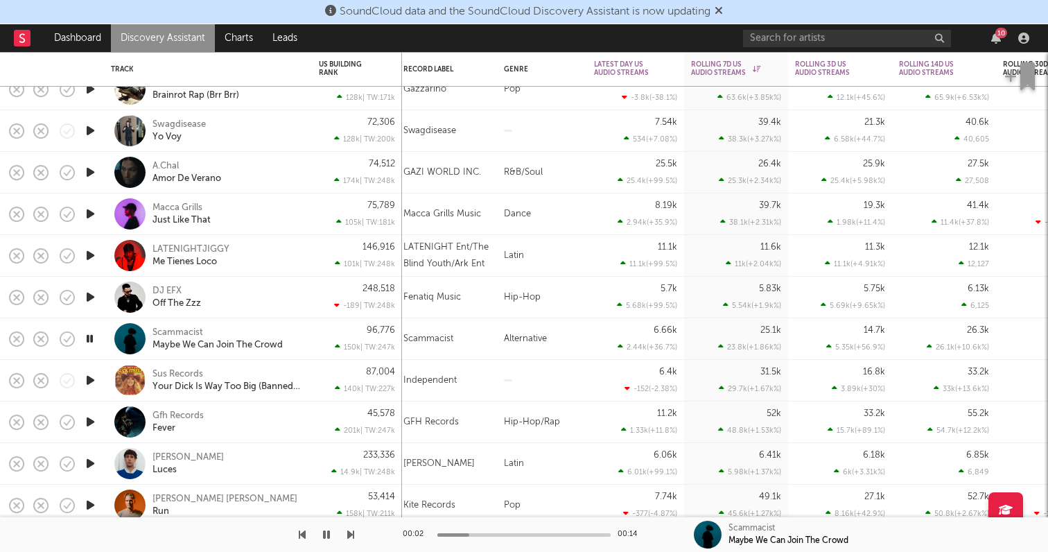
click at [92, 422] on icon "button" at bounding box center [90, 421] width 15 height 17
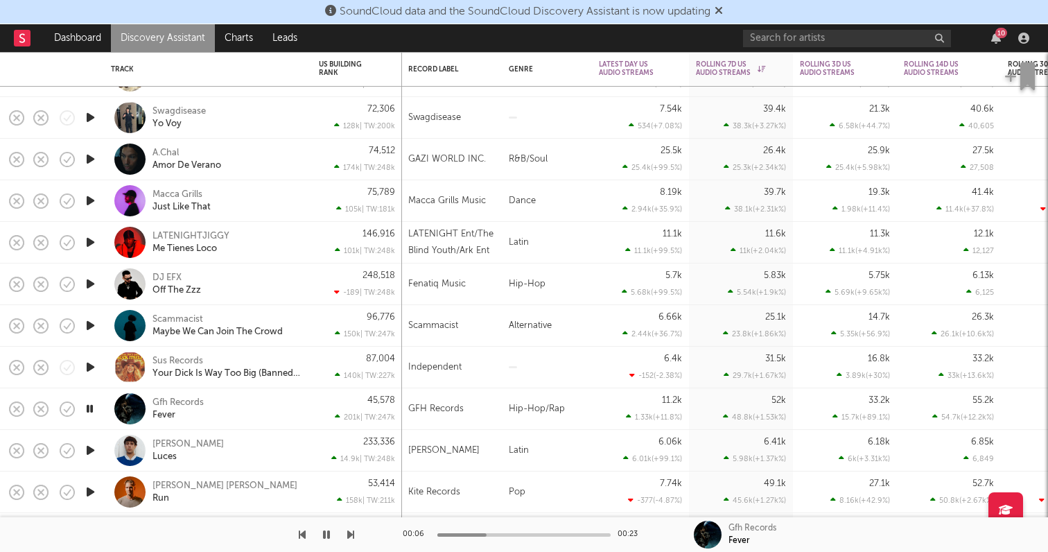
click at [91, 403] on icon "button" at bounding box center [89, 408] width 13 height 17
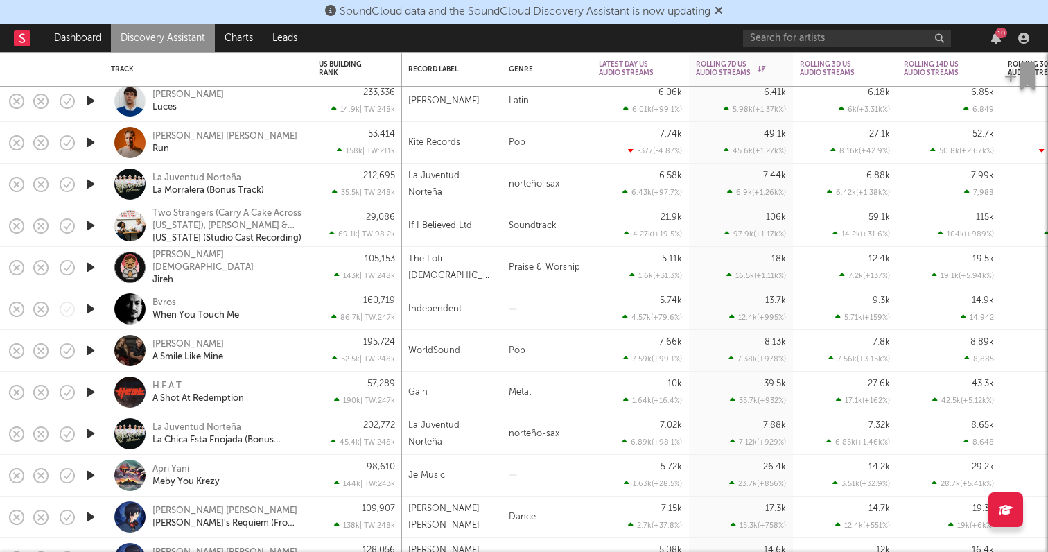
click at [90, 390] on icon "button" at bounding box center [90, 391] width 15 height 17
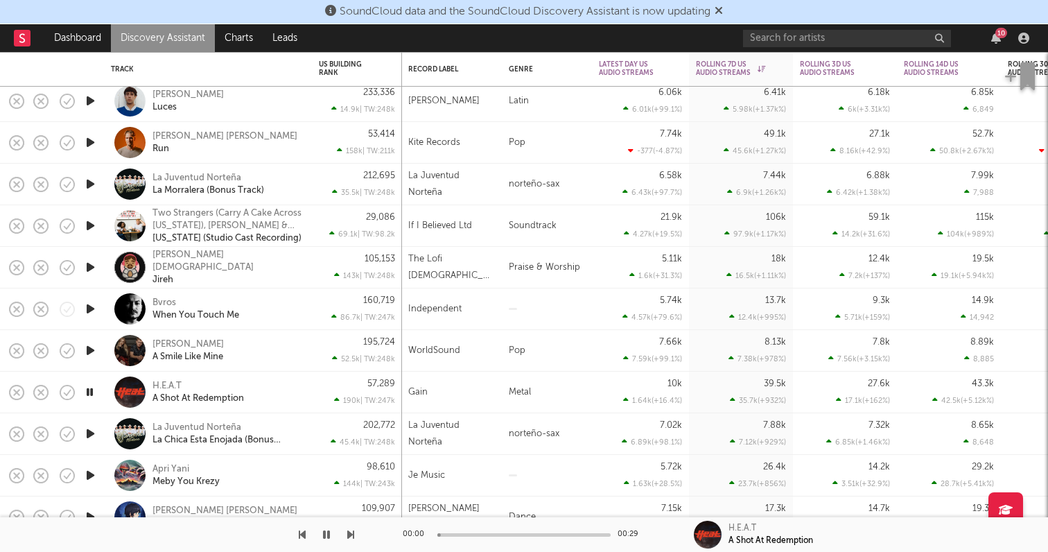
click at [89, 390] on icon "button" at bounding box center [89, 391] width 13 height 17
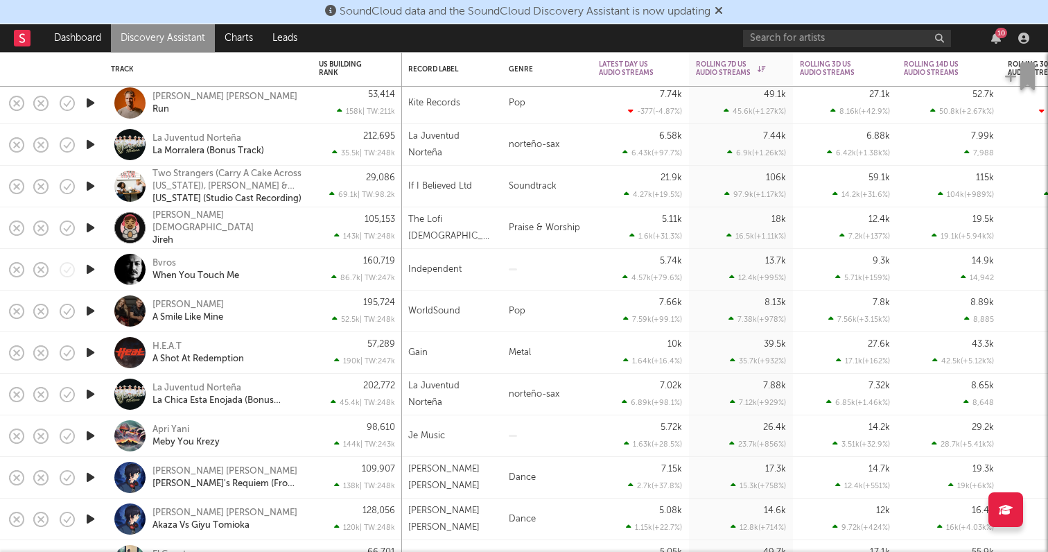
click at [88, 478] on icon "button" at bounding box center [90, 477] width 15 height 17
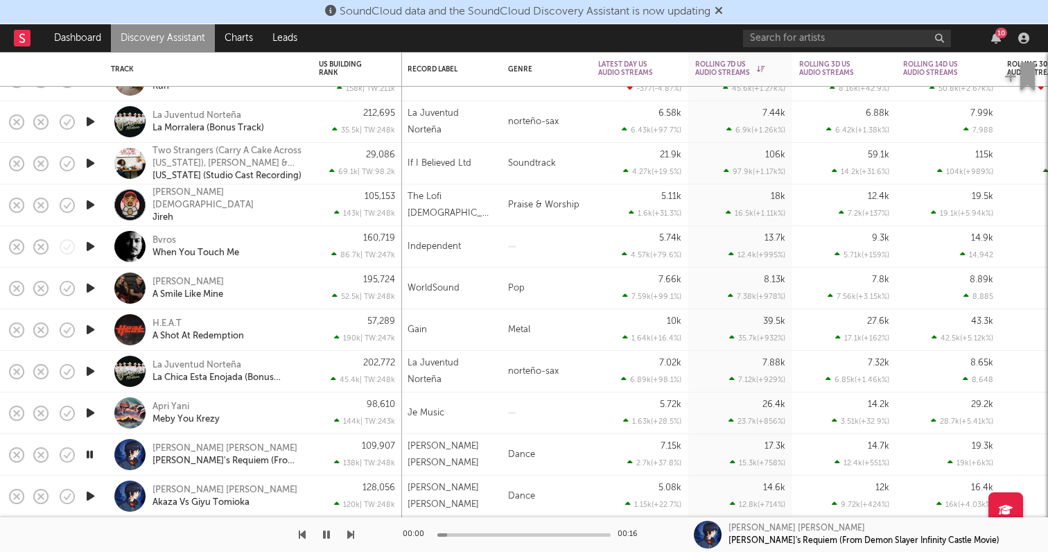
click at [90, 453] on icon "button" at bounding box center [89, 454] width 13 height 17
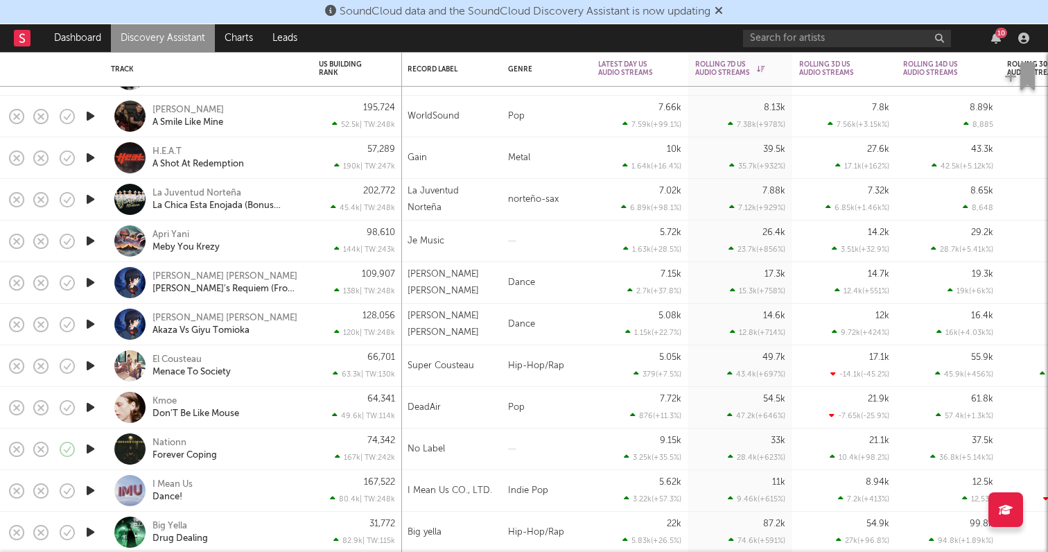
click at [92, 394] on div at bounding box center [90, 408] width 28 height 42
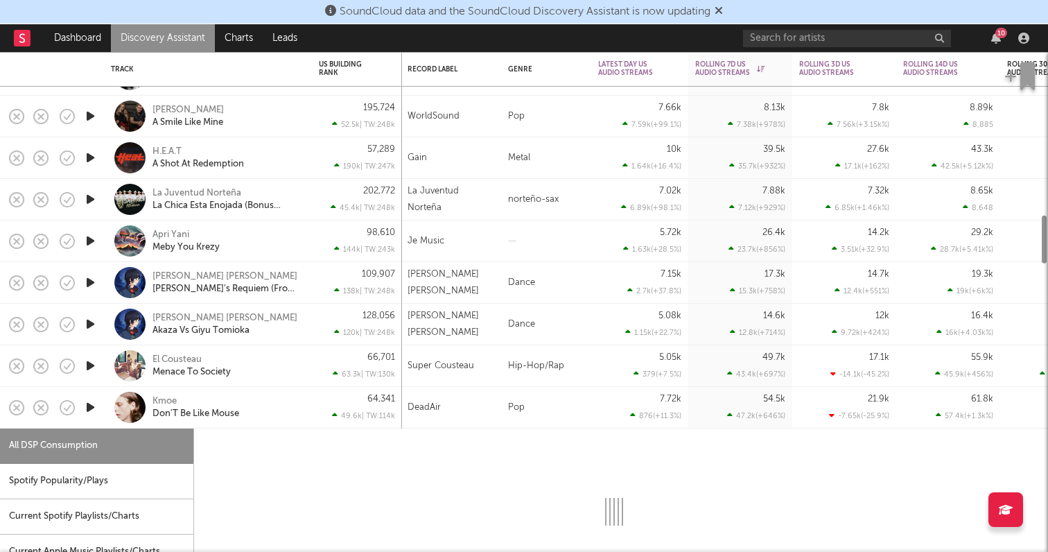
select select "1w"
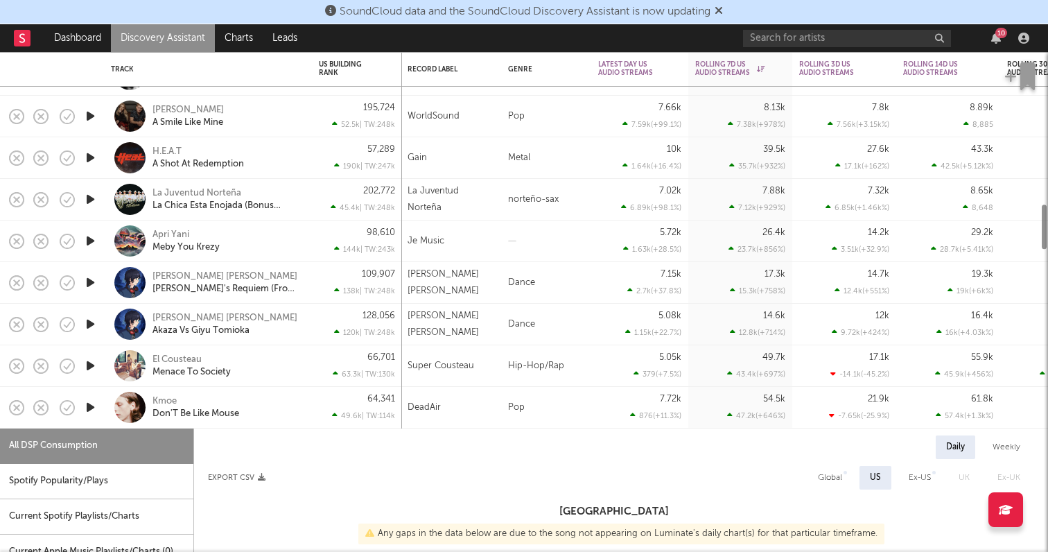
click at [93, 398] on div at bounding box center [90, 408] width 28 height 42
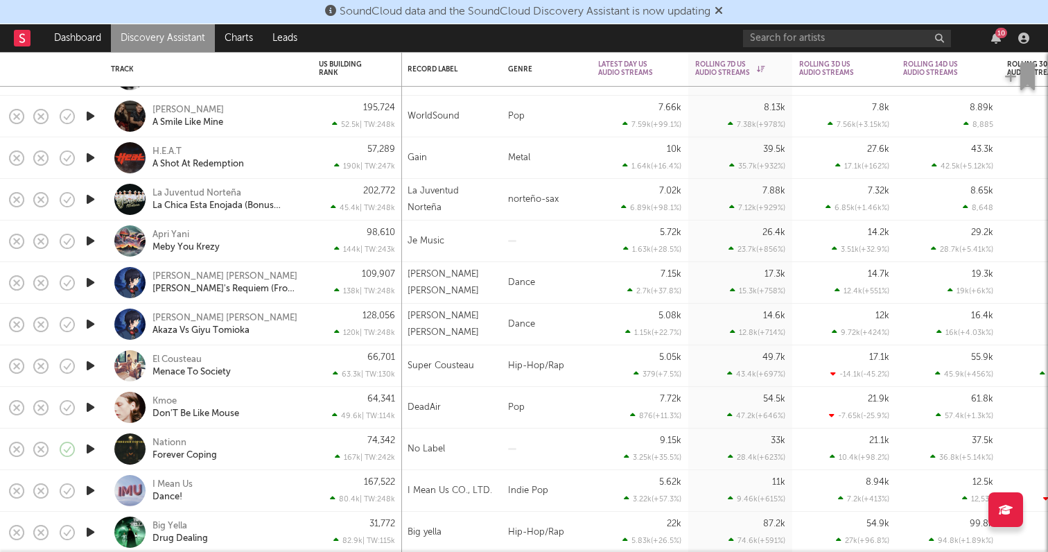
click at [92, 404] on icon "button" at bounding box center [90, 407] width 15 height 17
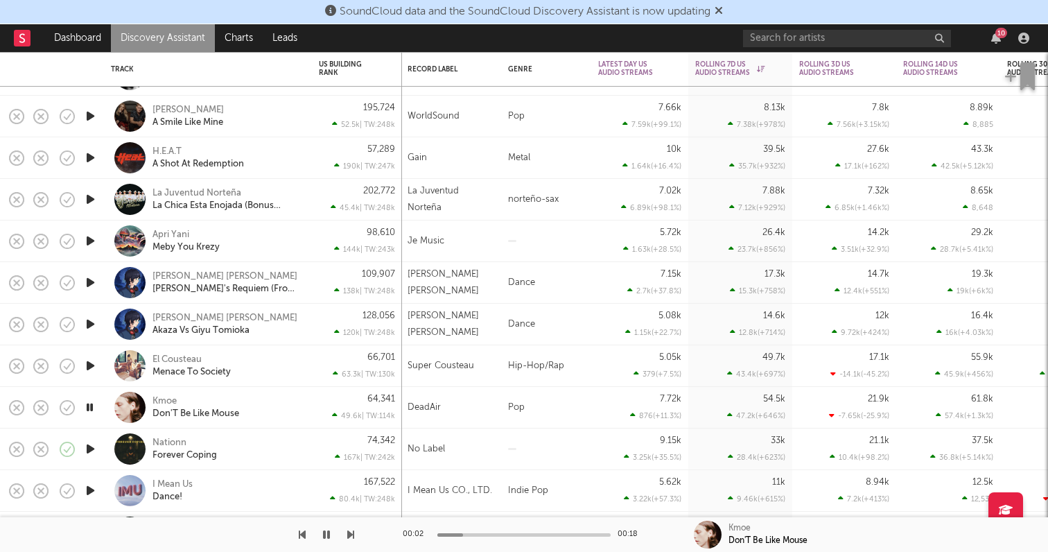
click at [92, 406] on icon "button" at bounding box center [89, 407] width 13 height 17
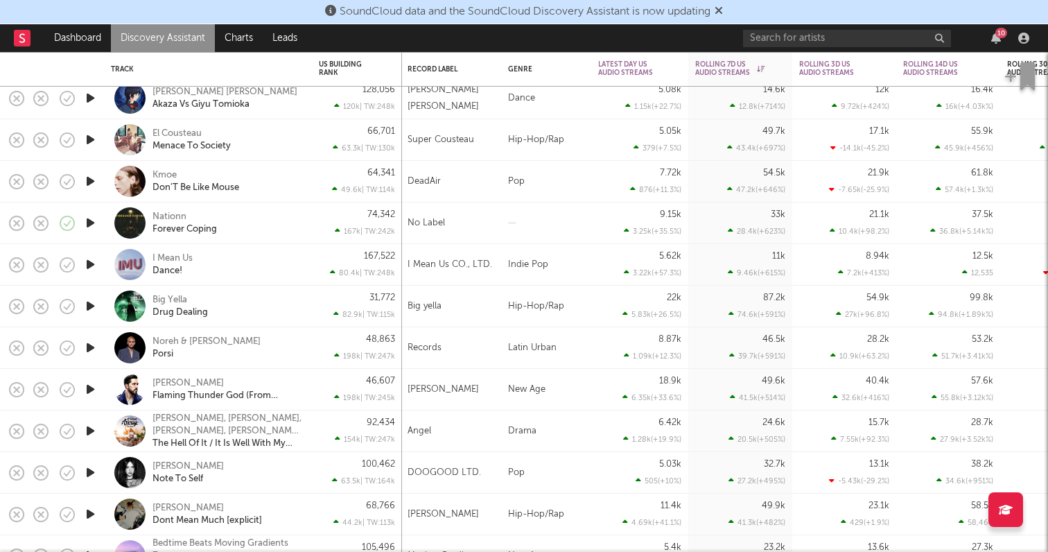
click at [91, 392] on icon "button" at bounding box center [90, 389] width 15 height 17
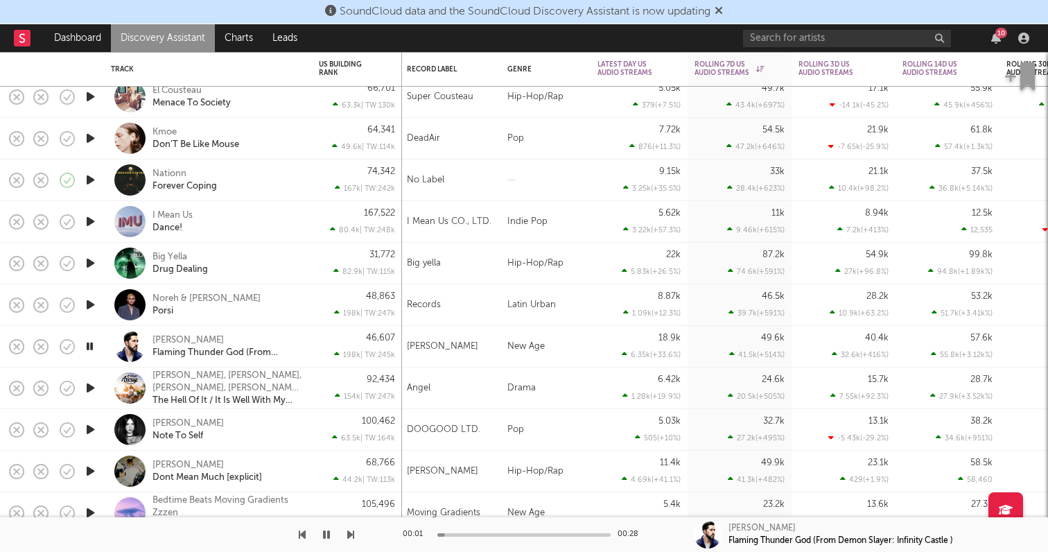
click at [90, 381] on icon "button" at bounding box center [90, 387] width 15 height 17
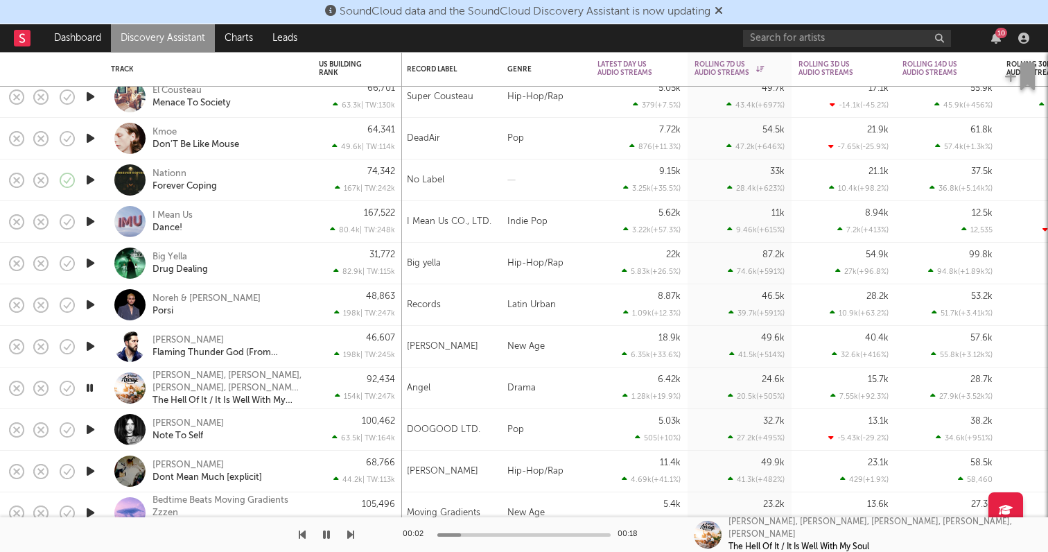
click at [89, 387] on icon "button" at bounding box center [89, 387] width 13 height 17
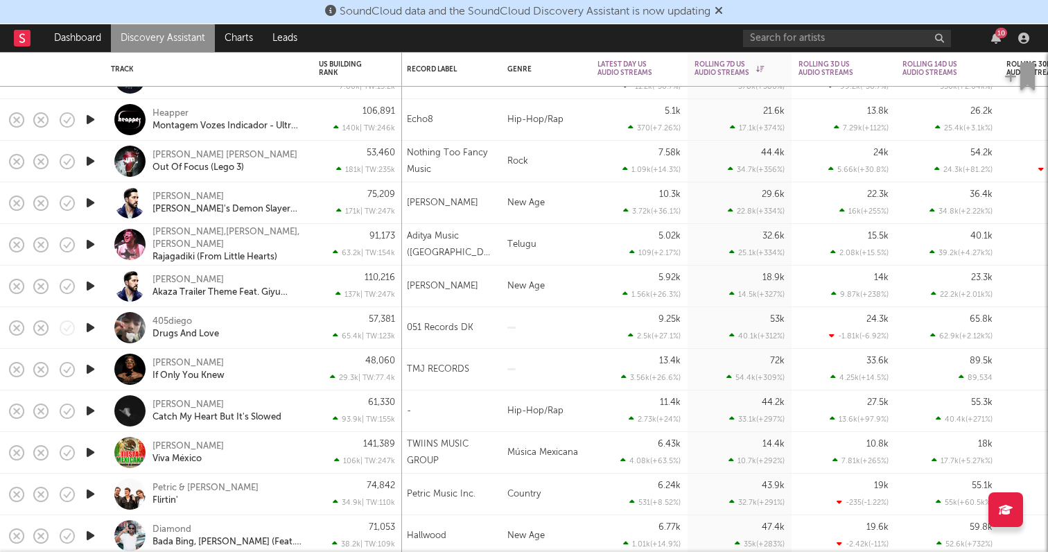
click at [90, 499] on icon "button" at bounding box center [90, 493] width 15 height 17
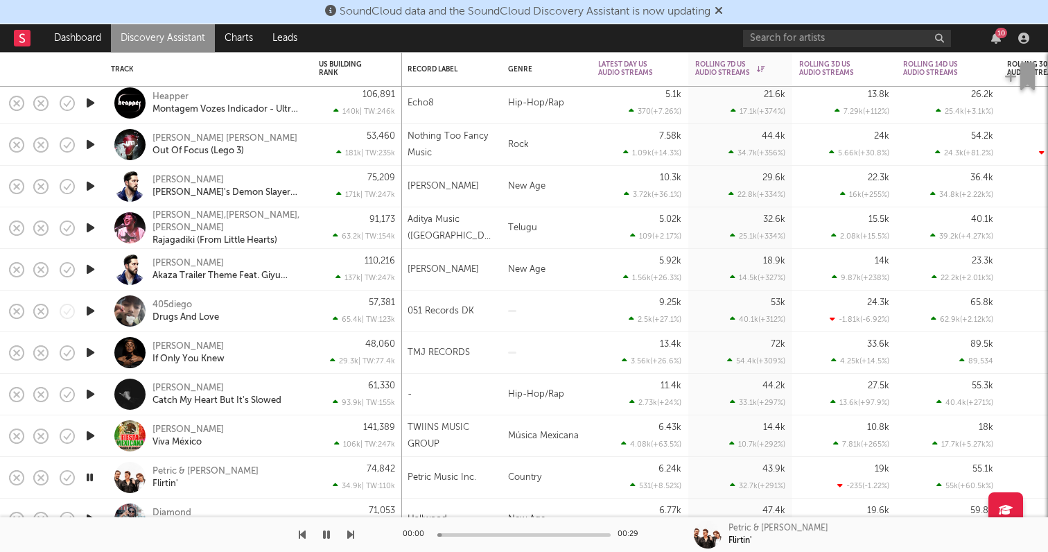
click at [90, 481] on icon "button" at bounding box center [89, 477] width 13 height 17
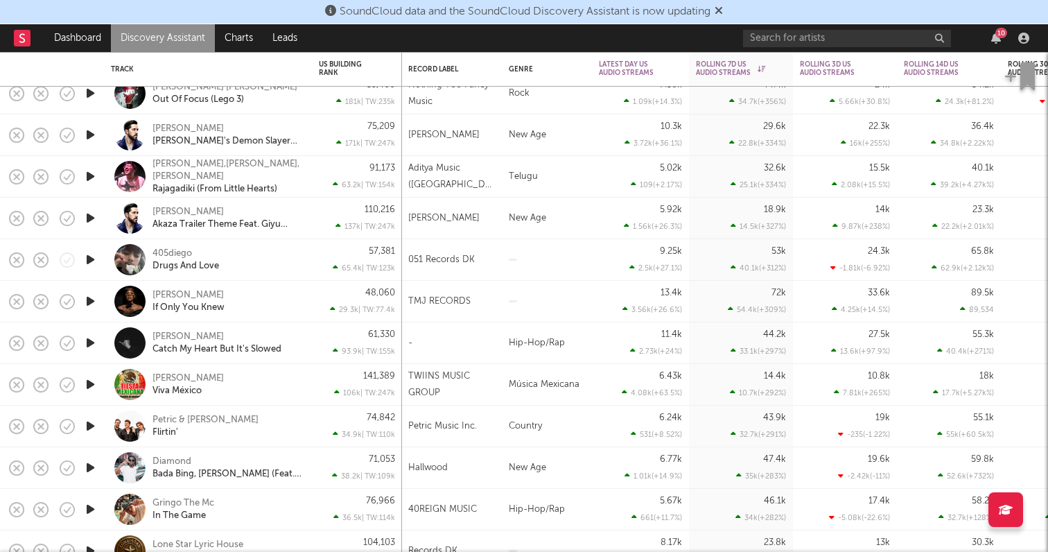
click at [87, 463] on icon "button" at bounding box center [90, 467] width 15 height 17
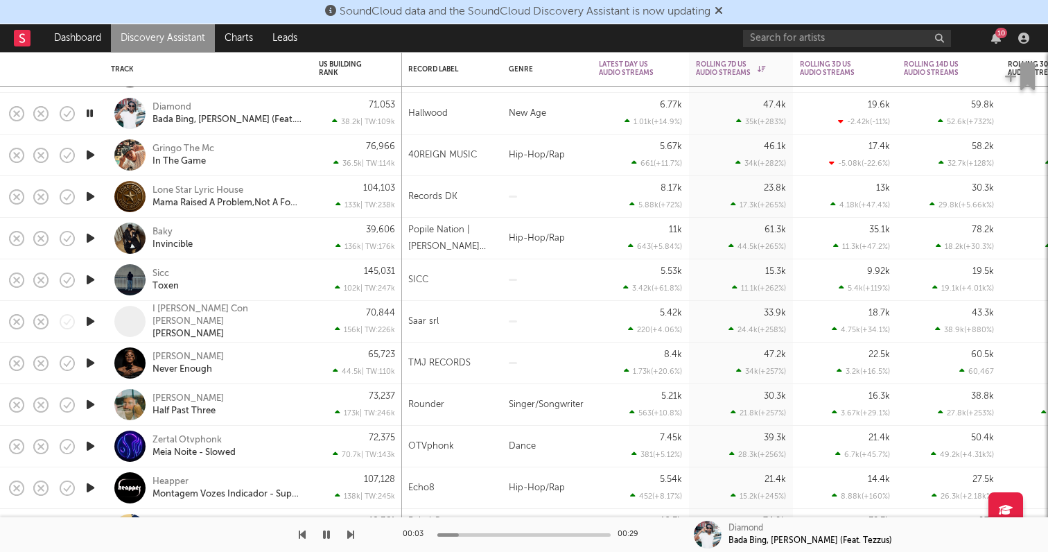
click at [87, 447] on icon "button" at bounding box center [90, 446] width 15 height 17
click at [85, 403] on icon "button" at bounding box center [90, 404] width 15 height 17
click at [85, 361] on icon "button" at bounding box center [90, 362] width 15 height 17
click at [87, 273] on icon "button" at bounding box center [90, 279] width 15 height 17
click at [224, 264] on div "Sicc Toxen" at bounding box center [208, 279] width 194 height 41
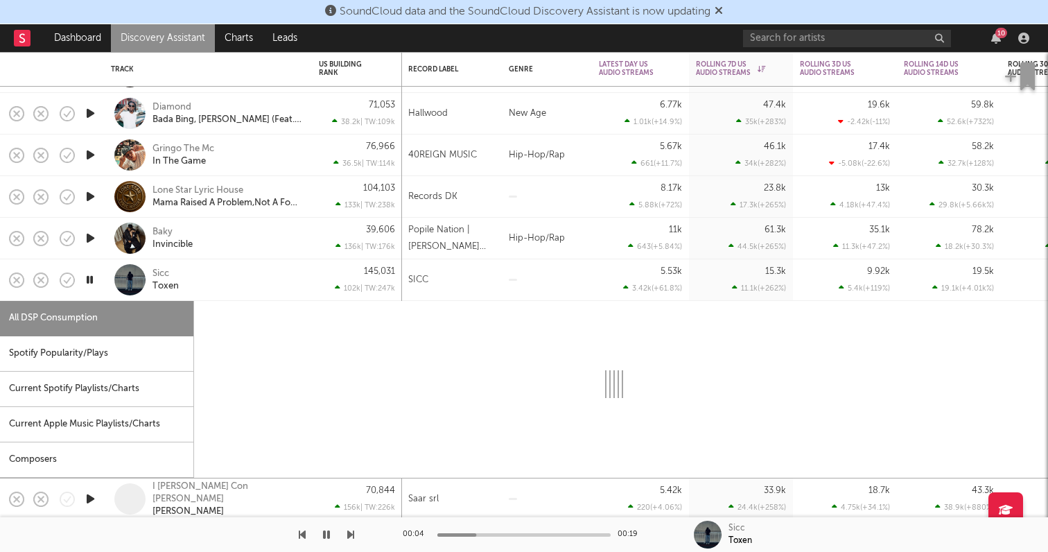
select select "1w"
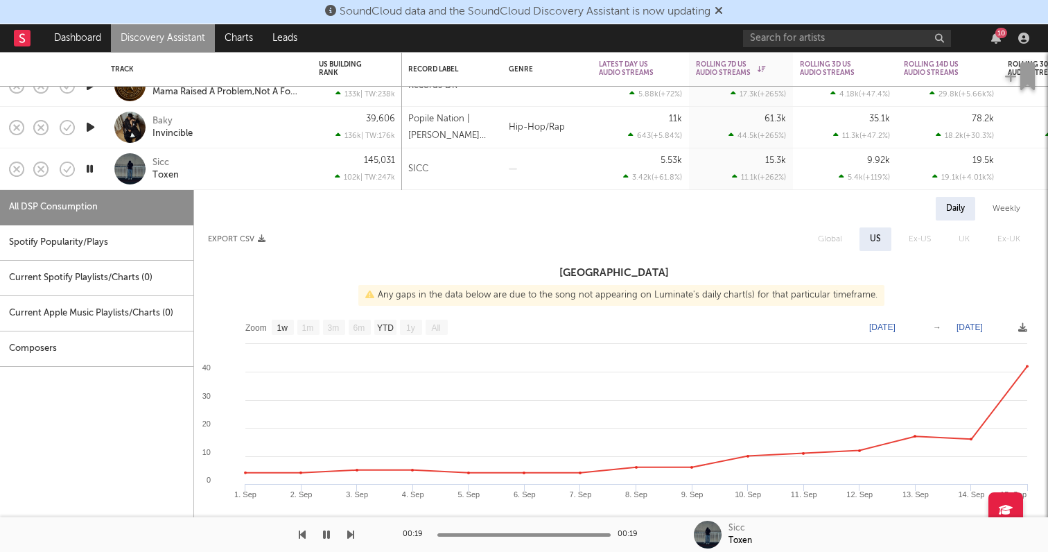
click at [88, 166] on icon "button" at bounding box center [89, 168] width 13 height 17
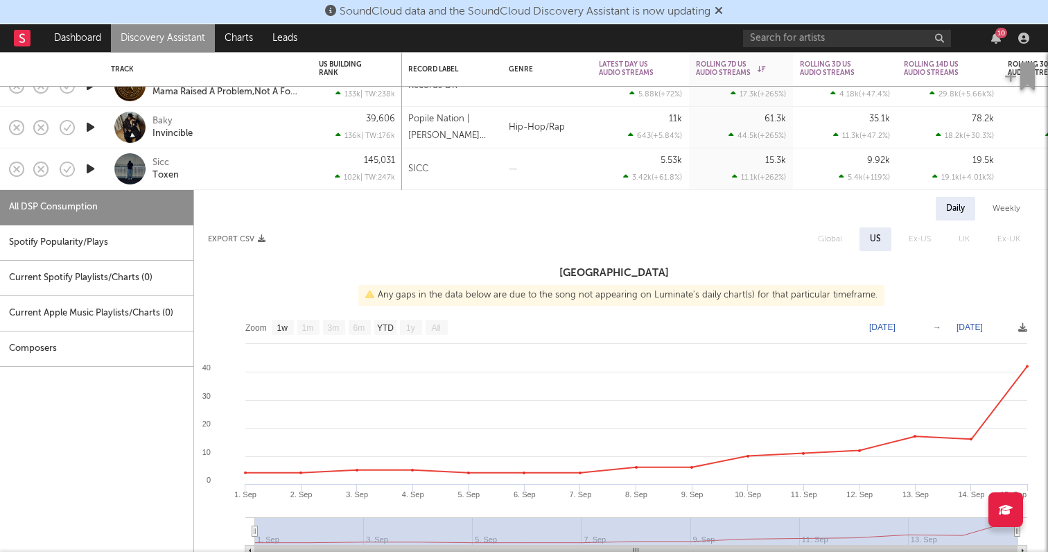
click at [88, 166] on icon "button" at bounding box center [90, 168] width 15 height 17
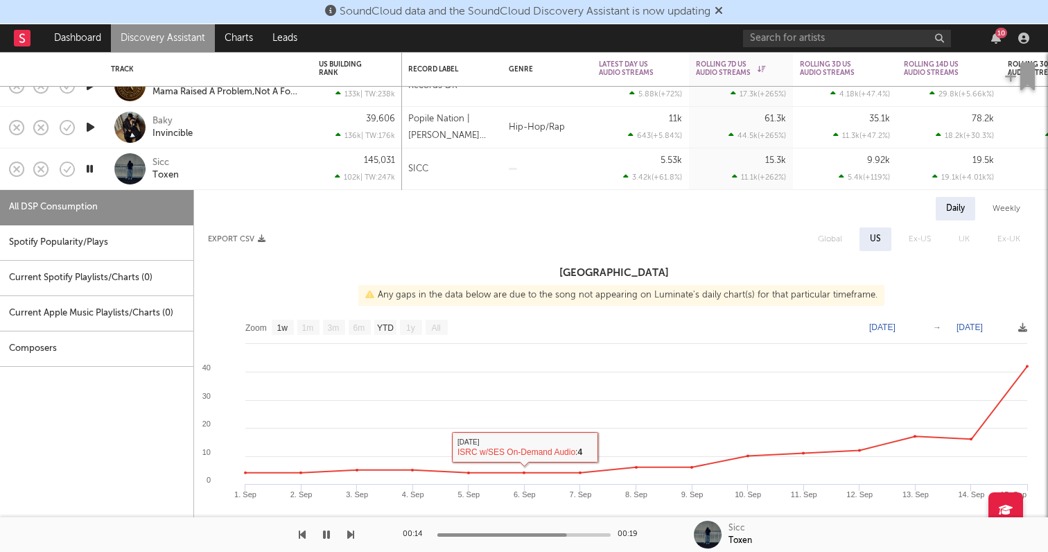
click at [594, 535] on div at bounding box center [524, 534] width 173 height 3
click at [159, 162] on div "Sicc" at bounding box center [161, 163] width 17 height 12
click at [90, 166] on icon "button" at bounding box center [89, 168] width 13 height 17
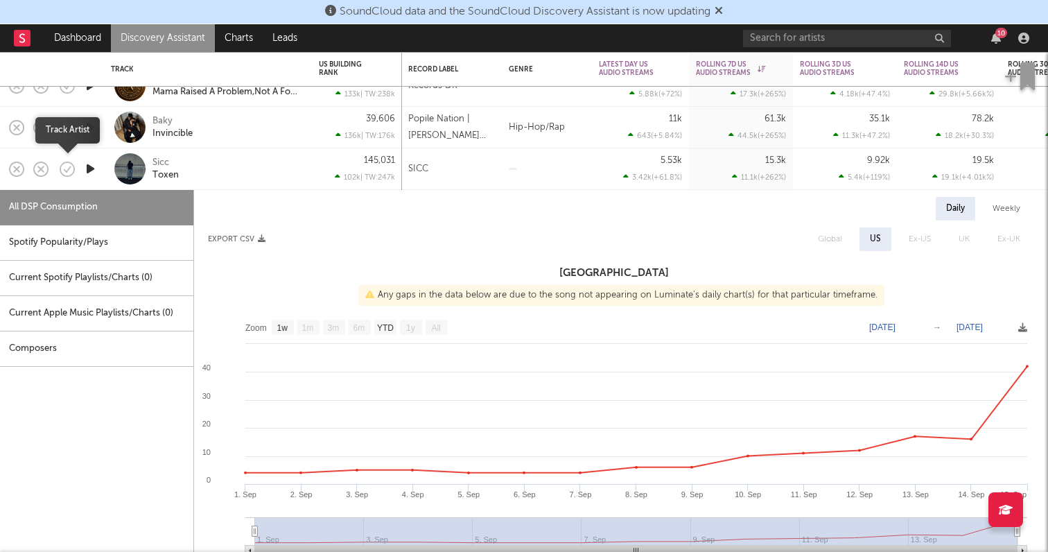
click at [72, 168] on icon "button" at bounding box center [67, 168] width 19 height 19
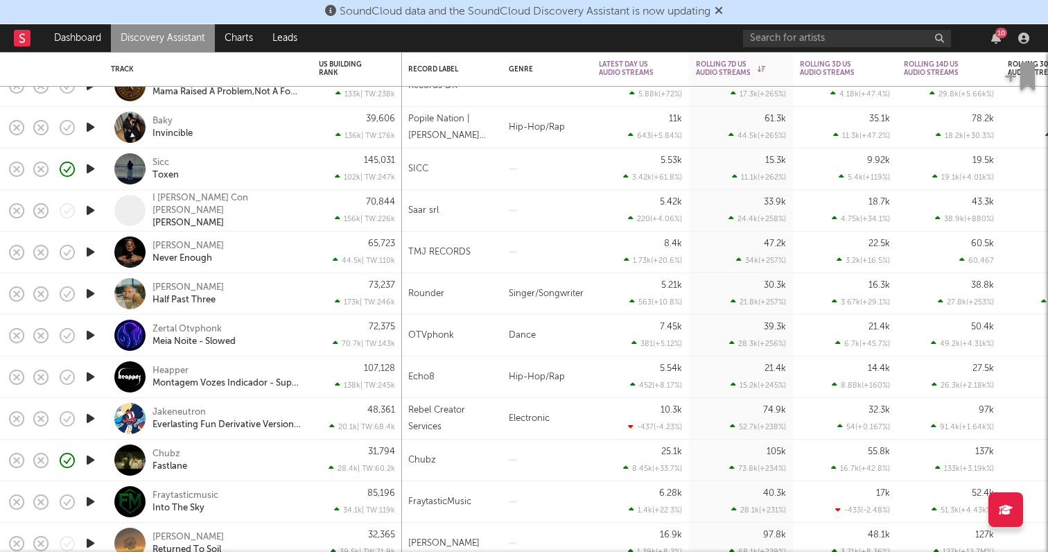
click at [90, 250] on icon "button" at bounding box center [90, 251] width 15 height 17
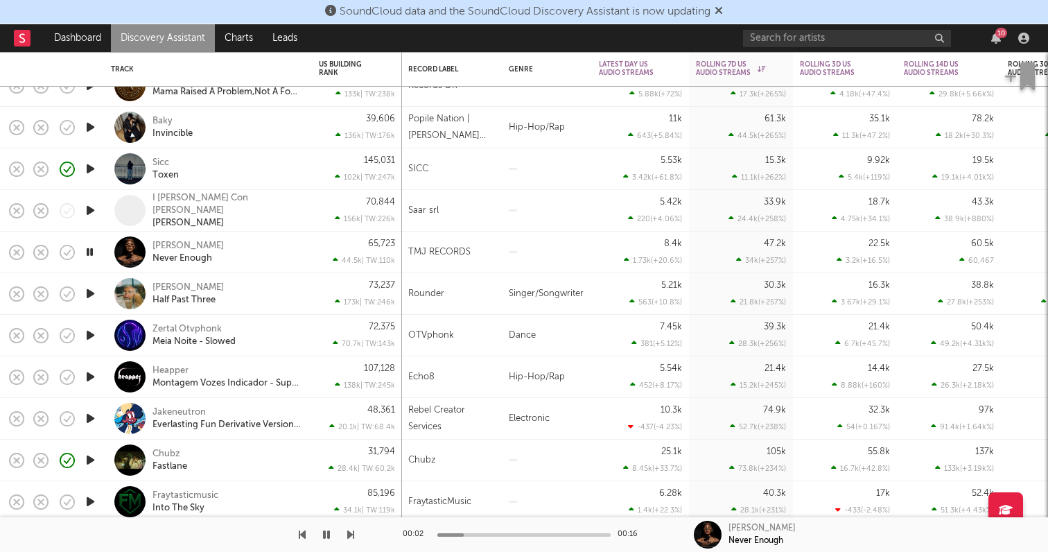
click at [90, 250] on icon "button" at bounding box center [89, 251] width 13 height 17
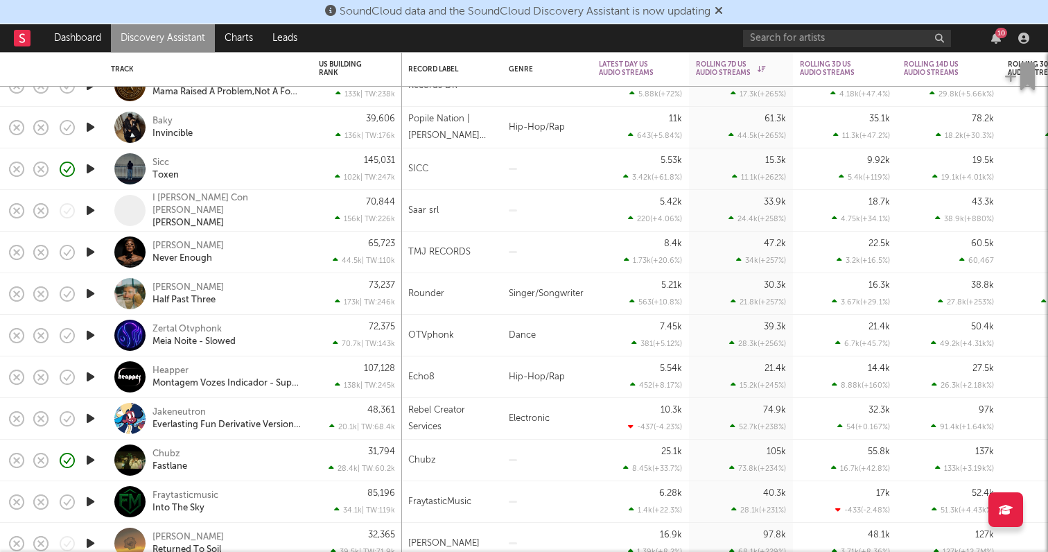
click at [83, 247] on icon "button" at bounding box center [90, 251] width 15 height 17
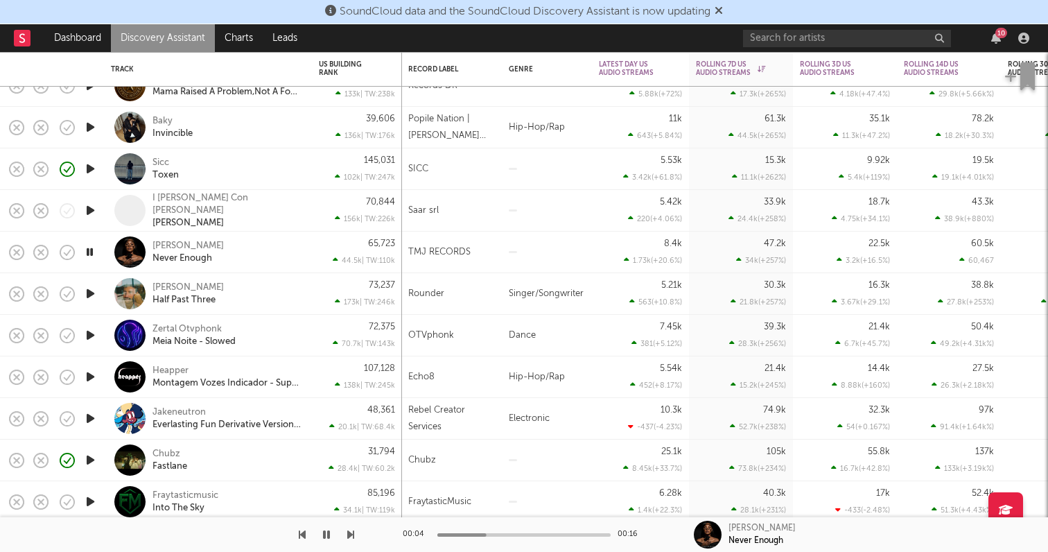
click at [89, 250] on icon "button" at bounding box center [89, 251] width 13 height 17
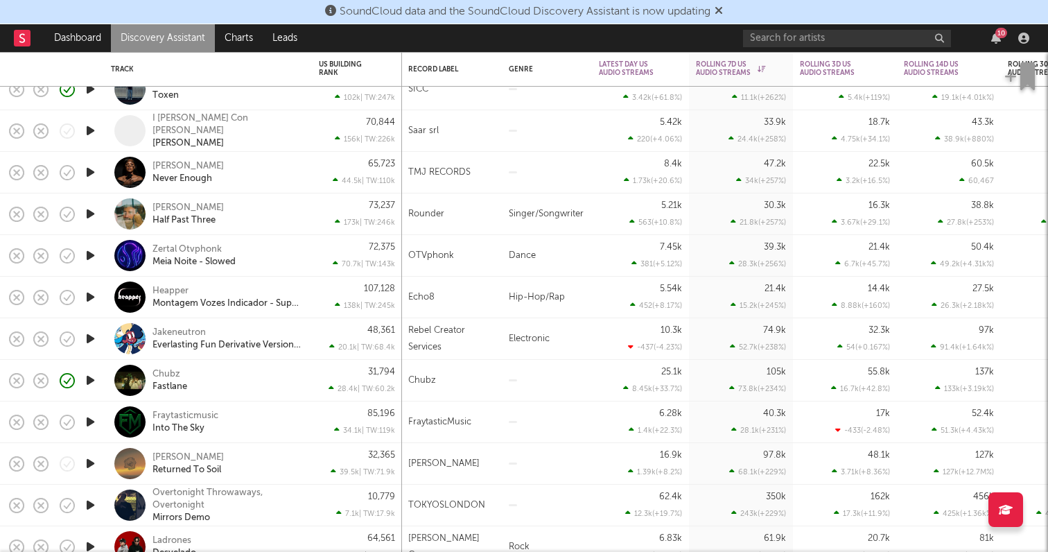
click at [92, 465] on icon "button" at bounding box center [90, 463] width 15 height 17
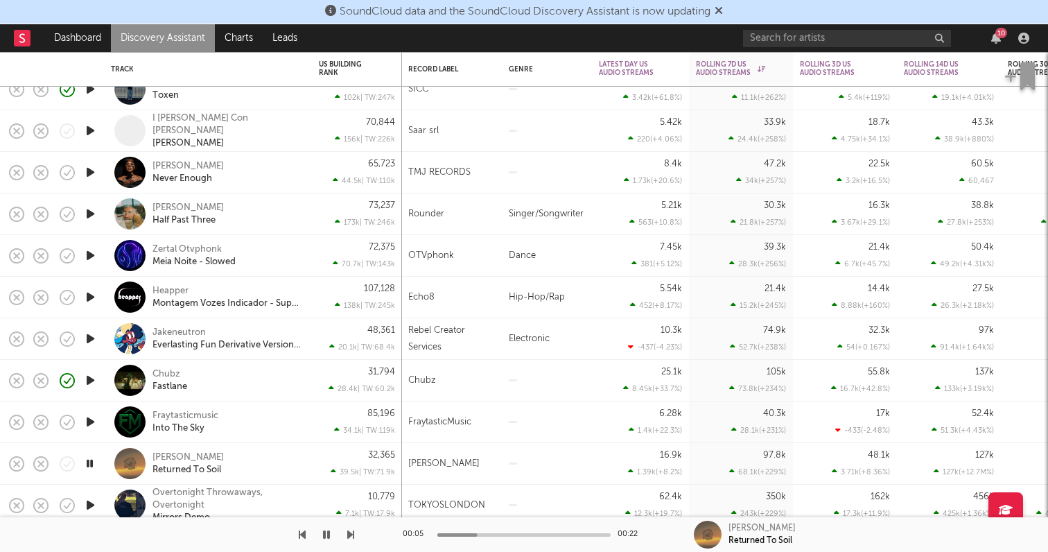
click at [96, 419] on icon "button" at bounding box center [90, 421] width 15 height 17
click at [86, 313] on div at bounding box center [90, 298] width 28 height 42
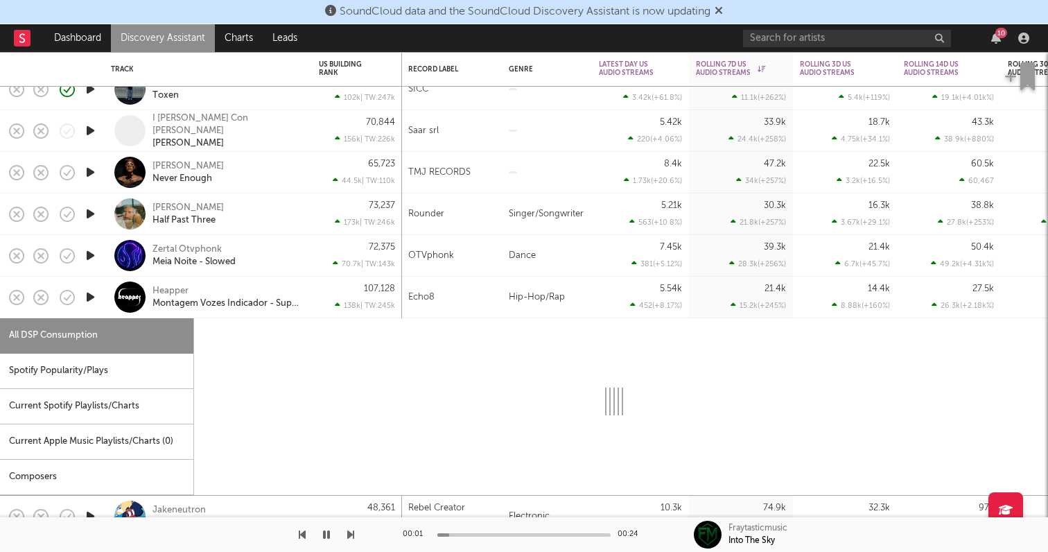
select select "1w"
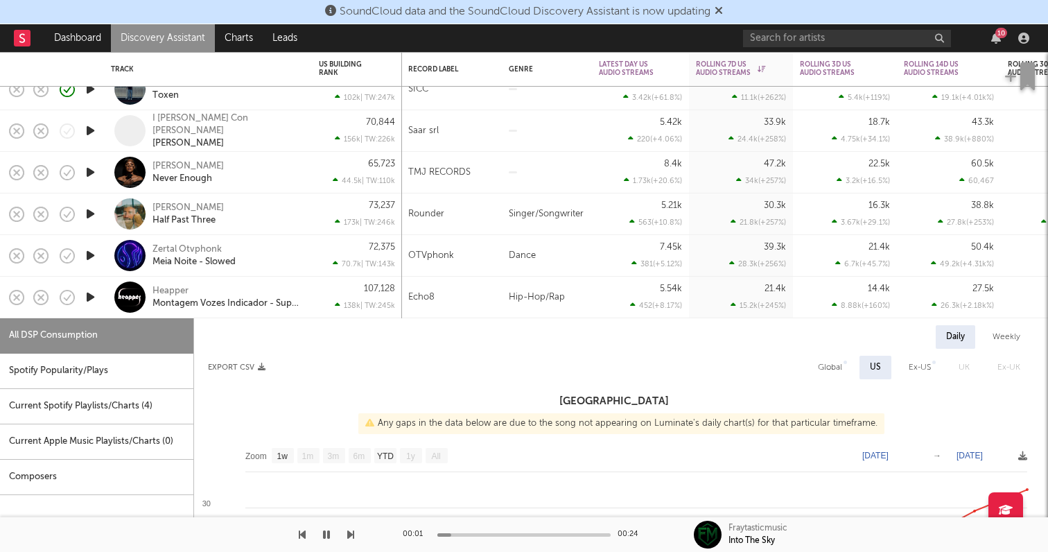
click at [89, 300] on icon "button" at bounding box center [90, 296] width 15 height 17
click at [94, 252] on icon "button" at bounding box center [90, 255] width 15 height 17
click at [94, 222] on icon "button" at bounding box center [90, 213] width 15 height 17
click at [105, 187] on div "Xania Monet Never Enough" at bounding box center [208, 173] width 208 height 42
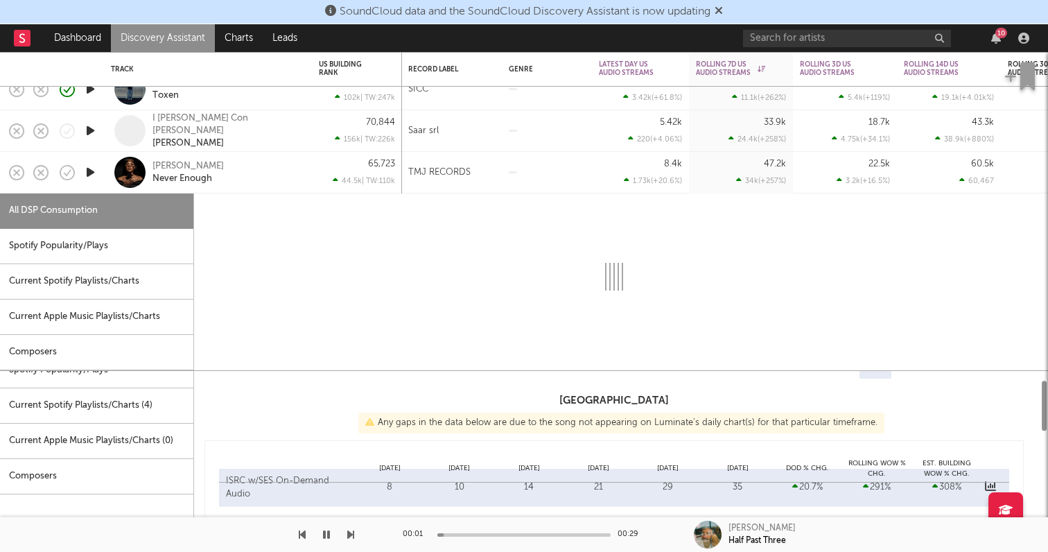
select select "1w"
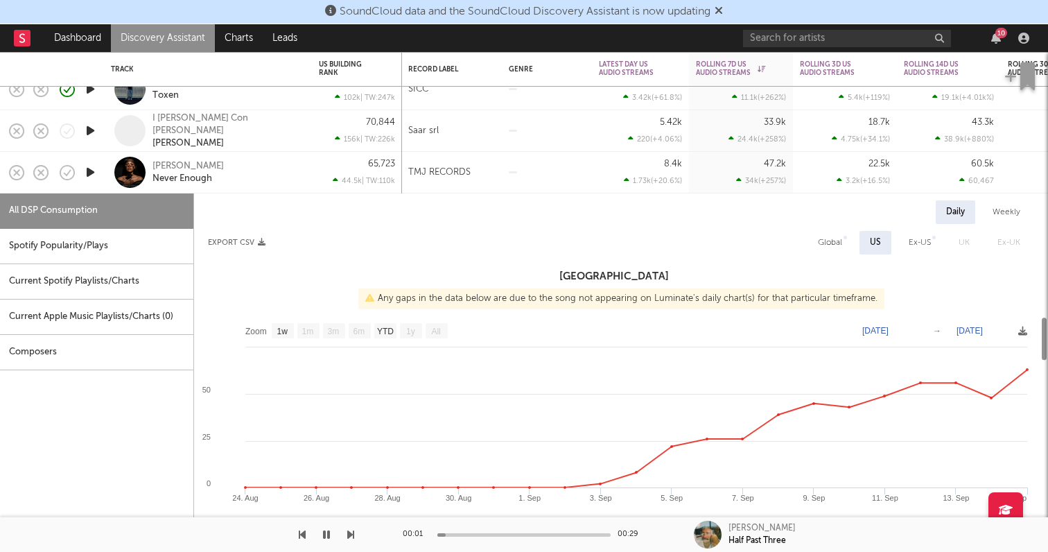
click at [94, 163] on div at bounding box center [90, 173] width 28 height 42
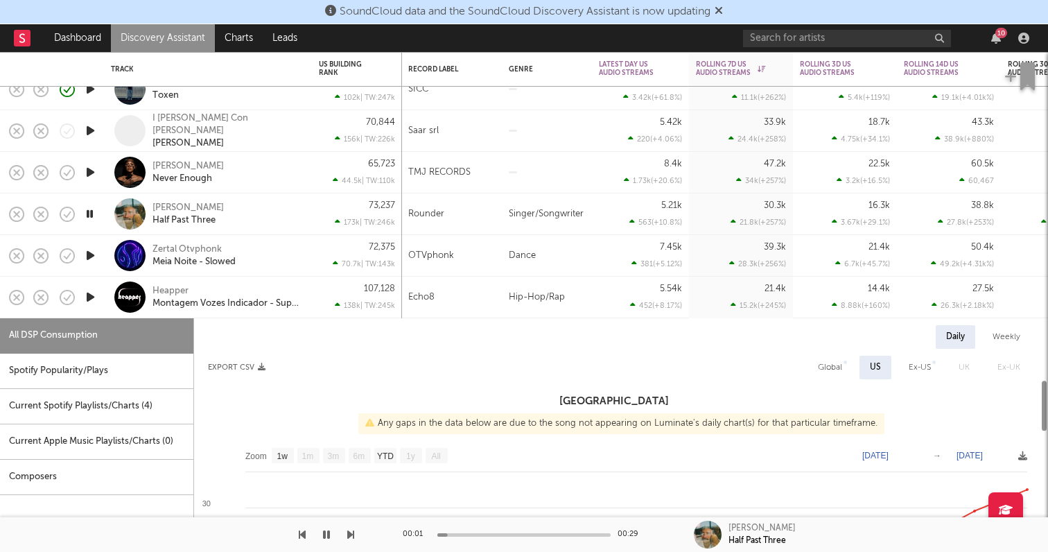
select select "1w"
click at [85, 166] on icon "button" at bounding box center [90, 172] width 15 height 17
click at [94, 127] on icon "button" at bounding box center [90, 130] width 15 height 17
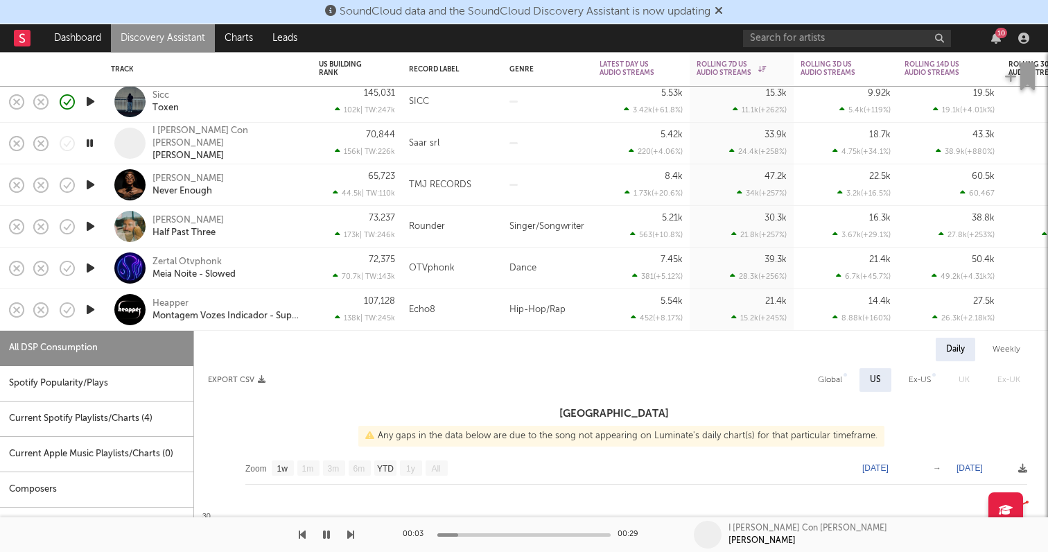
click at [92, 99] on icon "button" at bounding box center [90, 101] width 15 height 17
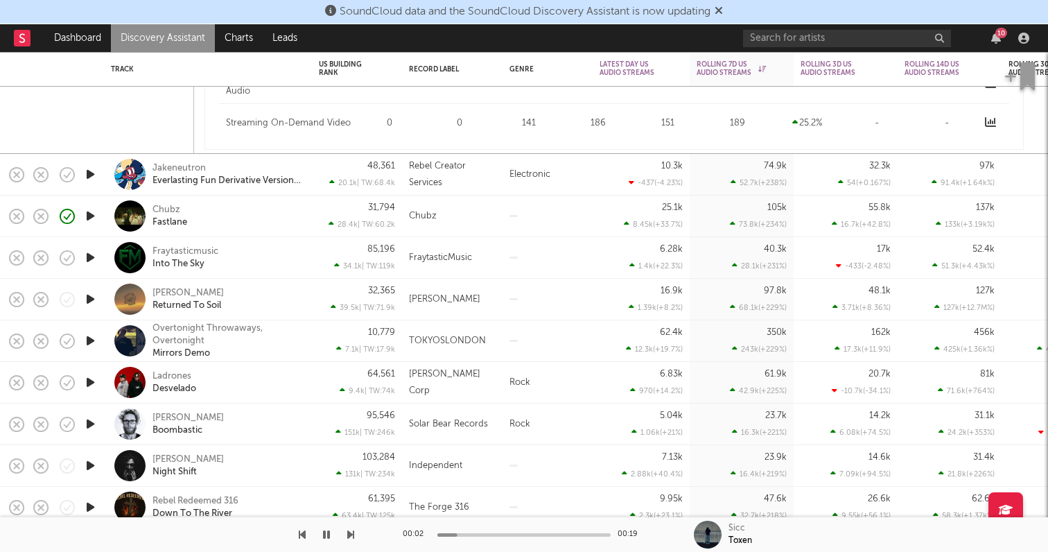
click at [90, 382] on icon "button" at bounding box center [90, 382] width 15 height 17
click at [92, 423] on icon "button" at bounding box center [90, 423] width 15 height 17
click at [101, 462] on div at bounding box center [90, 466] width 28 height 42
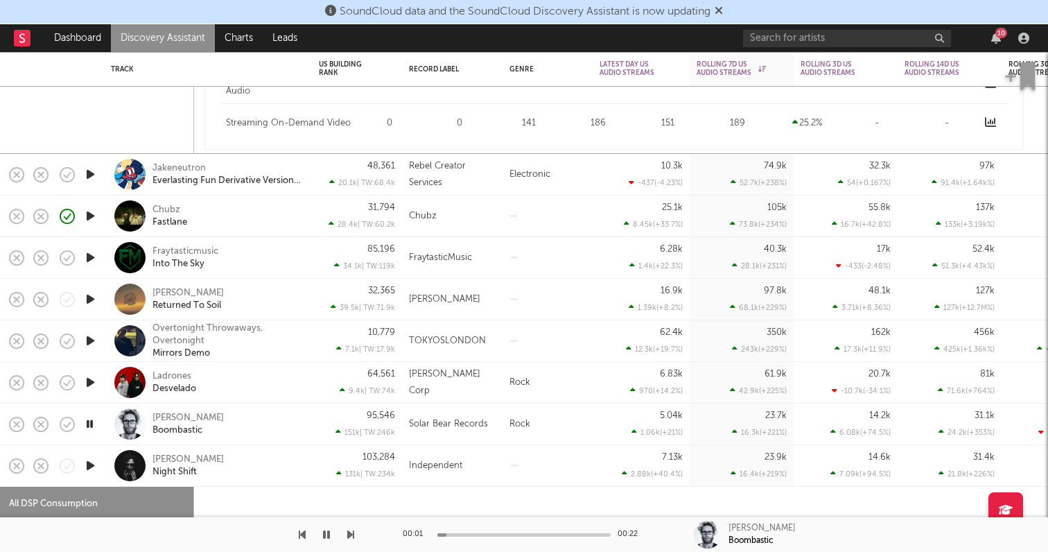
click at [96, 462] on icon "button" at bounding box center [90, 465] width 15 height 17
select select "1w"
click at [99, 168] on div at bounding box center [90, 175] width 28 height 42
select select "1w"
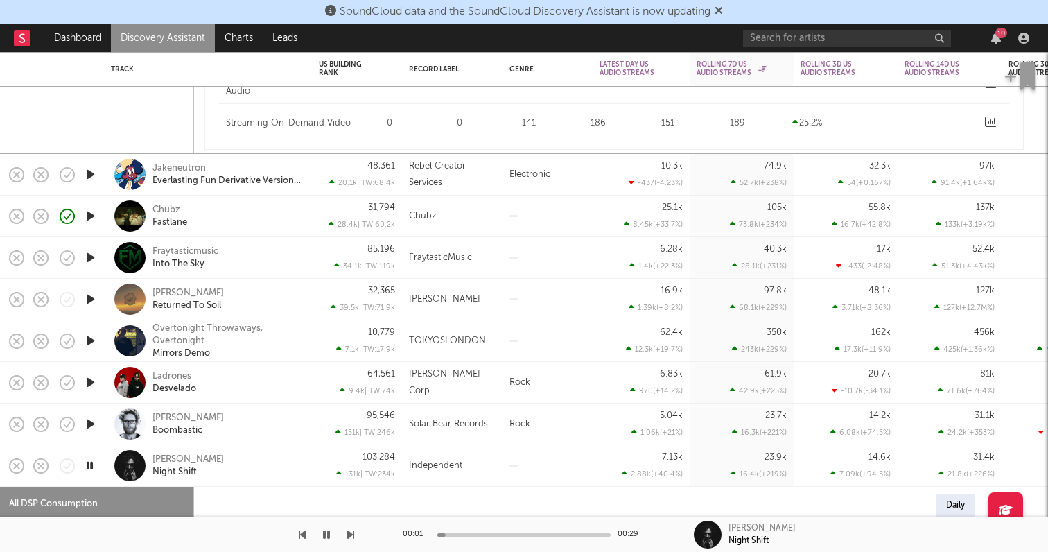
select select "1w"
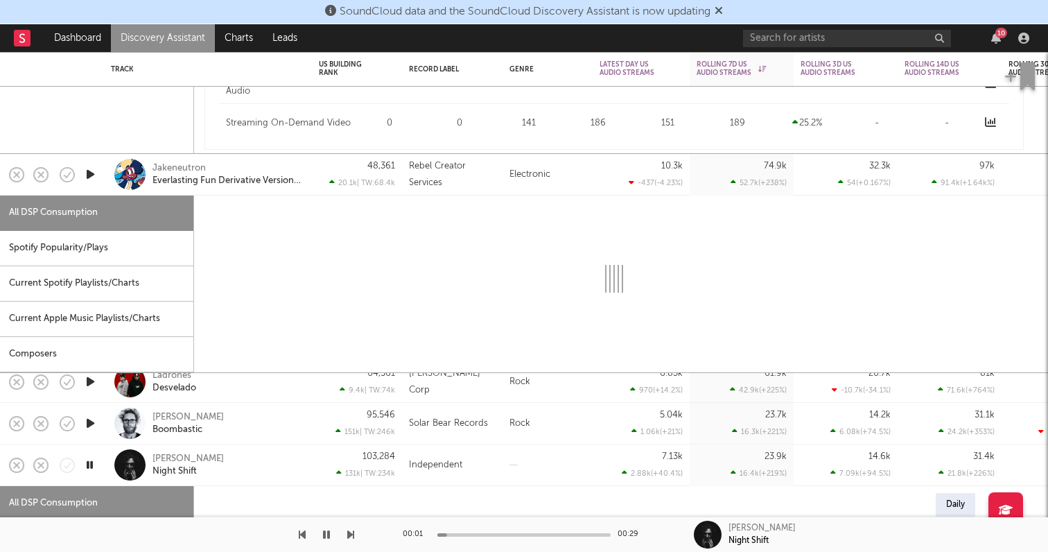
select select "1w"
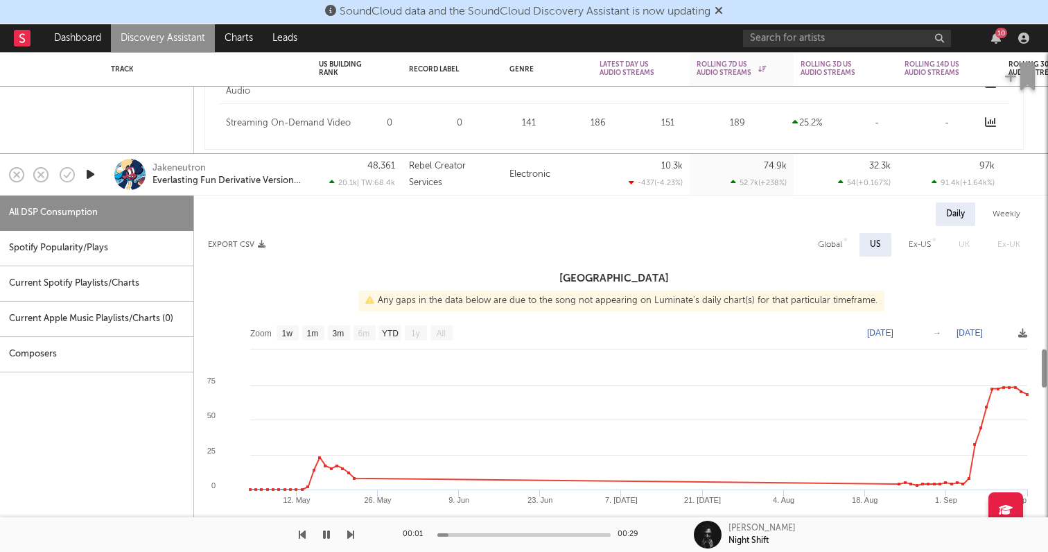
click at [95, 168] on icon "button" at bounding box center [90, 174] width 15 height 17
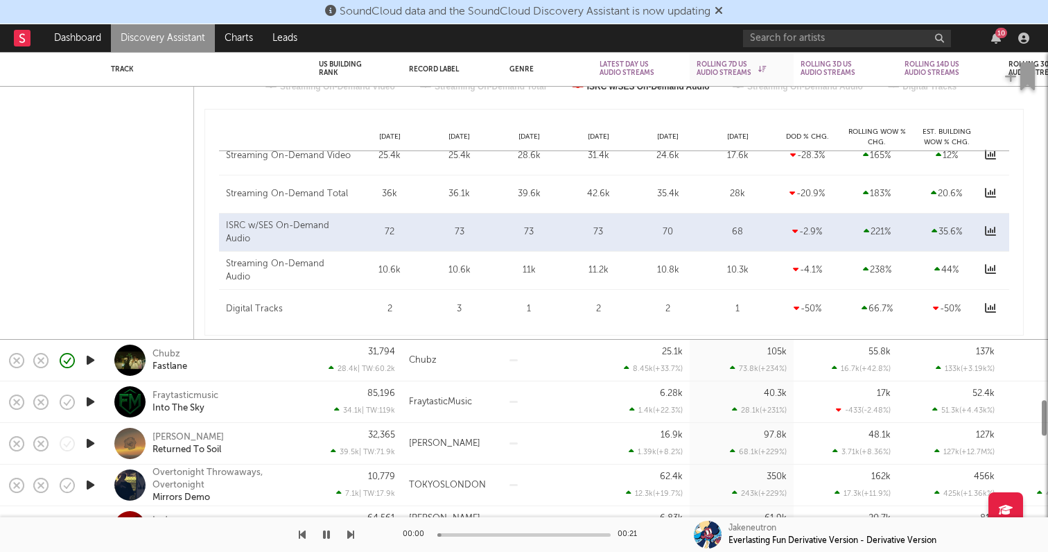
select select "1w"
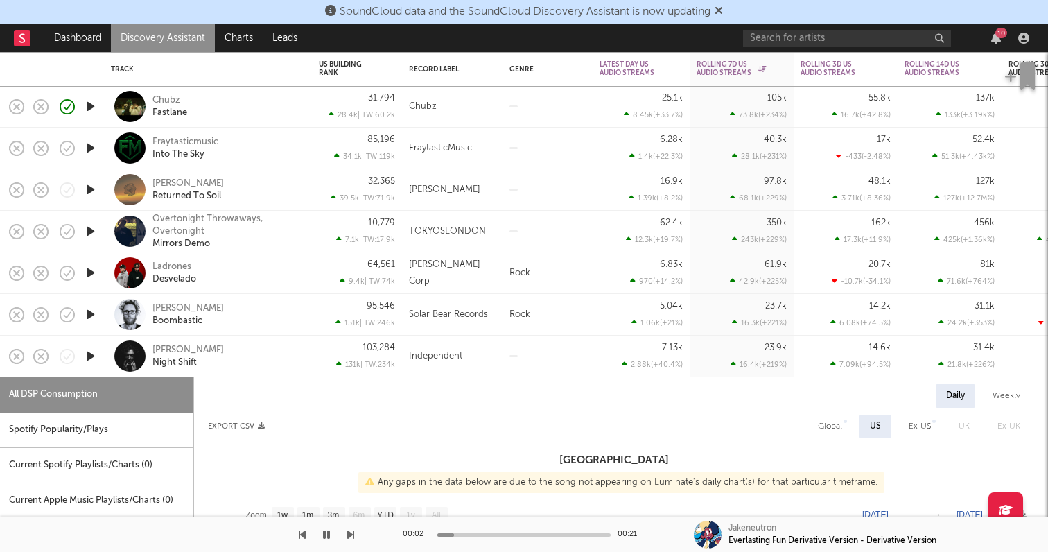
click at [91, 354] on icon "button" at bounding box center [90, 355] width 15 height 17
click at [90, 311] on icon "button" at bounding box center [90, 314] width 15 height 17
click at [85, 268] on icon "button" at bounding box center [90, 272] width 15 height 17
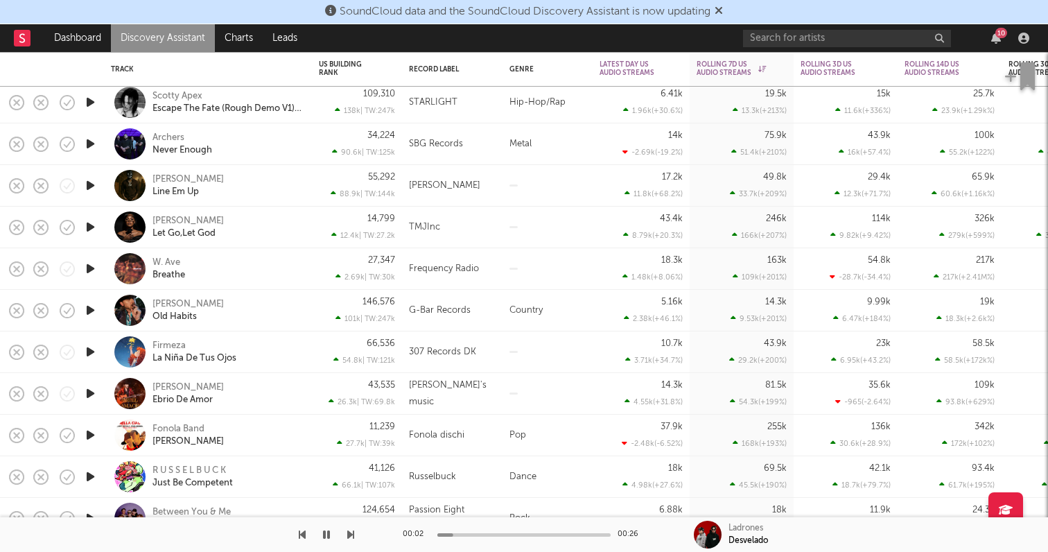
click at [90, 351] on icon "button" at bounding box center [90, 351] width 15 height 17
click at [92, 222] on icon "button" at bounding box center [90, 226] width 15 height 17
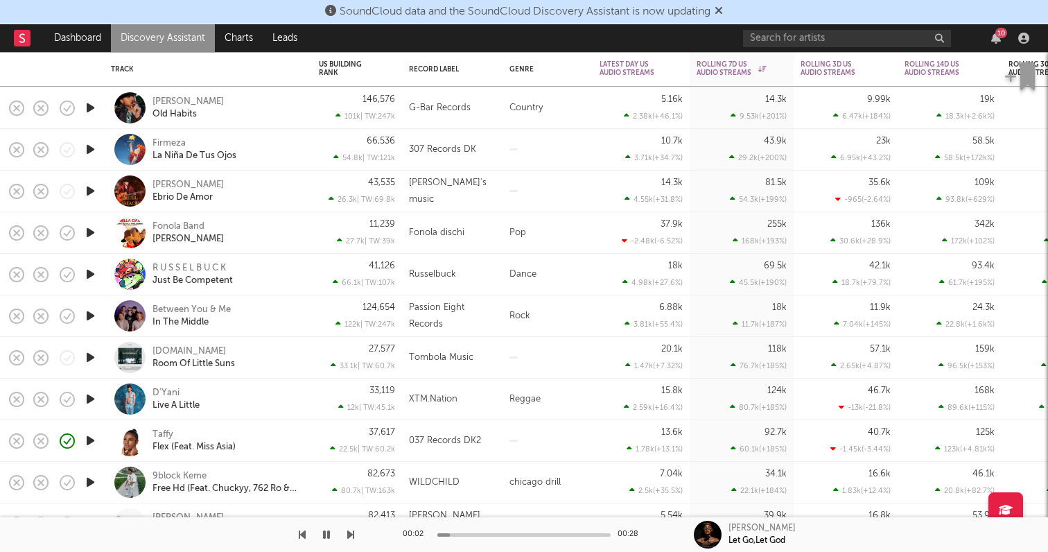
click at [88, 483] on icon "button" at bounding box center [90, 482] width 15 height 17
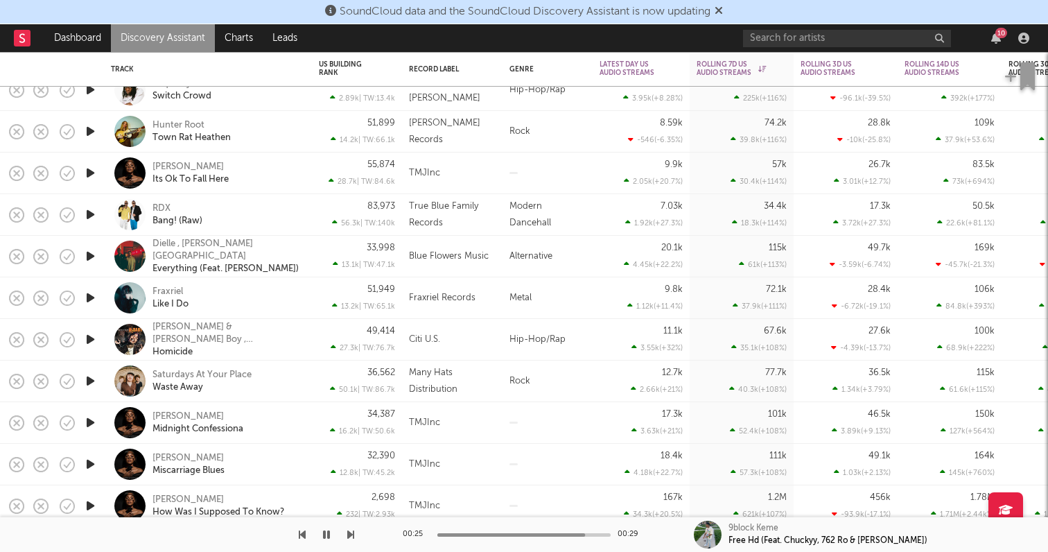
click at [90, 337] on icon "button" at bounding box center [90, 339] width 15 height 17
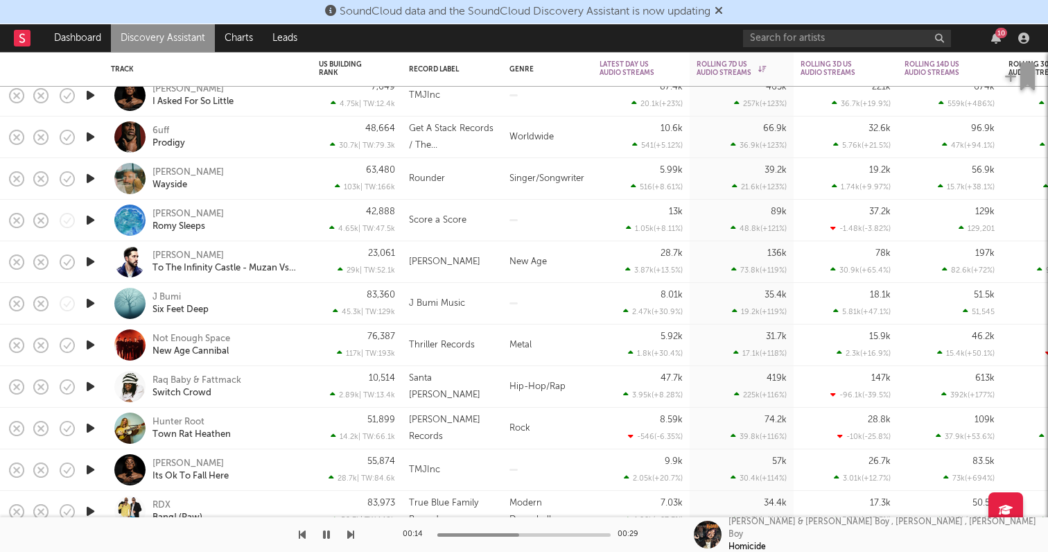
click at [97, 185] on icon "button" at bounding box center [90, 178] width 15 height 17
click at [90, 132] on icon "button" at bounding box center [90, 136] width 15 height 17
click at [90, 94] on icon "button" at bounding box center [90, 95] width 15 height 17
click at [94, 218] on icon "button" at bounding box center [90, 219] width 15 height 17
click at [88, 179] on icon "button" at bounding box center [90, 178] width 15 height 17
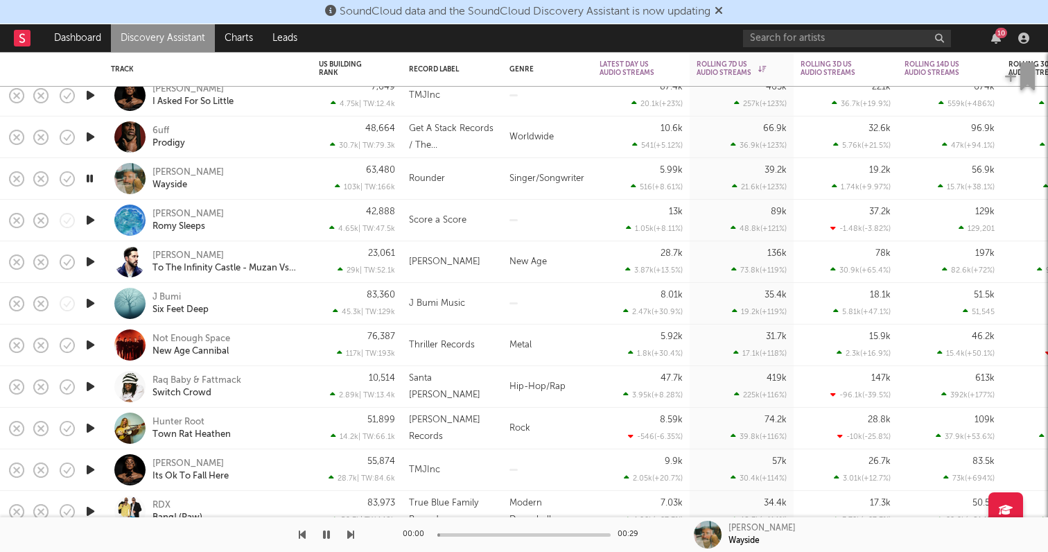
click at [91, 139] on icon "button" at bounding box center [90, 136] width 15 height 17
click at [91, 94] on icon "button" at bounding box center [90, 95] width 15 height 17
click at [87, 182] on icon "button" at bounding box center [90, 178] width 15 height 17
click at [93, 216] on icon "button" at bounding box center [90, 219] width 15 height 17
click at [329, 537] on icon "button" at bounding box center [326, 534] width 7 height 11
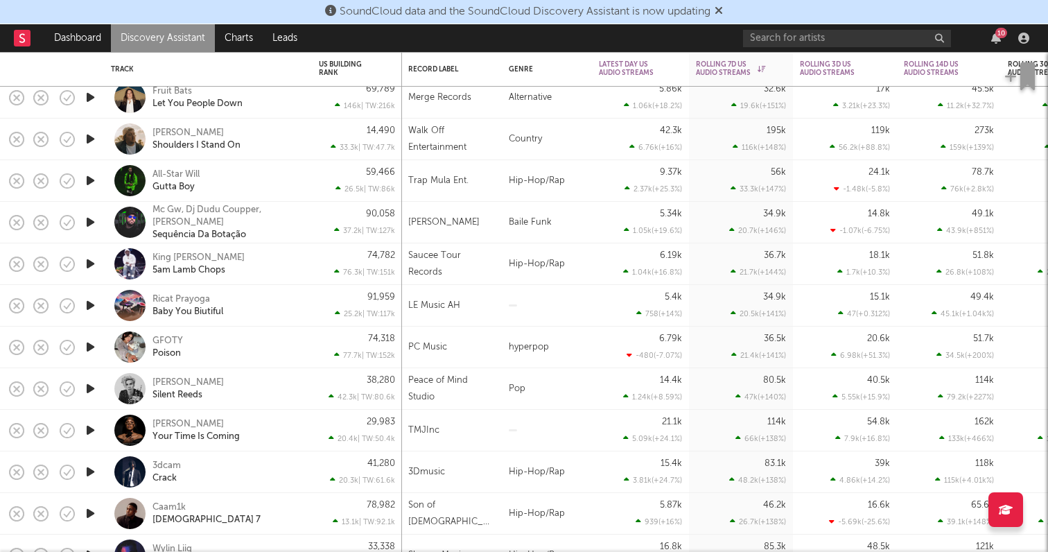
click at [86, 178] on icon "button" at bounding box center [90, 180] width 15 height 17
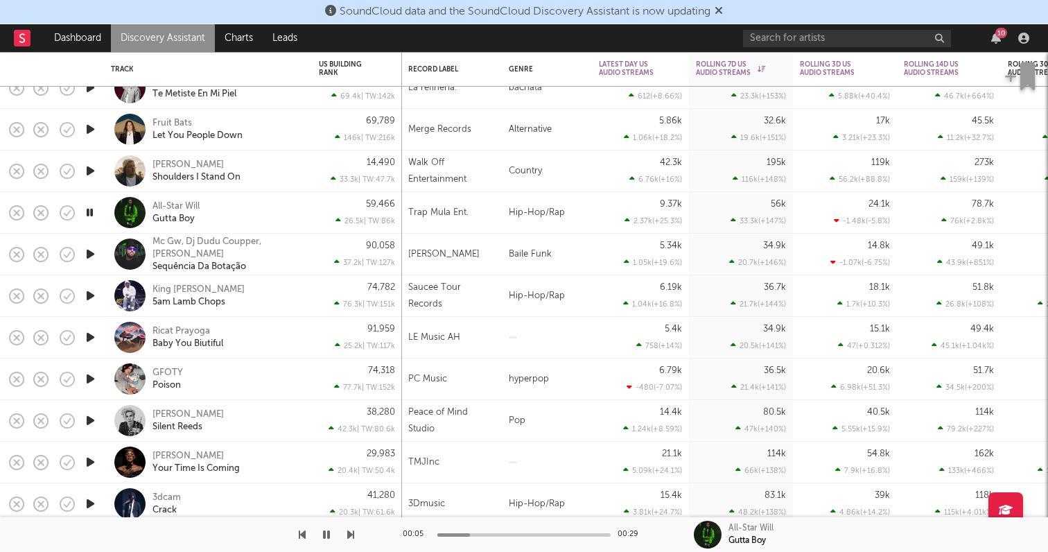
click at [91, 168] on icon "button" at bounding box center [90, 170] width 15 height 17
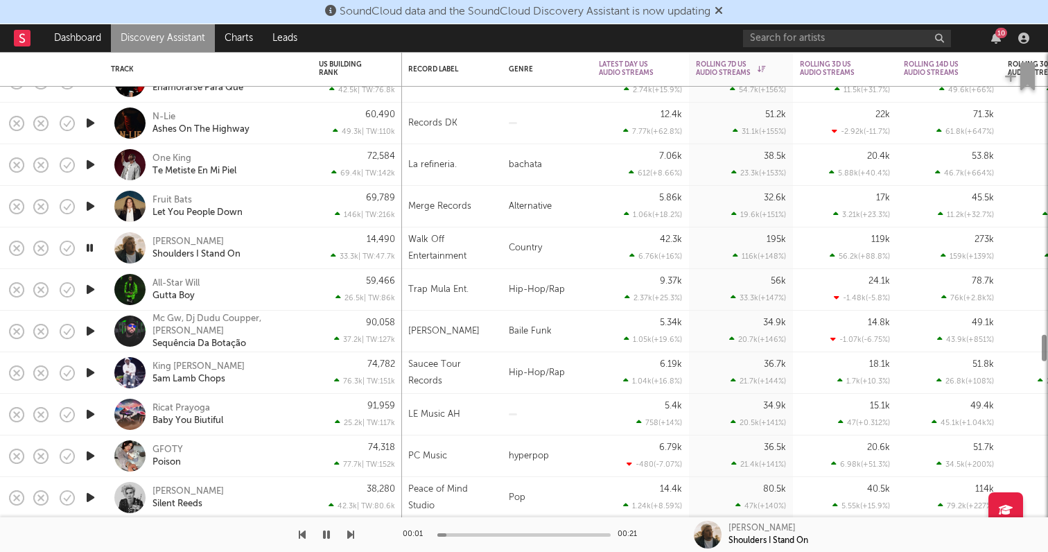
click at [89, 207] on icon "button" at bounding box center [90, 206] width 15 height 17
click at [87, 164] on icon "button" at bounding box center [90, 164] width 15 height 17
click at [84, 118] on icon "button" at bounding box center [90, 122] width 15 height 17
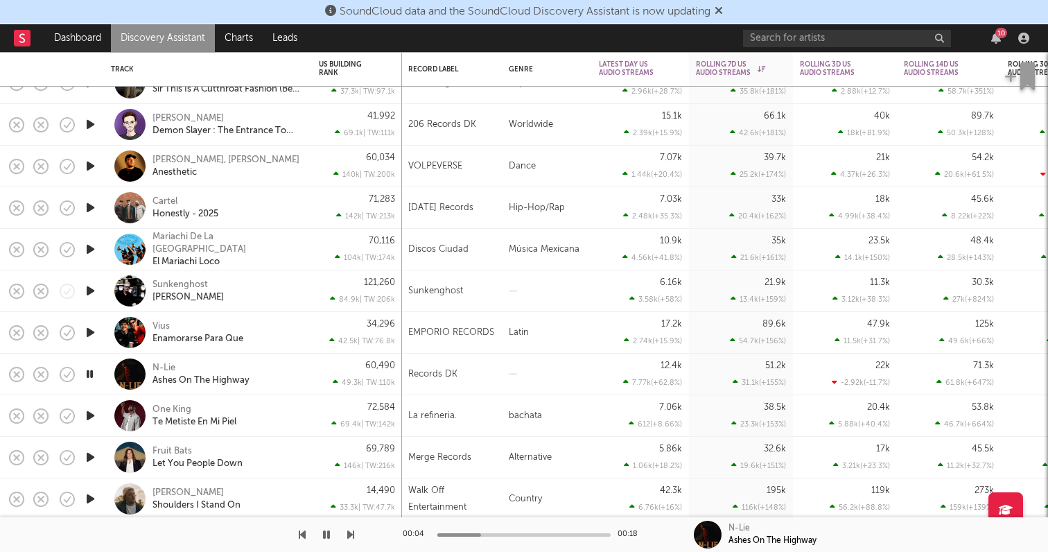
click at [93, 285] on icon "button" at bounding box center [90, 290] width 15 height 17
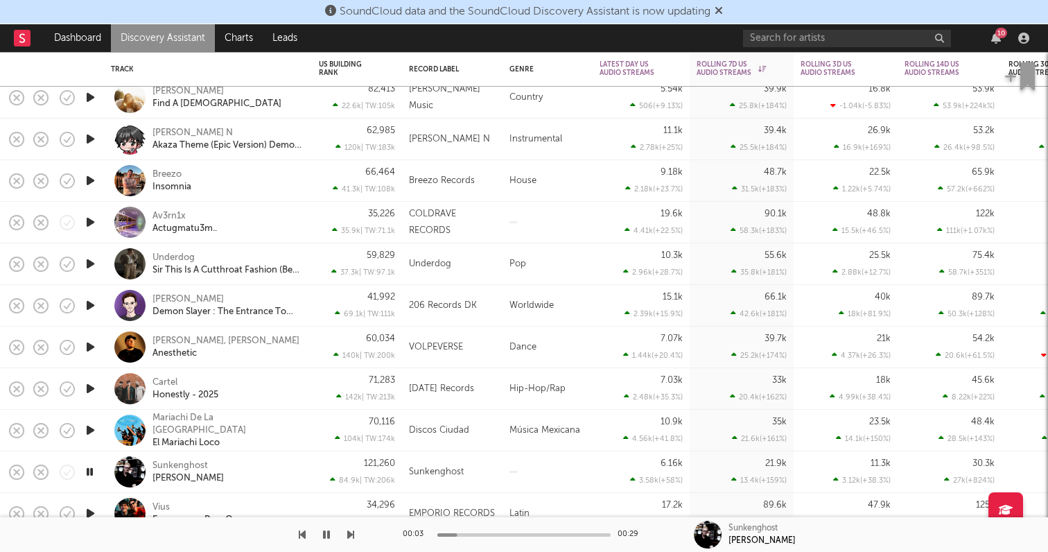
click at [99, 309] on div at bounding box center [90, 306] width 28 height 42
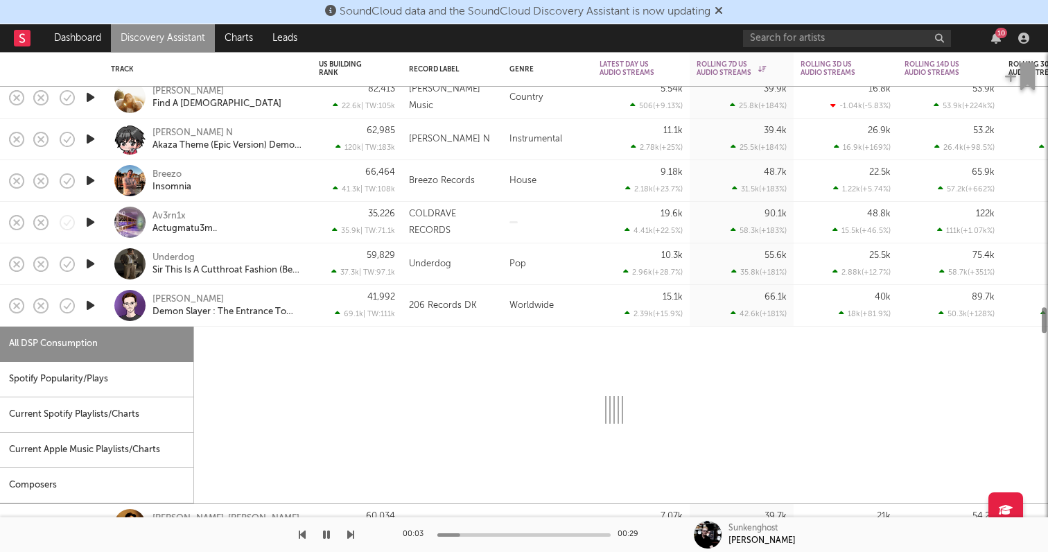
select select "6m"
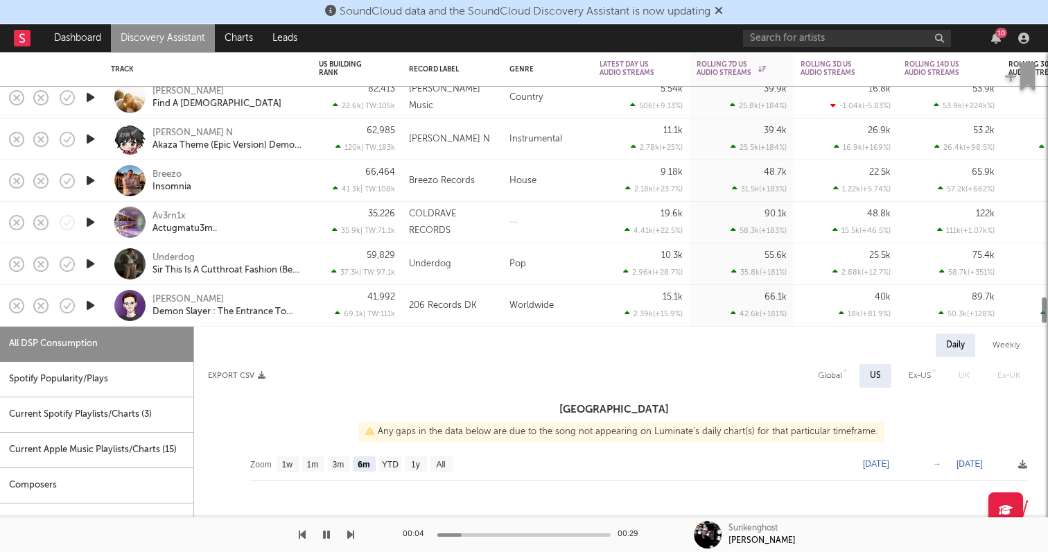
click at [94, 299] on icon "button" at bounding box center [90, 305] width 15 height 17
click at [89, 257] on icon "button" at bounding box center [90, 263] width 15 height 17
click at [92, 216] on icon "button" at bounding box center [90, 222] width 15 height 17
click at [85, 176] on icon "button" at bounding box center [90, 180] width 15 height 17
click at [88, 132] on icon "button" at bounding box center [90, 138] width 15 height 17
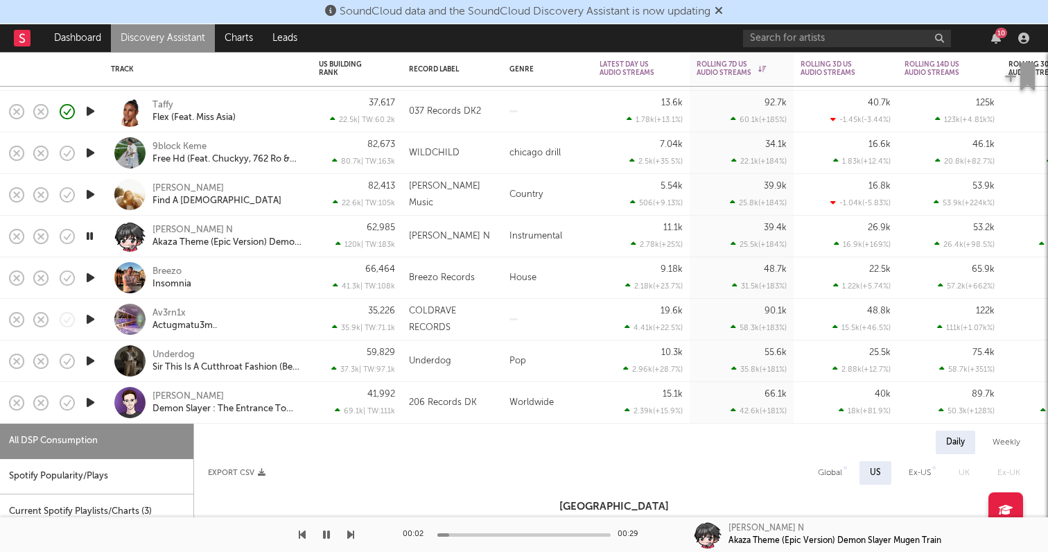
click at [87, 148] on icon "button" at bounding box center [90, 152] width 15 height 17
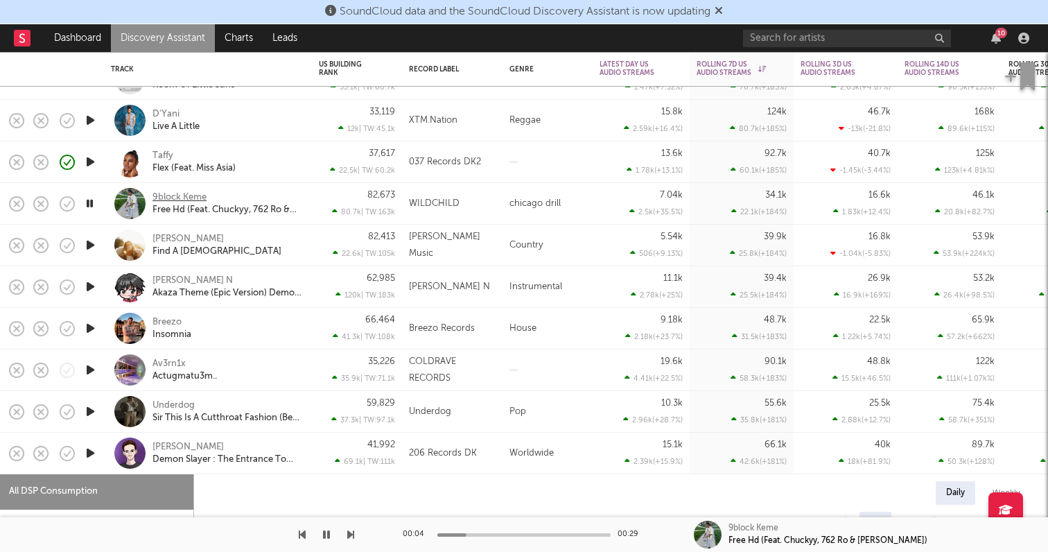
click at [177, 192] on div "9block Keme" at bounding box center [180, 197] width 54 height 12
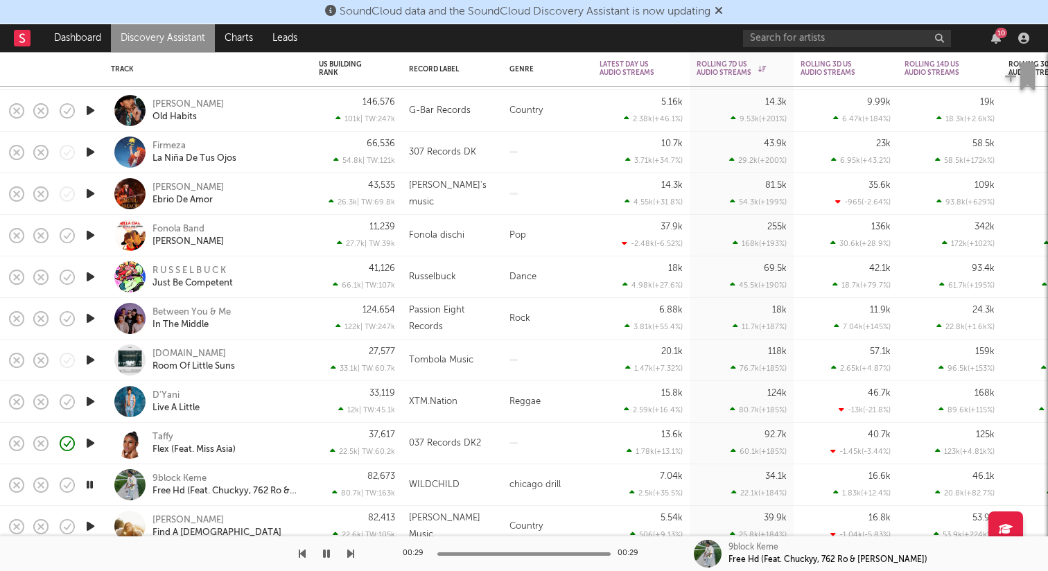
click at [88, 273] on icon "button" at bounding box center [90, 276] width 15 height 17
click at [95, 239] on icon "button" at bounding box center [90, 235] width 15 height 17
click at [88, 191] on icon "button" at bounding box center [90, 193] width 15 height 17
click at [89, 144] on icon "button" at bounding box center [90, 152] width 15 height 17
click at [91, 114] on icon "button" at bounding box center [90, 110] width 15 height 17
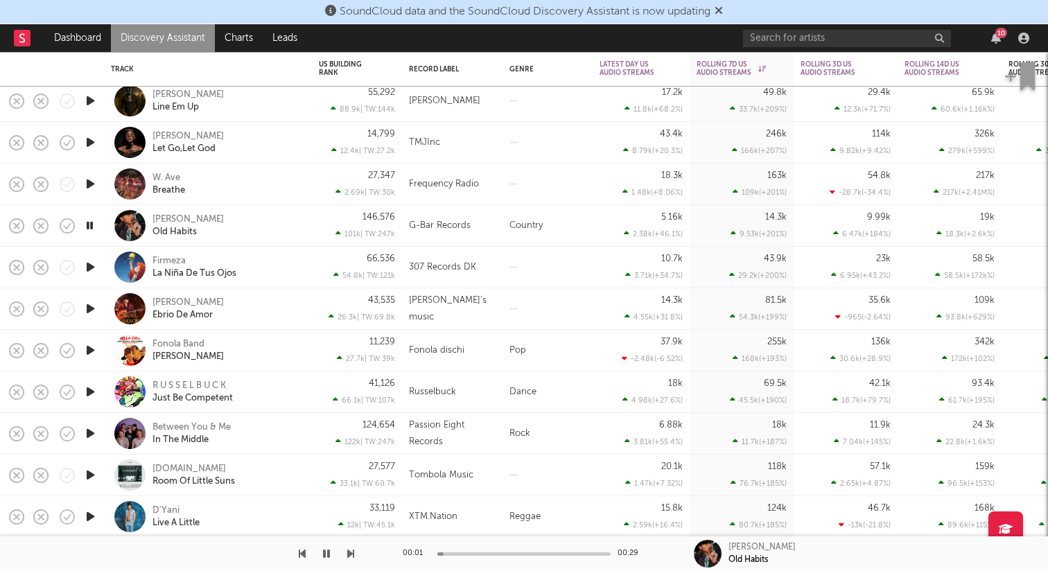
click at [91, 177] on icon "button" at bounding box center [90, 183] width 15 height 17
click at [90, 138] on icon "button" at bounding box center [90, 142] width 15 height 17
click at [88, 101] on icon "button" at bounding box center [90, 100] width 15 height 17
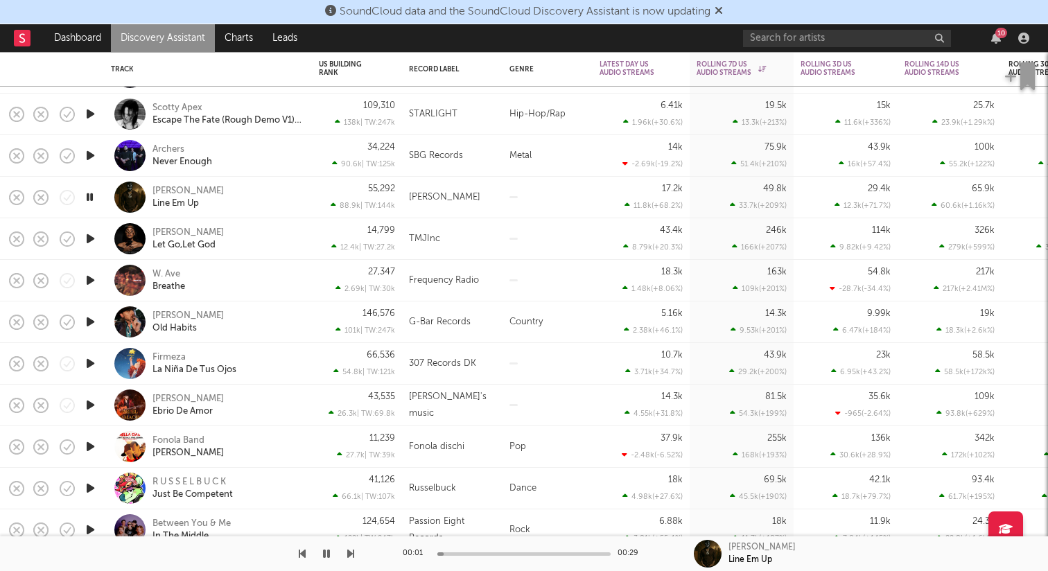
click at [87, 148] on icon "button" at bounding box center [90, 155] width 15 height 17
click at [89, 106] on icon "button" at bounding box center [90, 113] width 15 height 17
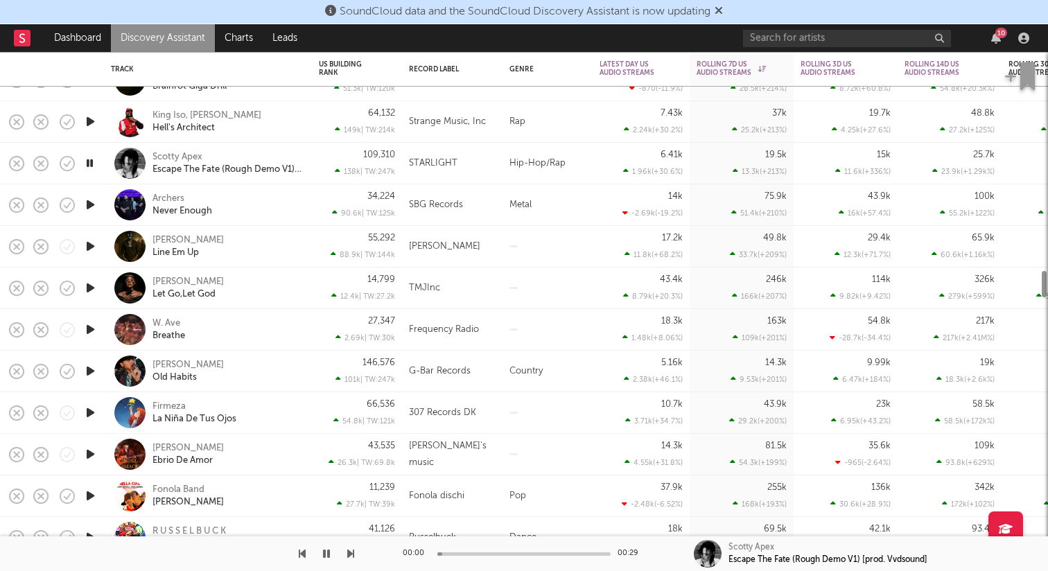
click at [92, 119] on icon "button" at bounding box center [90, 121] width 15 height 17
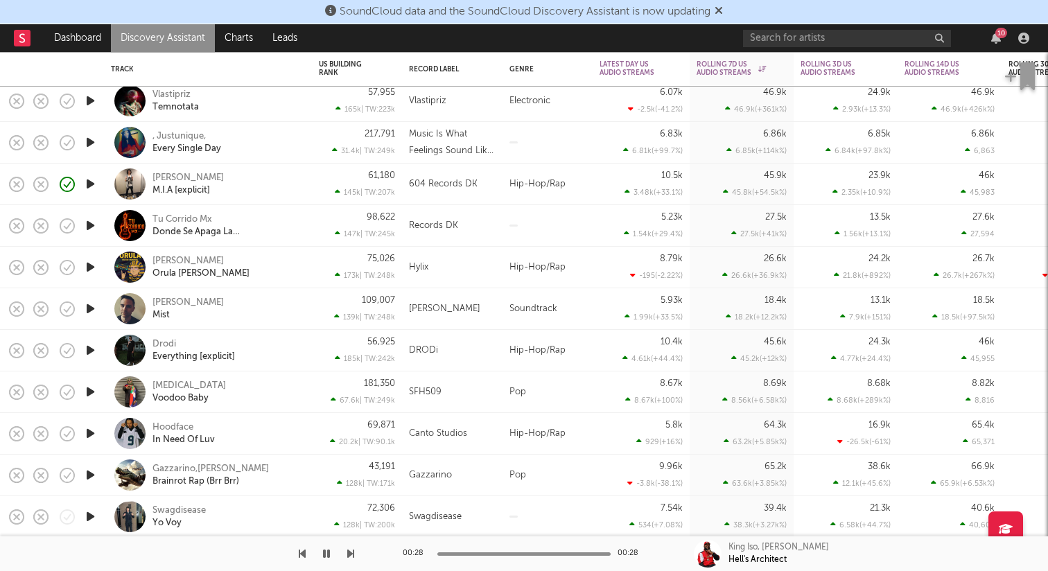
click at [90, 431] on icon "button" at bounding box center [90, 433] width 15 height 17
click at [89, 430] on icon "button" at bounding box center [89, 433] width 13 height 17
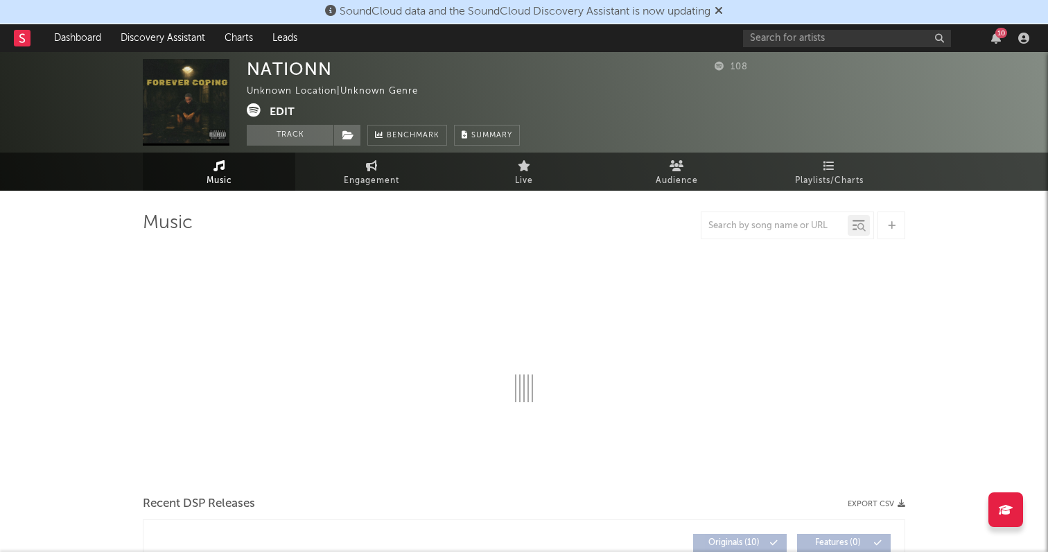
select select "1w"
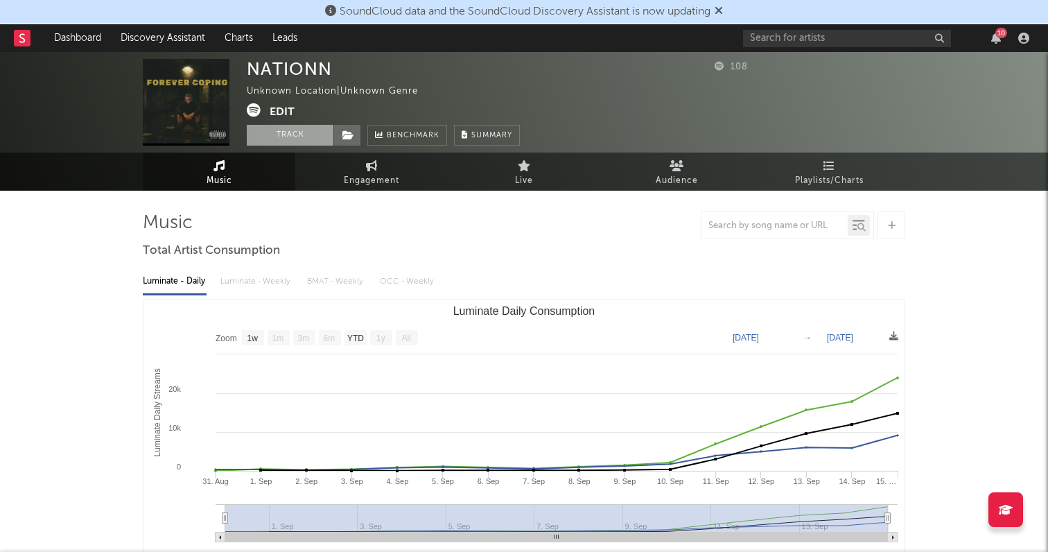
click at [281, 133] on button "Track" at bounding box center [290, 135] width 87 height 21
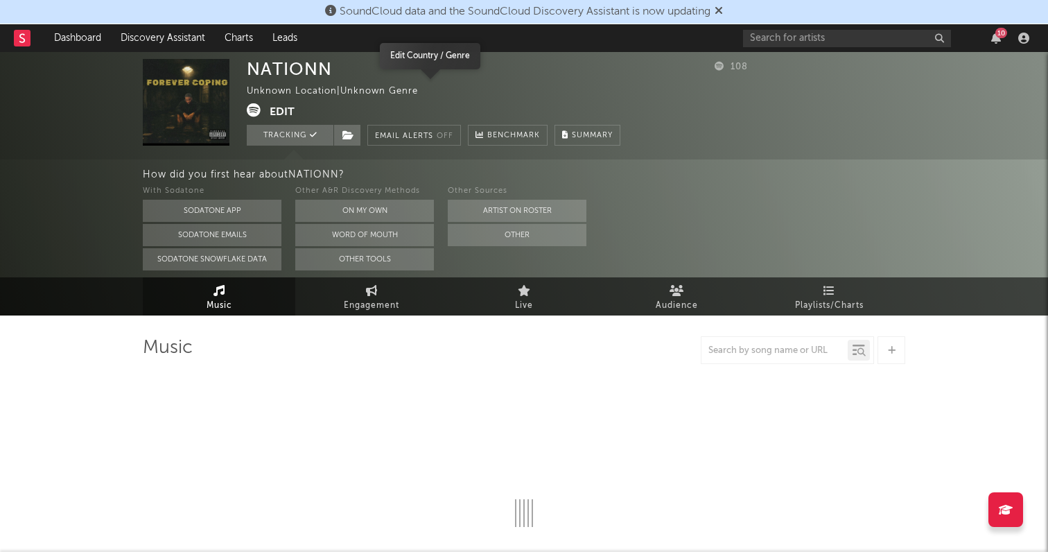
select select "1w"
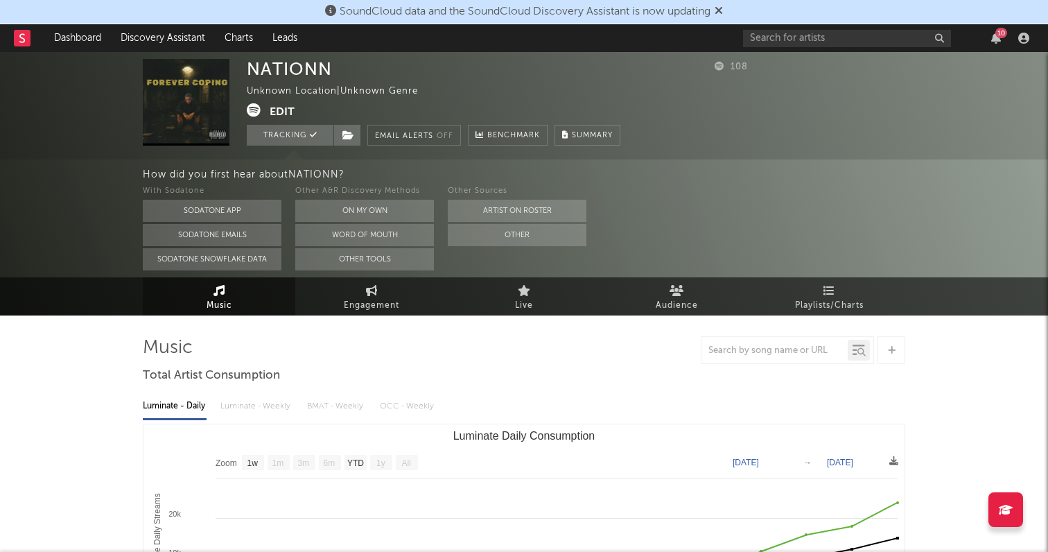
drag, startPoint x: 279, startPoint y: 105, endPoint x: 283, endPoint y: 85, distance: 20.4
click at [283, 85] on div "NATIONN Unknown Location | Unknown Genre Edit Tracking Email Alerts Off Benchma…" at bounding box center [434, 102] width 374 height 87
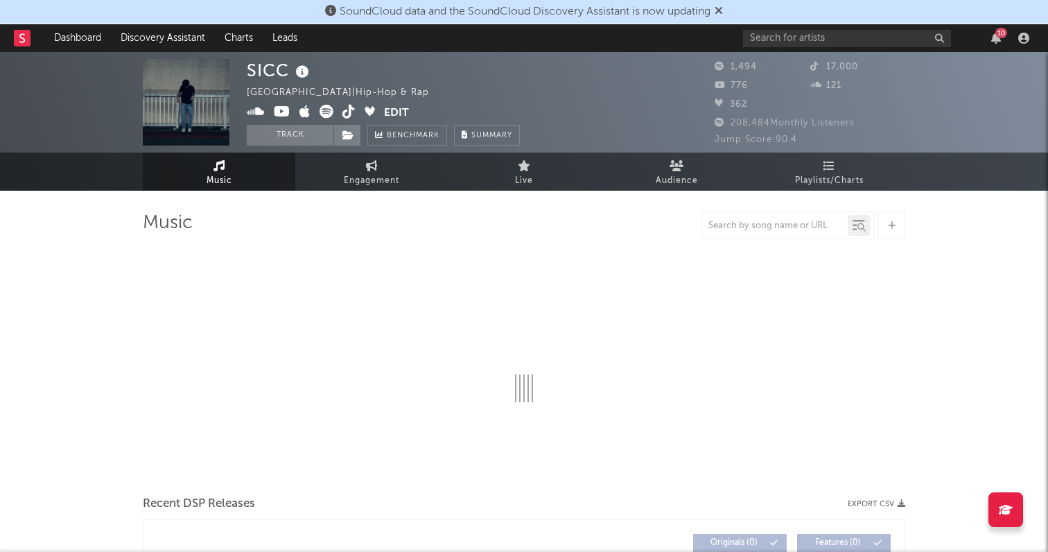
select select "1w"
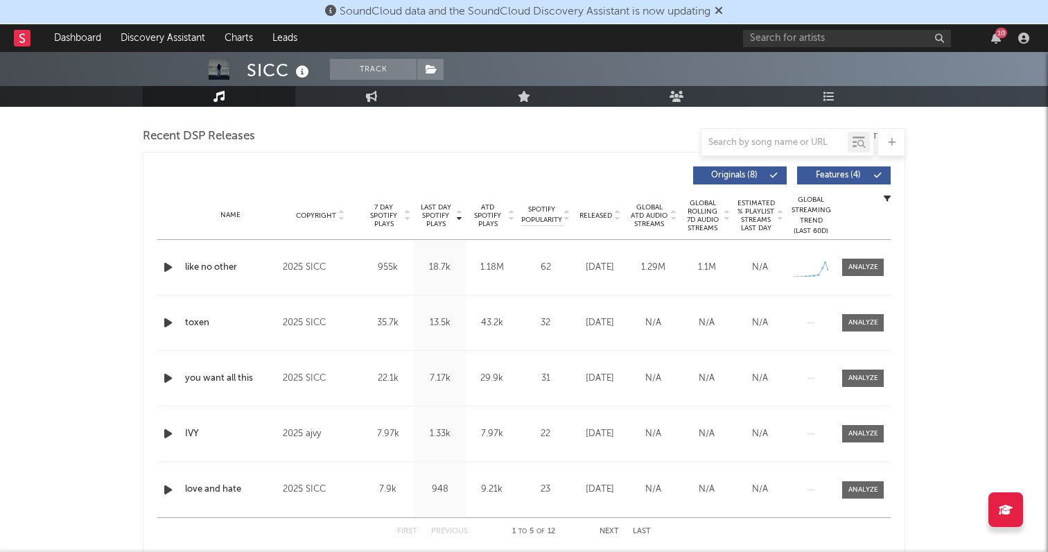
scroll to position [497, 0]
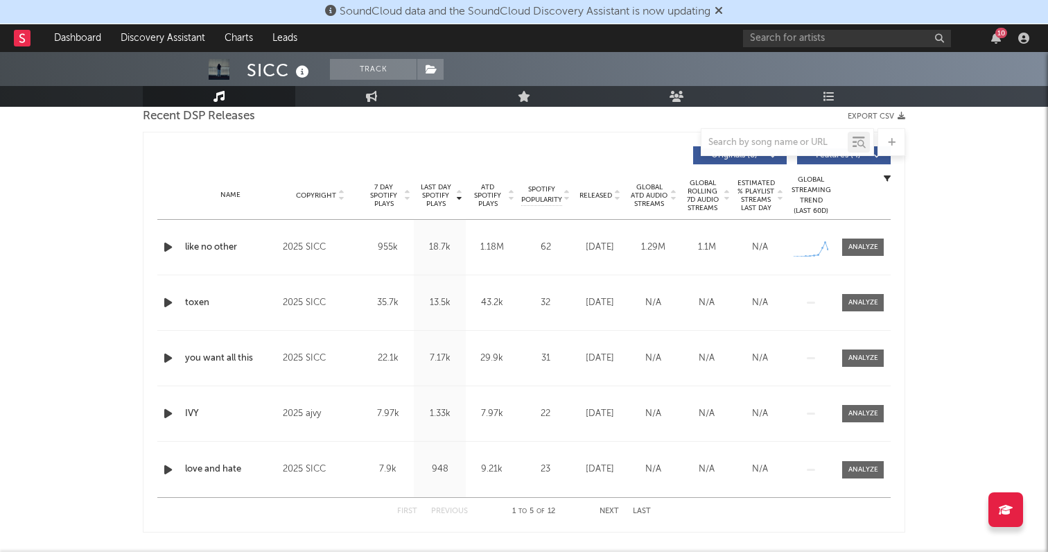
click at [168, 357] on icon "button" at bounding box center [168, 357] width 15 height 17
click at [467, 533] on div at bounding box center [524, 534] width 173 height 3
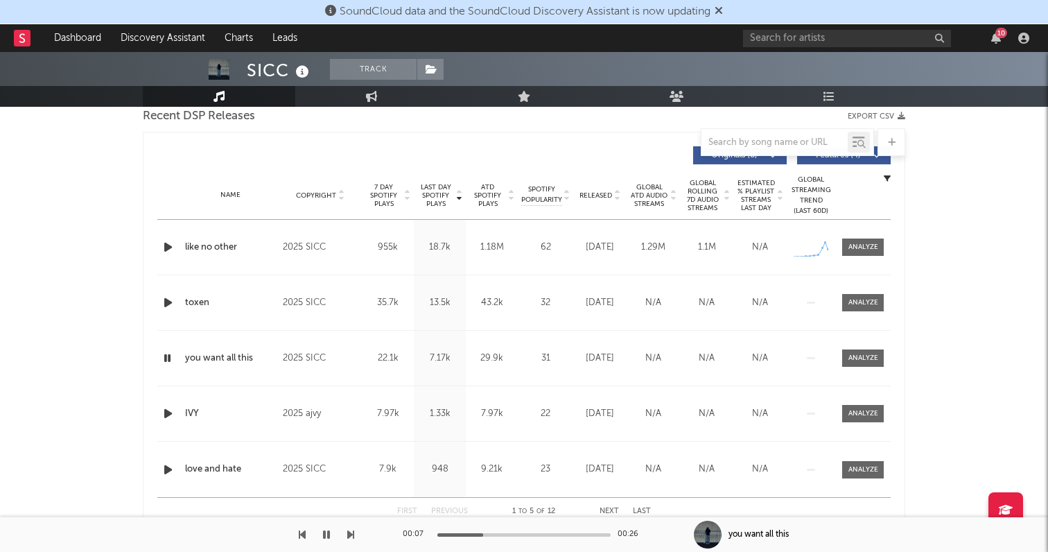
click at [512, 537] on div "00:07 00:26" at bounding box center [524, 534] width 243 height 35
click at [514, 536] on div at bounding box center [524, 534] width 173 height 3
click at [164, 411] on icon "button" at bounding box center [168, 413] width 15 height 17
click at [483, 535] on div at bounding box center [524, 534] width 173 height 3
click at [546, 537] on div "00:07 00:27" at bounding box center [524, 534] width 243 height 35
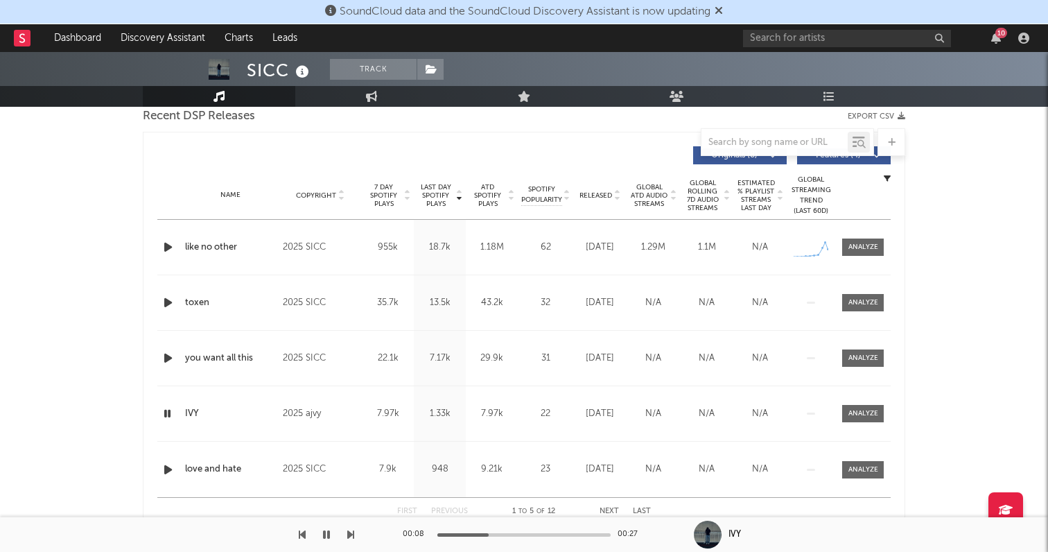
click at [554, 537] on div "00:08 00:27" at bounding box center [524, 534] width 243 height 35
click at [554, 535] on div at bounding box center [524, 534] width 173 height 3
click at [168, 467] on icon "button" at bounding box center [168, 469] width 15 height 17
click at [467, 535] on div at bounding box center [524, 534] width 173 height 3
click at [324, 529] on icon "button" at bounding box center [326, 534] width 7 height 11
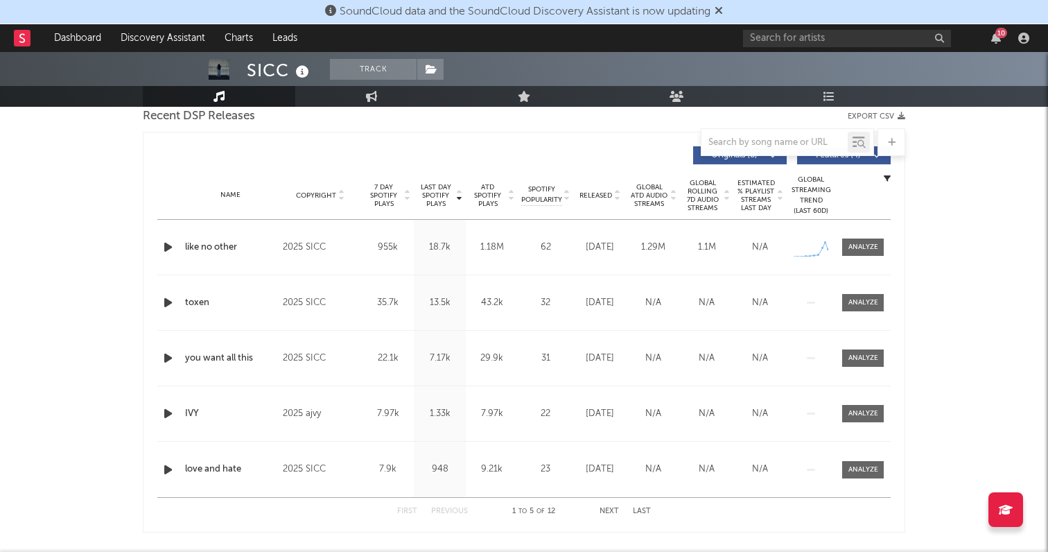
click at [159, 245] on div at bounding box center [169, 247] width 24 height 17
click at [166, 244] on icon "button" at bounding box center [168, 247] width 15 height 17
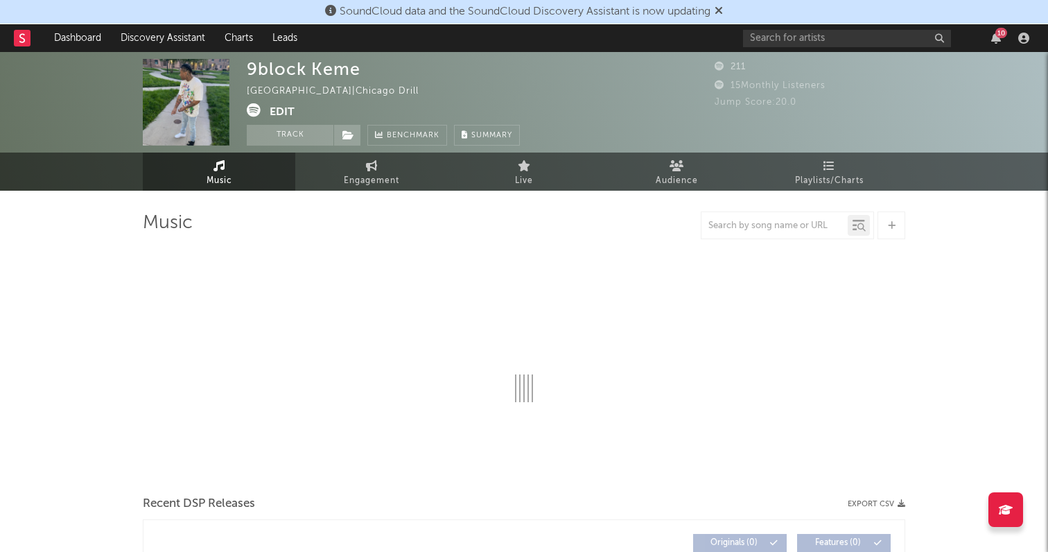
select select "6m"
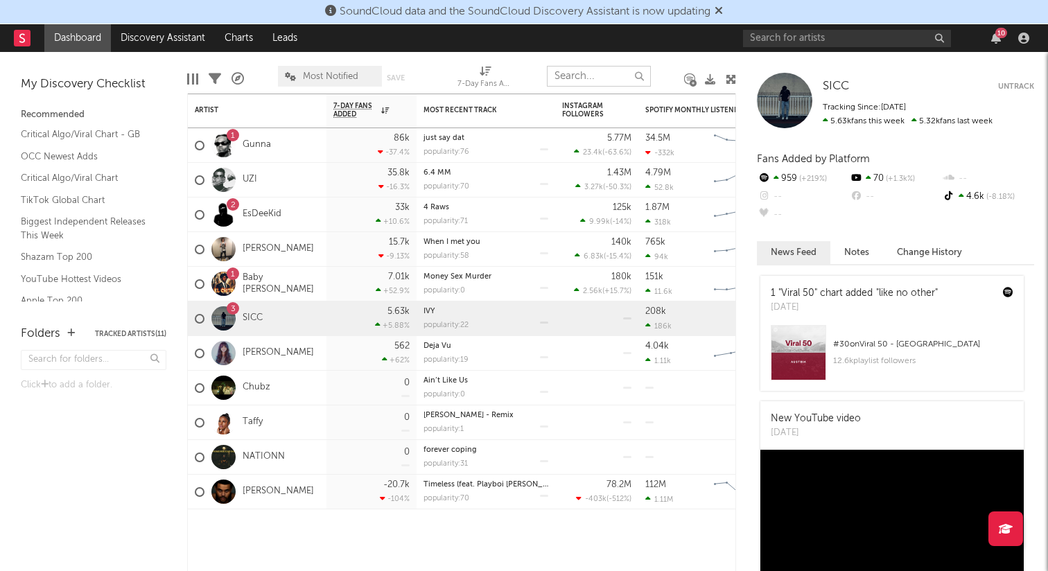
click at [631, 78] on input "text" at bounding box center [599, 76] width 104 height 21
paste input "https://open.spotify.com/track/6gQbEnOkf1zUp1ywkP82Q0"
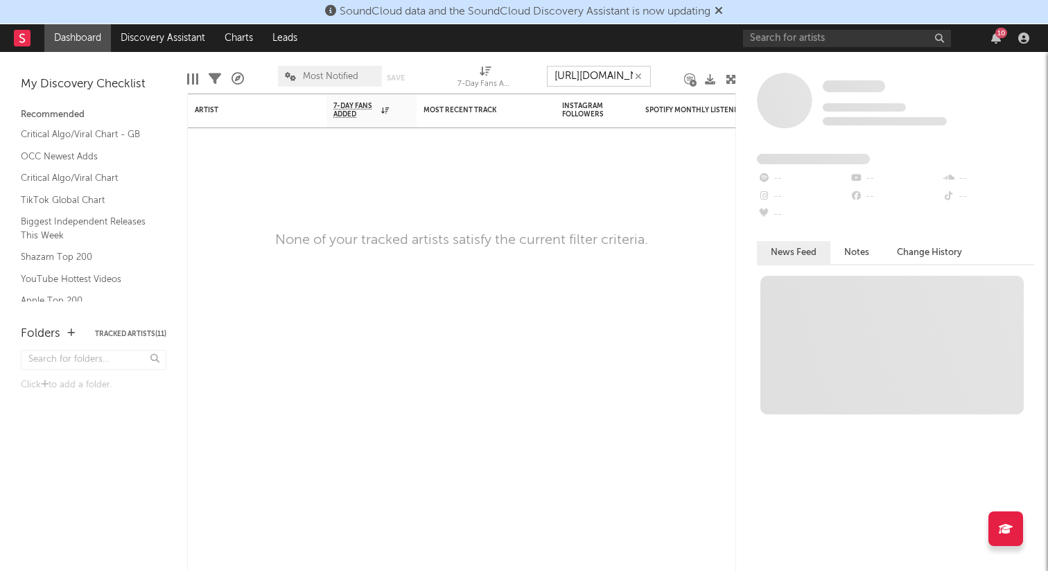
type input "https://open.spotify.com/track/6gQbEnOkf1zUp1ywkP82Q0"
click at [144, 39] on link "Discovery Assistant" at bounding box center [163, 38] width 104 height 28
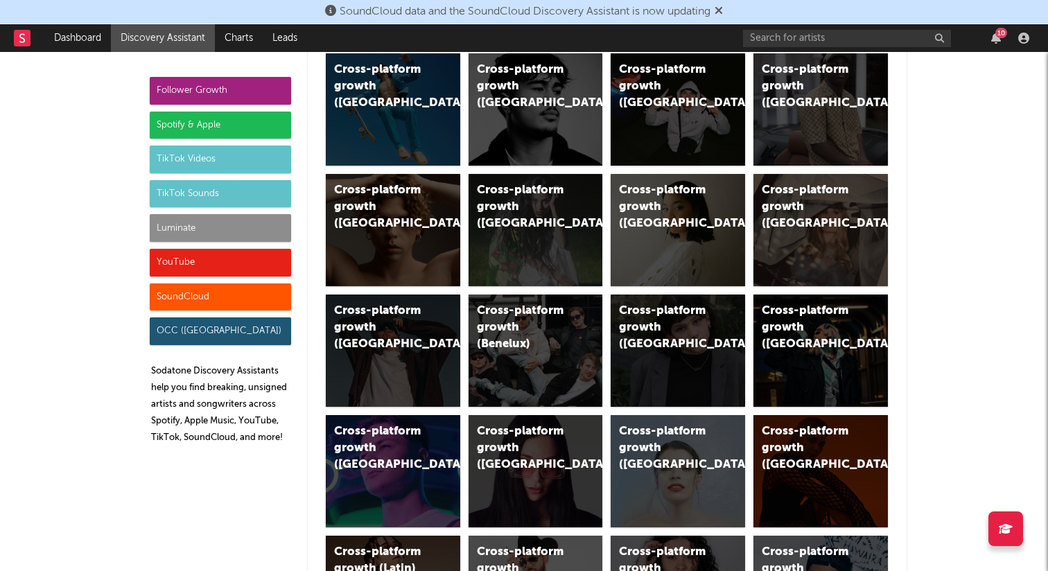
scroll to position [230, 0]
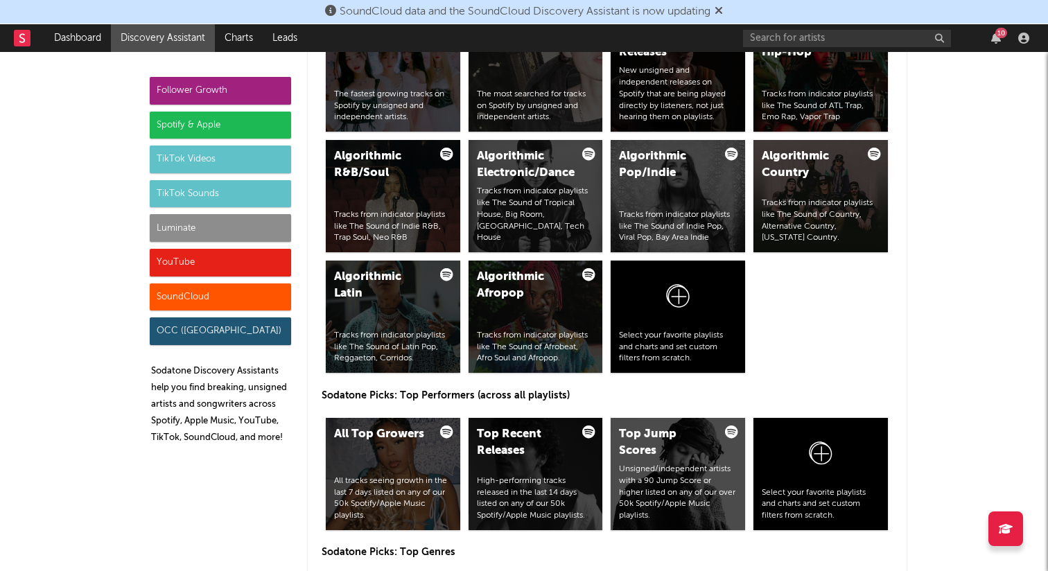
click at [259, 225] on div "Luminate" at bounding box center [220, 228] width 141 height 28
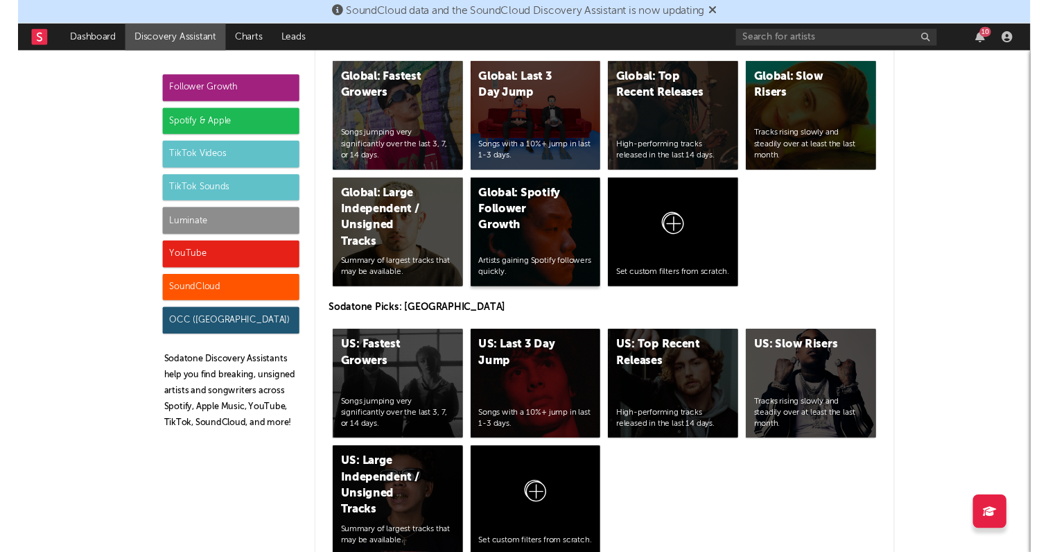
scroll to position [6042, 0]
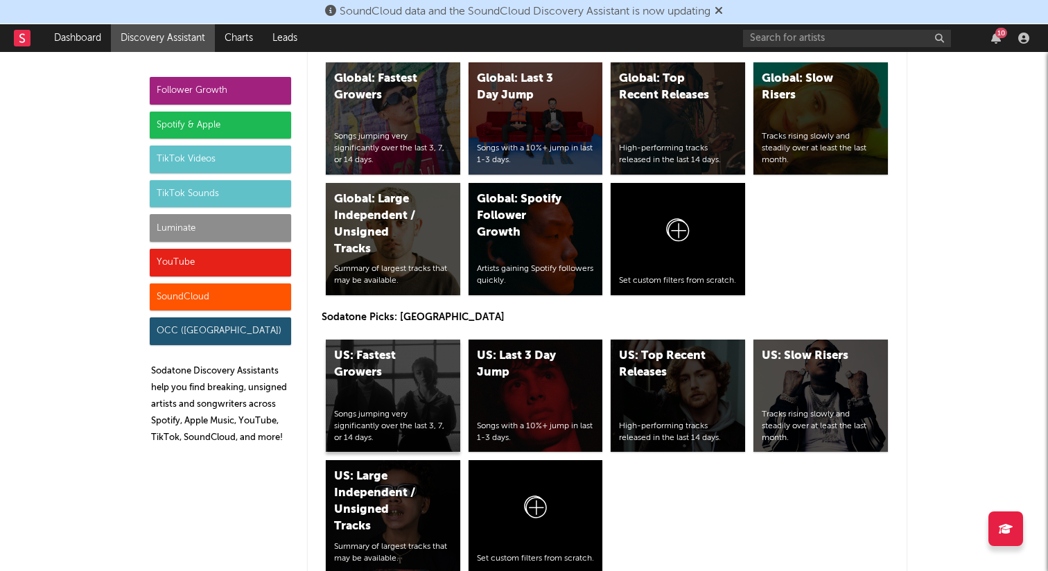
click at [424, 420] on div "Songs jumping very significantly over the last 3, 7, or 14 days." at bounding box center [393, 426] width 118 height 35
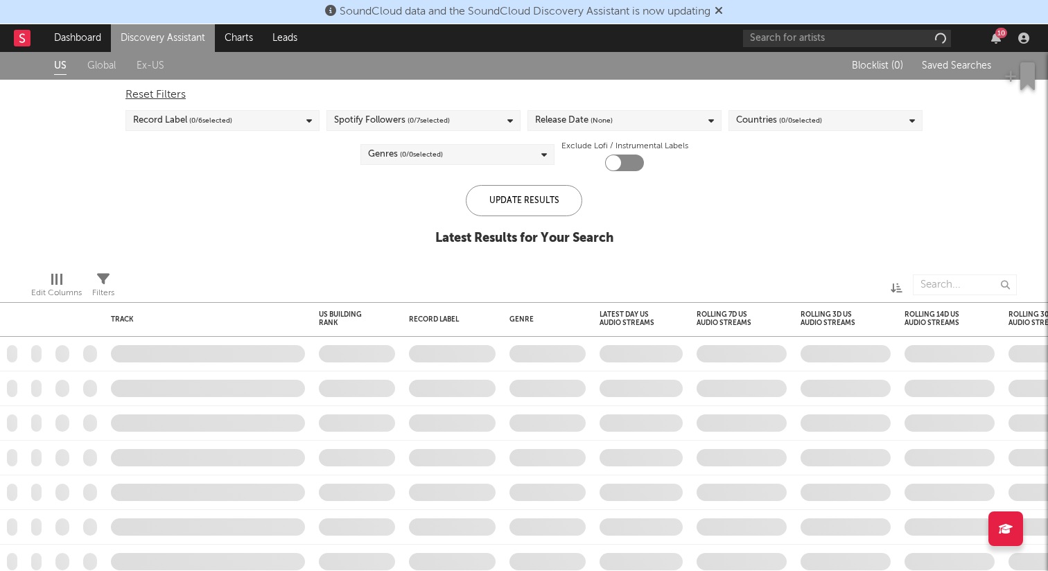
checkbox input "true"
